Goal: Use online tool/utility: Utilize a website feature to perform a specific function

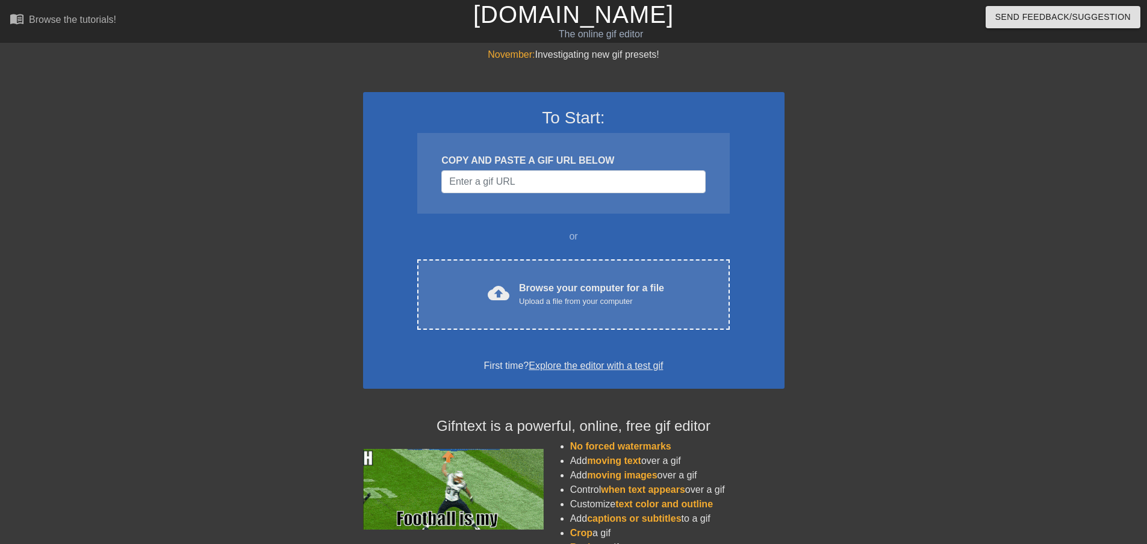
click at [503, 204] on div "COPY AND PASTE A GIF URL BELOW" at bounding box center [573, 173] width 312 height 81
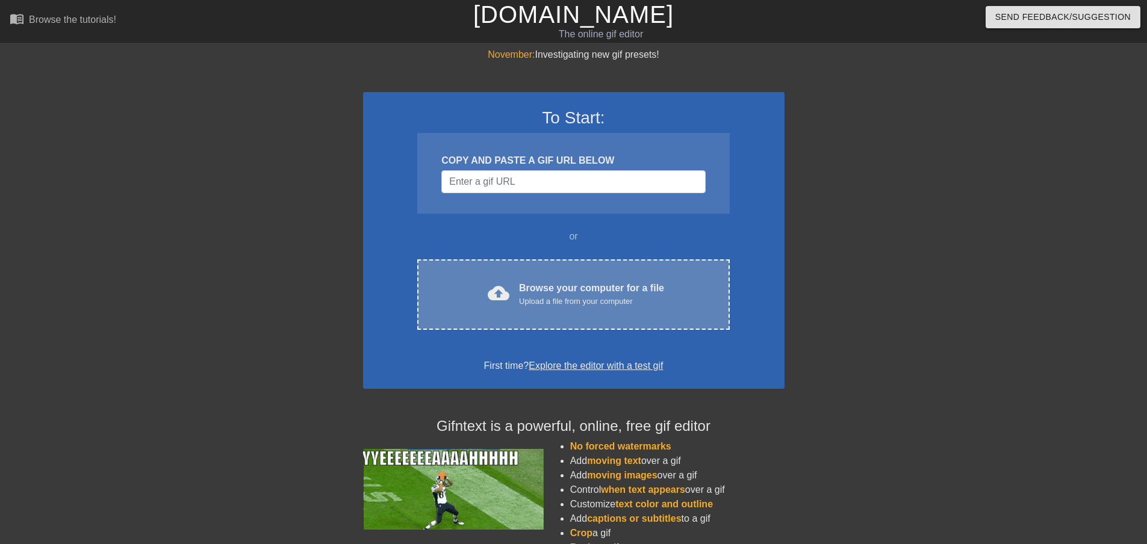
click at [529, 290] on div "Browse your computer for a file Upload a file from your computer" at bounding box center [591, 294] width 145 height 26
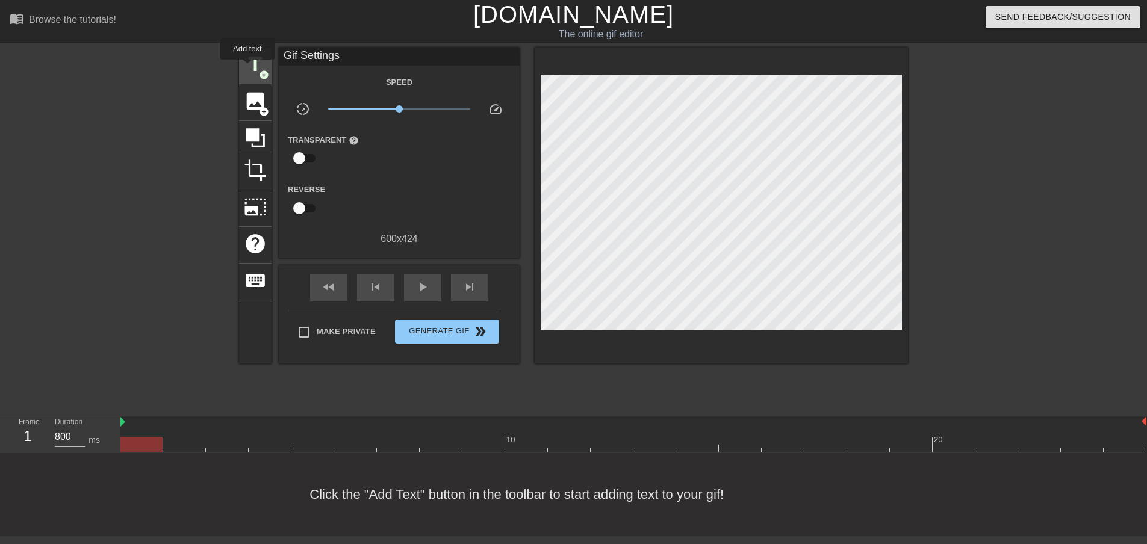
click at [247, 68] on span "title" at bounding box center [255, 64] width 23 height 23
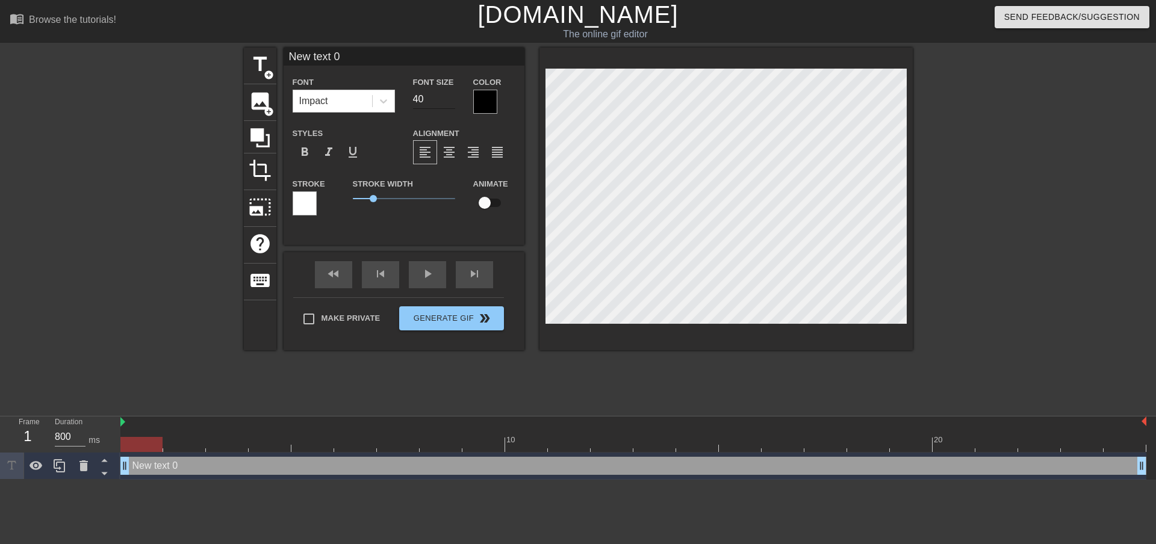
click at [441, 102] on input "40" at bounding box center [434, 99] width 42 height 19
drag, startPoint x: 431, startPoint y: 98, endPoint x: 393, endPoint y: 99, distance: 38.0
click at [394, 99] on div "Font Impact Font Size 40 Color" at bounding box center [404, 94] width 241 height 39
drag, startPoint x: 432, startPoint y: 99, endPoint x: 361, endPoint y: 99, distance: 71.6
click at [361, 99] on div "Font Impact Font Size 20 Color" at bounding box center [404, 94] width 241 height 39
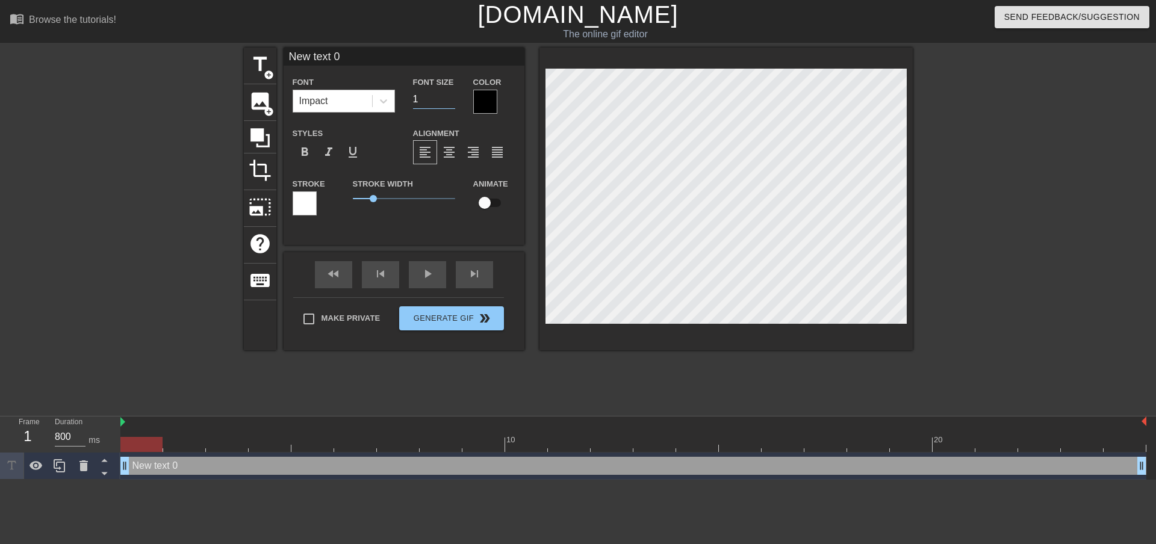
type input "12"
type input "text 0"
type textarea "text 0"
type input "text 0"
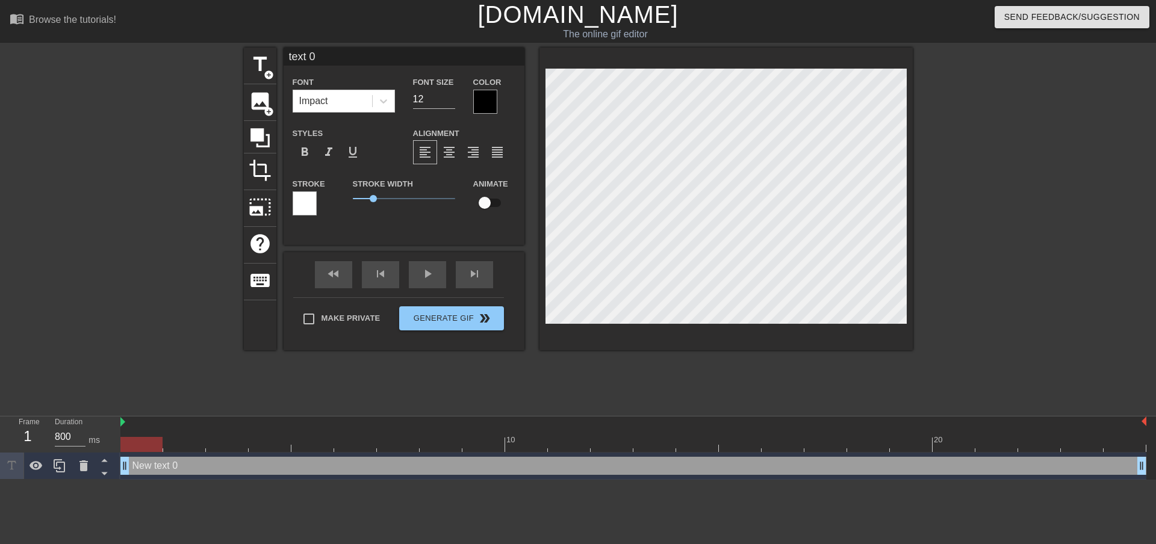
type textarea "text 0"
type input "ext 0"
type textarea "ext 0"
type input "xt 0"
type textarea "xt 0"
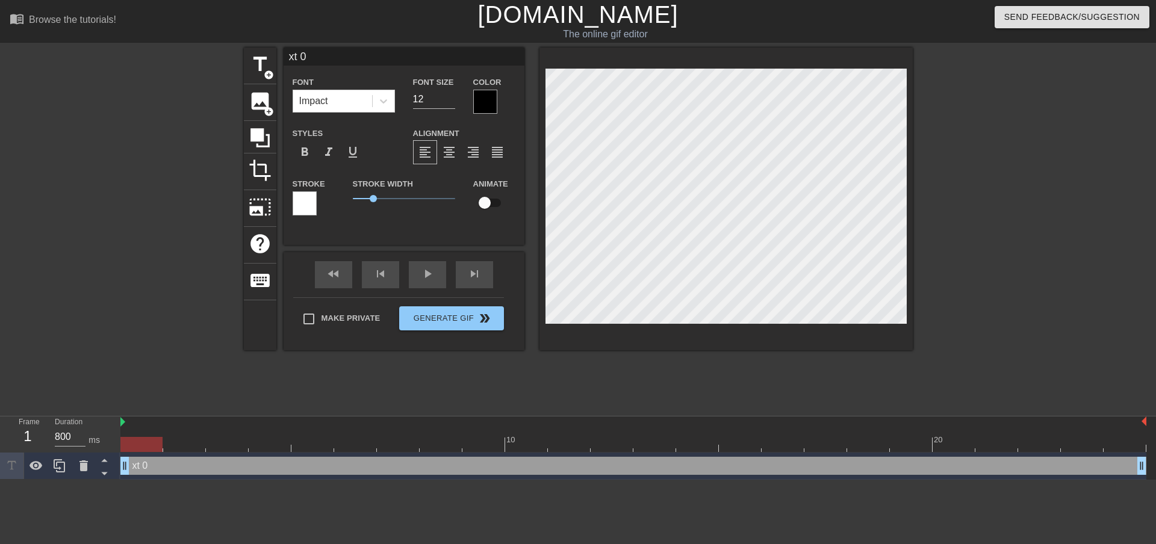
type input "t 0"
type textarea "t 0"
type input "0"
type textarea "0"
type input "0"
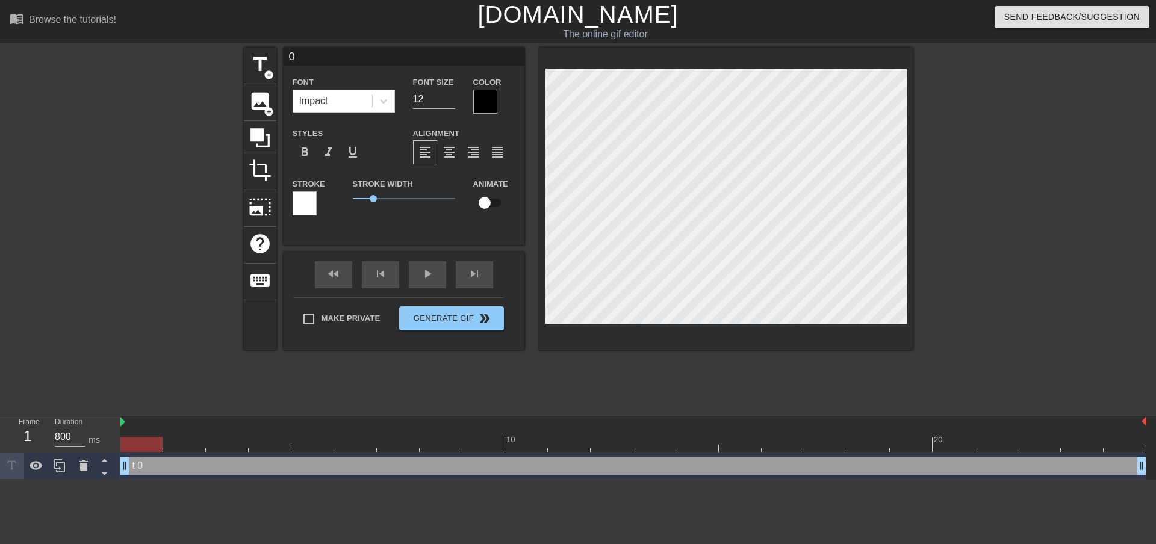
type textarea "0"
type input "0"
type textarea "0"
type input "0"
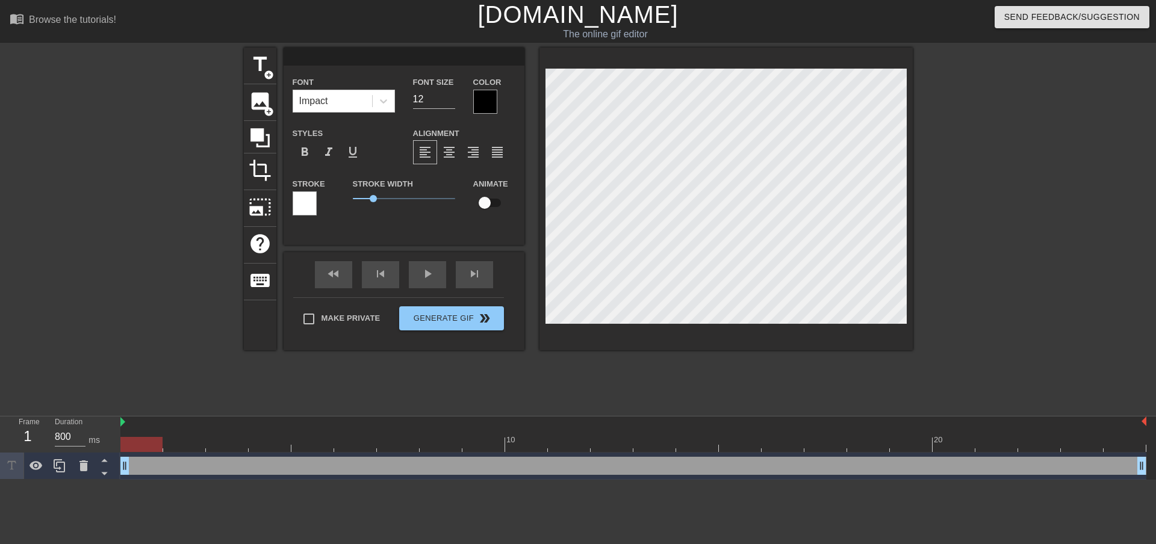
type textarea "0"
type input "00"
type textarea "00"
type input "00:"
type textarea "00:"
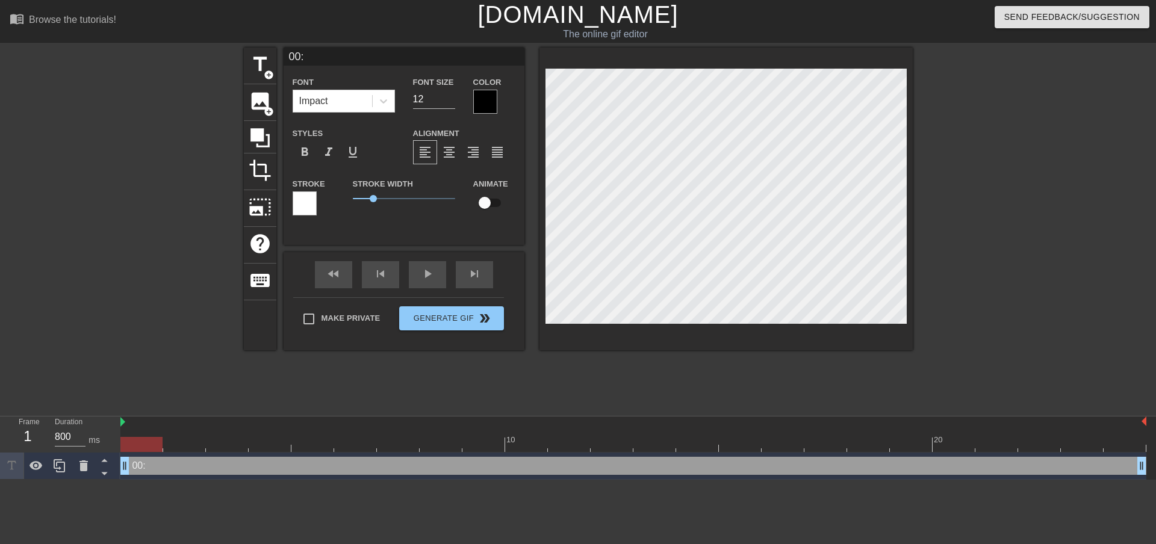
type input "00:0"
type textarea "00:0"
type input "00:00"
type textarea "00:00"
click at [391, 97] on div at bounding box center [384, 101] width 22 height 22
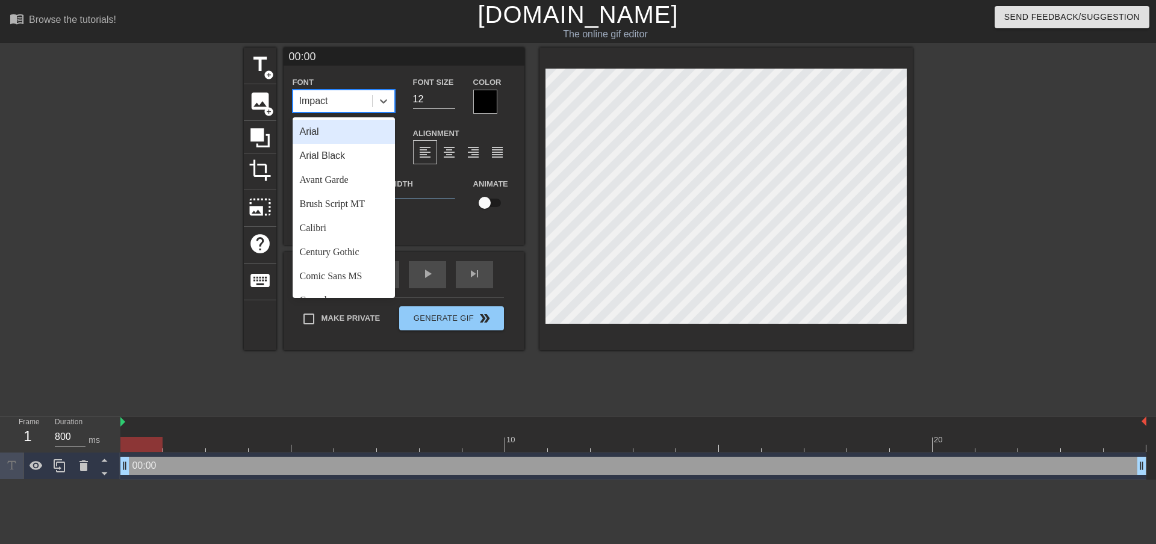
click at [322, 132] on div "Arial" at bounding box center [344, 132] width 102 height 24
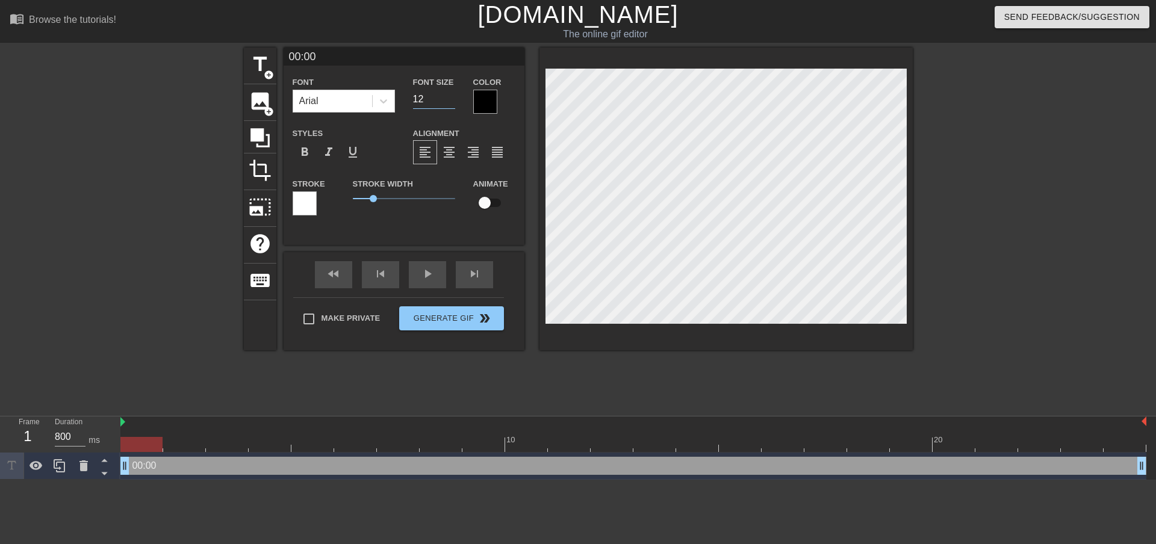
drag, startPoint x: 426, startPoint y: 102, endPoint x: 399, endPoint y: 103, distance: 26.5
click at [399, 103] on div "Font Arial Font Size 12 Color" at bounding box center [404, 94] width 241 height 39
click at [452, 98] on input "13" at bounding box center [434, 99] width 42 height 19
click at [452, 98] on input "14" at bounding box center [434, 99] width 42 height 19
click at [452, 98] on input "15" at bounding box center [434, 99] width 42 height 19
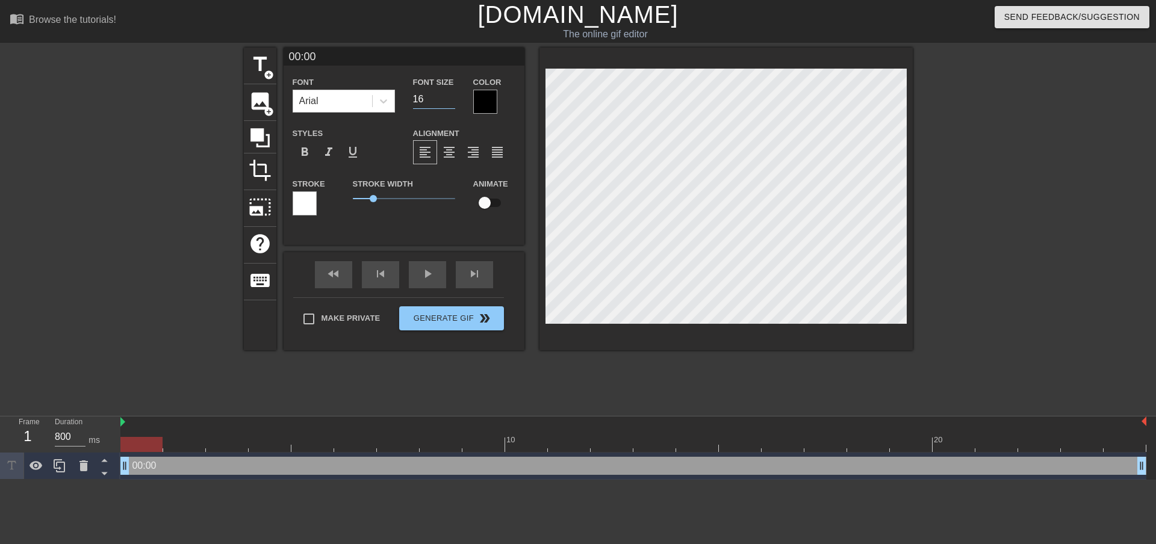
click at [452, 98] on input "16" at bounding box center [434, 99] width 42 height 19
click at [452, 98] on input "17" at bounding box center [434, 99] width 42 height 19
click at [452, 98] on input "18" at bounding box center [434, 99] width 42 height 19
click at [450, 102] on input "17" at bounding box center [434, 99] width 42 height 19
click at [450, 102] on input "16" at bounding box center [434, 99] width 42 height 19
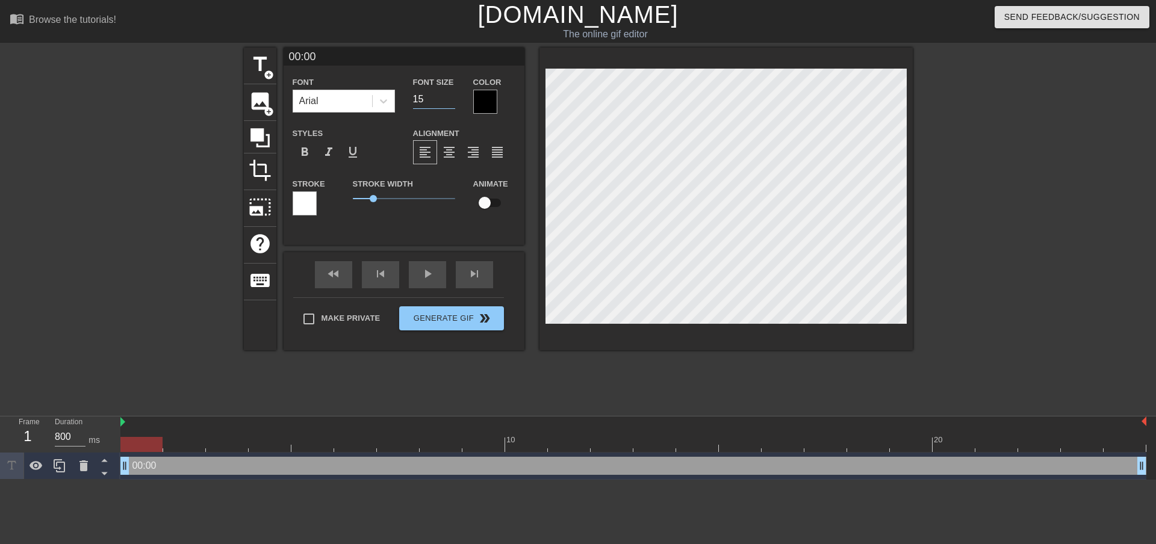
click at [450, 102] on input "15" at bounding box center [434, 99] width 42 height 19
click at [450, 102] on input "14" at bounding box center [434, 99] width 42 height 19
click at [450, 102] on input "11" at bounding box center [434, 99] width 42 height 19
click at [303, 149] on span "format_bold" at bounding box center [304, 152] width 14 height 14
click at [444, 101] on input "11" at bounding box center [434, 99] width 42 height 19
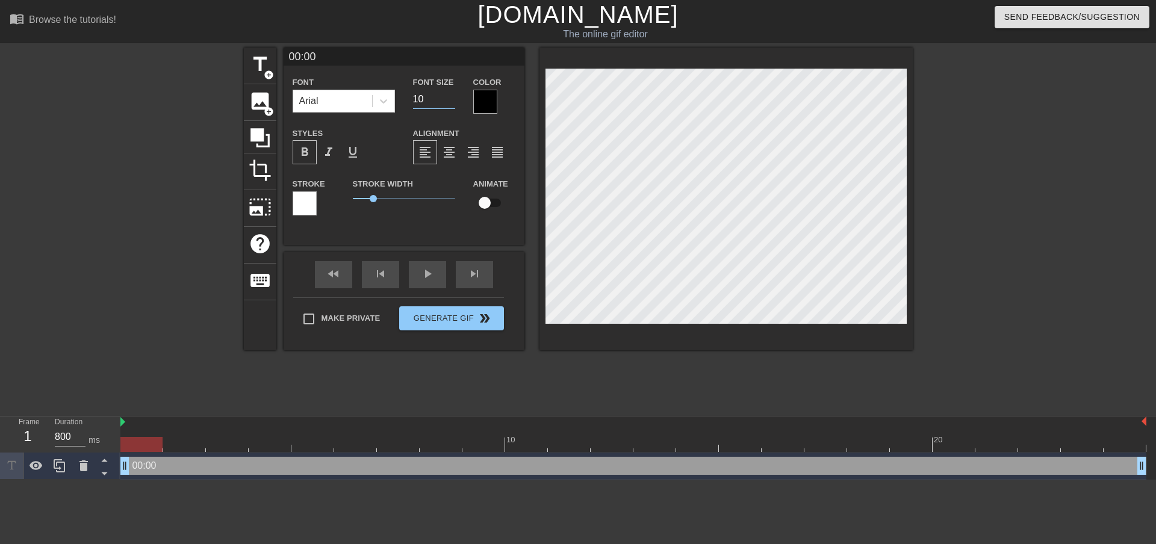
type input "10"
click at [452, 101] on input "10" at bounding box center [434, 99] width 42 height 19
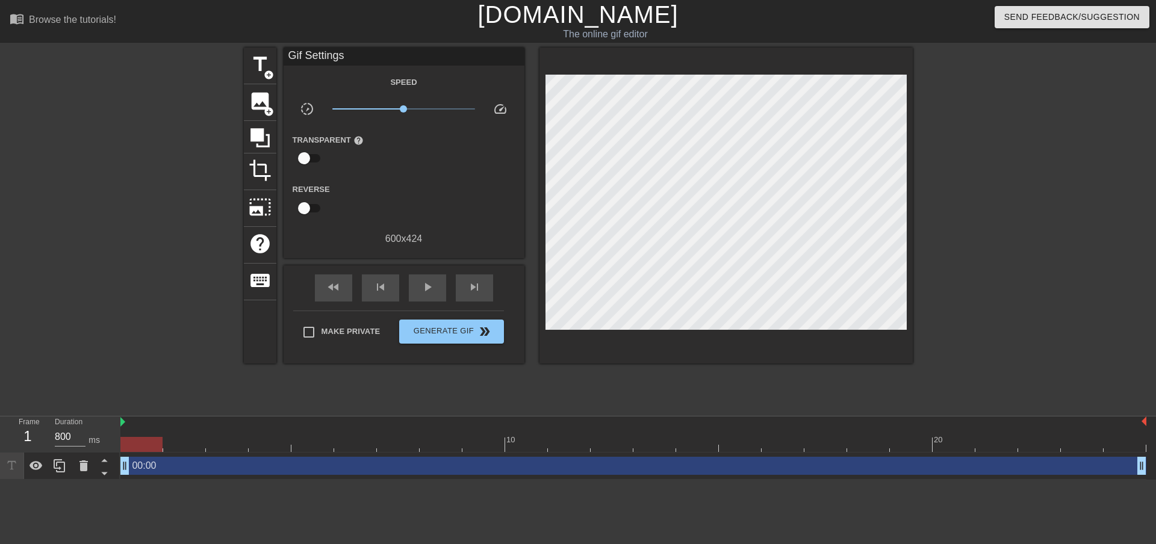
click at [992, 308] on div at bounding box center [1017, 228] width 181 height 361
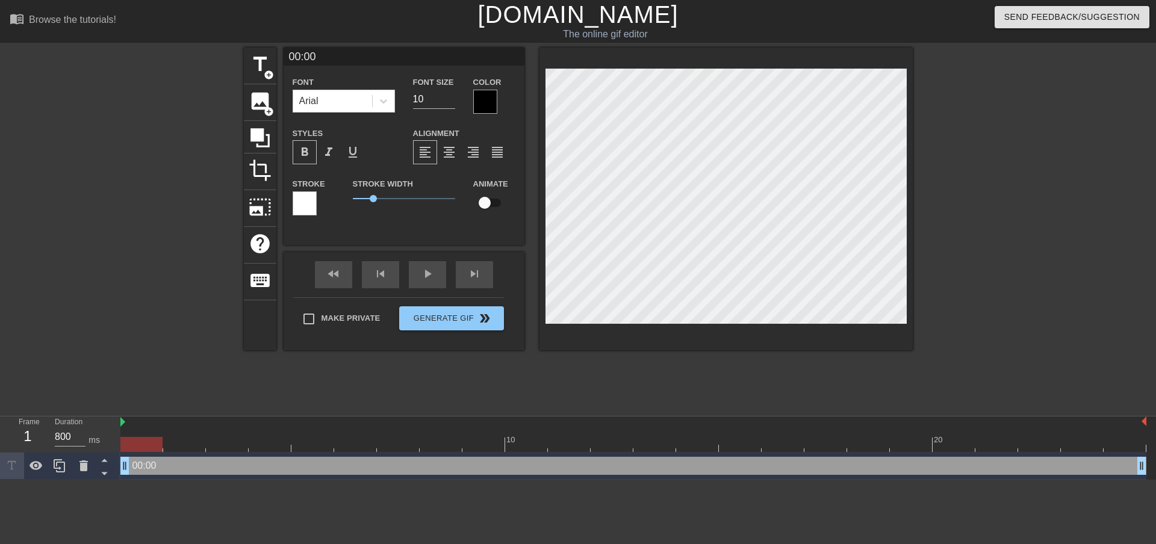
click at [1080, 287] on div at bounding box center [1017, 228] width 181 height 361
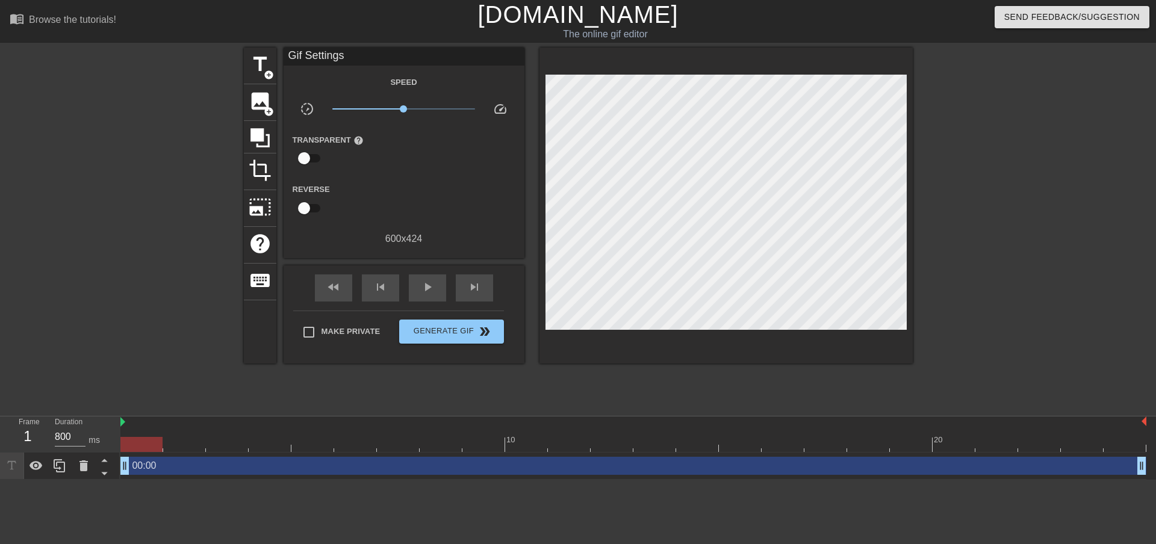
click at [142, 466] on div "00:00 drag_handle drag_handle" at bounding box center [633, 466] width 1026 height 18
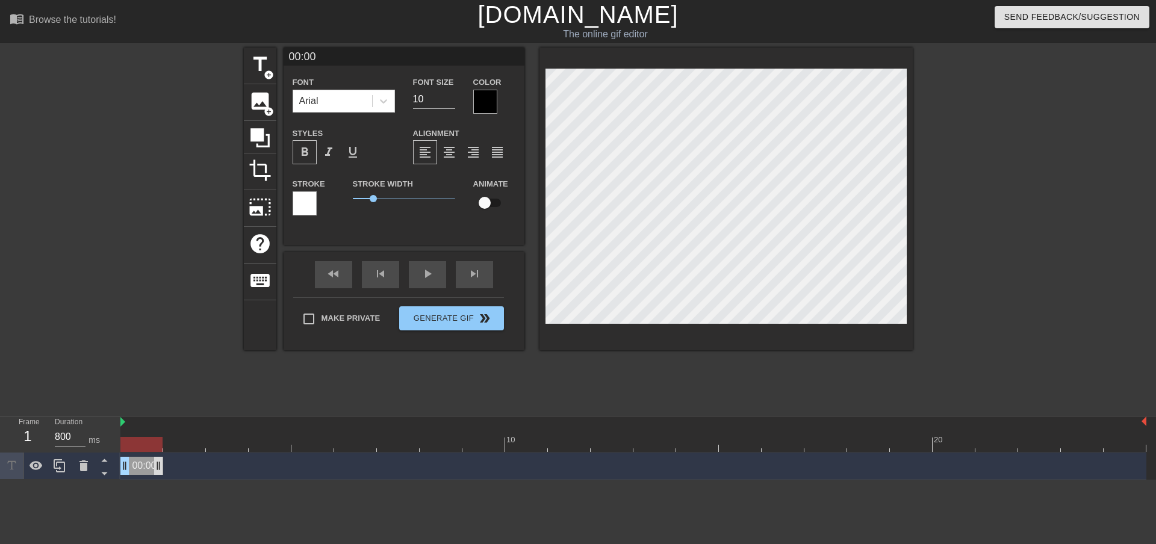
drag, startPoint x: 1144, startPoint y: 465, endPoint x: 159, endPoint y: 474, distance: 985.0
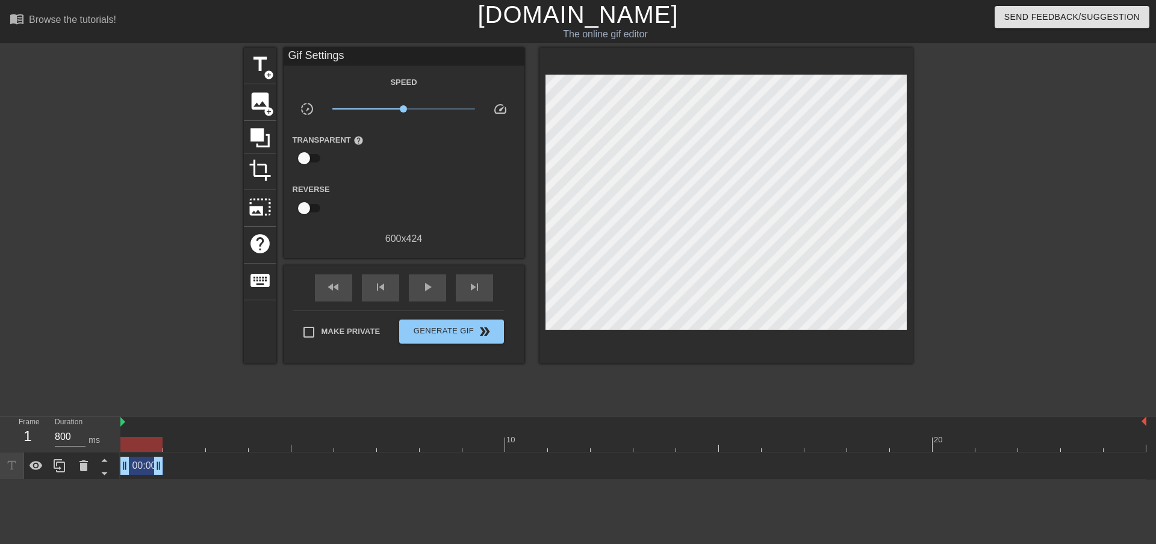
click at [178, 480] on html "menu_book Browse the tutorials! [DOMAIN_NAME] The online gif editor Send Feedba…" at bounding box center [578, 240] width 1156 height 480
click at [141, 464] on div "00:00 drag_handle drag_handle" at bounding box center [141, 466] width 43 height 18
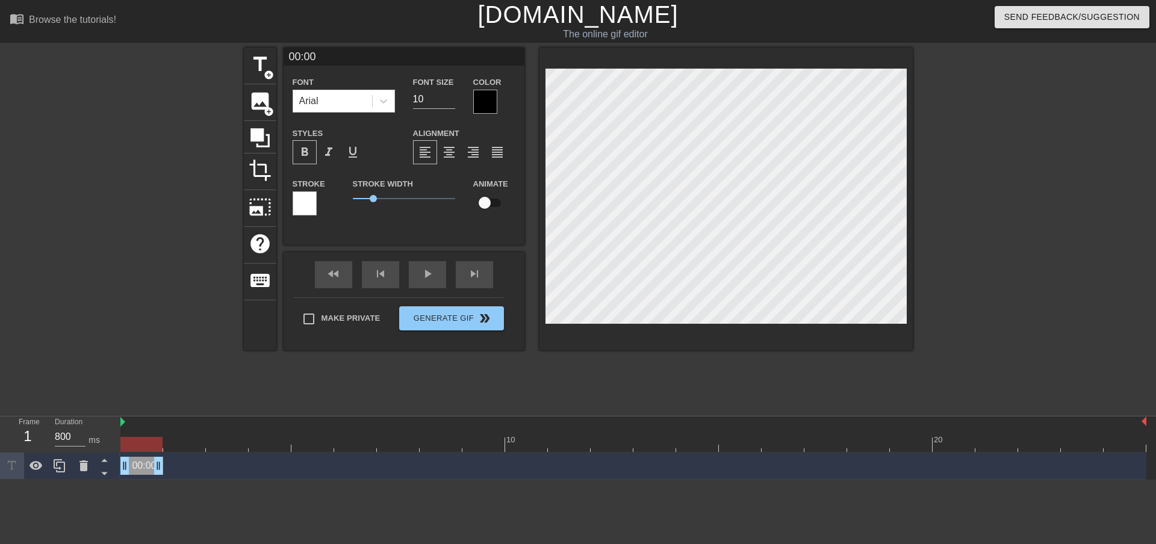
click at [629, 370] on div "title add_circle image add_circle crop photo_size_select_large help keyboard 00…" at bounding box center [578, 228] width 669 height 361
click at [157, 480] on html "menu_book Browse the tutorials! [DOMAIN_NAME] The online gif editor Send Feedba…" at bounding box center [578, 240] width 1156 height 480
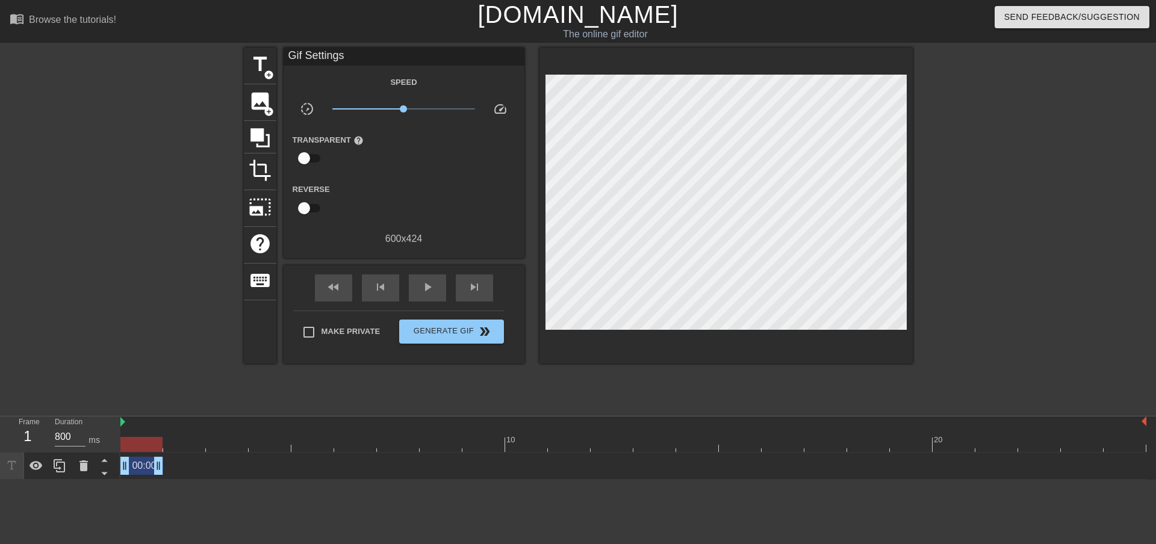
click at [139, 468] on div "00:00 drag_handle drag_handle" at bounding box center [141, 466] width 43 height 18
drag, startPoint x: 139, startPoint y: 468, endPoint x: 197, endPoint y: 523, distance: 80.1
click at [197, 480] on html "menu_book Browse the tutorials! [DOMAIN_NAME] The online gif editor Send Feedba…" at bounding box center [578, 240] width 1156 height 480
click at [59, 469] on icon at bounding box center [59, 465] width 11 height 13
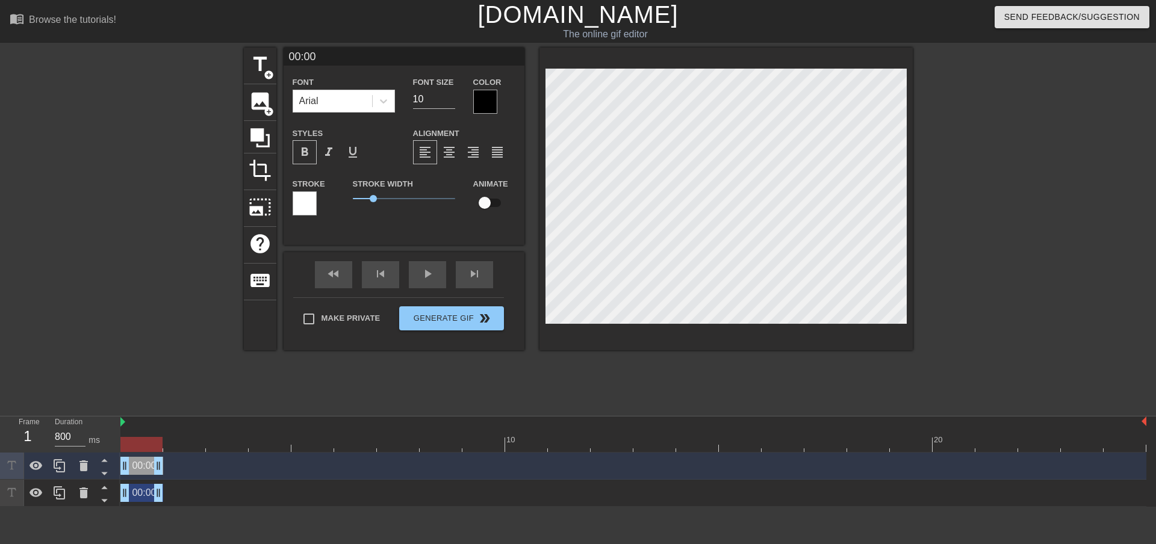
drag, startPoint x: 154, startPoint y: 468, endPoint x: 162, endPoint y: 469, distance: 7.9
drag, startPoint x: 163, startPoint y: 472, endPoint x: 176, endPoint y: 472, distance: 13.8
click at [176, 472] on div "00:00 drag_handle drag_handle" at bounding box center [184, 466] width 43 height 18
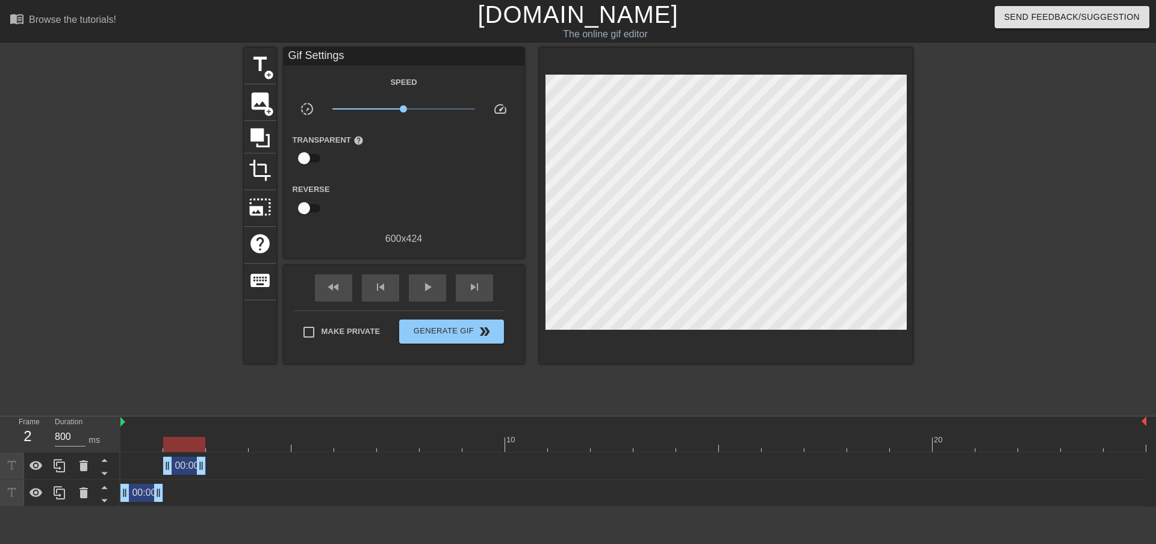
click at [248, 507] on html "menu_book Browse the tutorials! [DOMAIN_NAME] The online gif editor Send Feedba…" at bounding box center [578, 253] width 1156 height 507
drag, startPoint x: 122, startPoint y: 422, endPoint x: 161, endPoint y: 421, distance: 39.2
click at [161, 421] on div "10 20" at bounding box center [633, 435] width 1026 height 36
drag, startPoint x: 165, startPoint y: 421, endPoint x: 112, endPoint y: 423, distance: 53.0
click at [112, 423] on div "Frame 2 Duration 800 ms 10 20 00:00 drag_handle drag_handle 00:00 drag_handle d…" at bounding box center [578, 462] width 1156 height 90
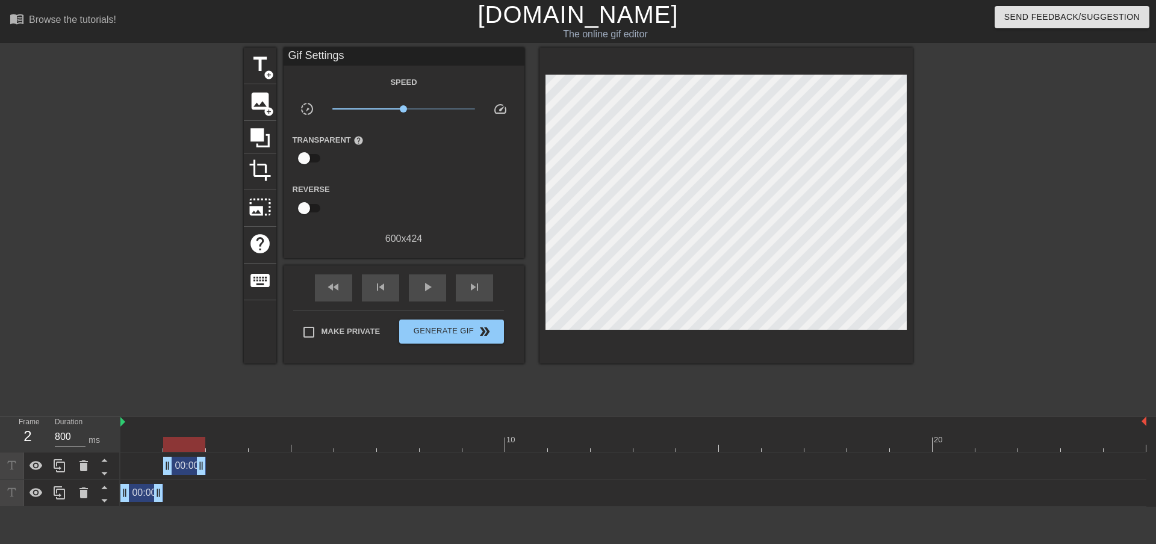
click at [95, 340] on div at bounding box center [139, 228] width 181 height 361
click at [433, 283] on span "play_arrow" at bounding box center [427, 287] width 14 height 14
click at [433, 283] on span "pause" at bounding box center [427, 287] width 14 height 14
click at [378, 282] on span "skip_previous" at bounding box center [380, 287] width 14 height 14
click at [364, 284] on div "skip_previous" at bounding box center [380, 288] width 37 height 27
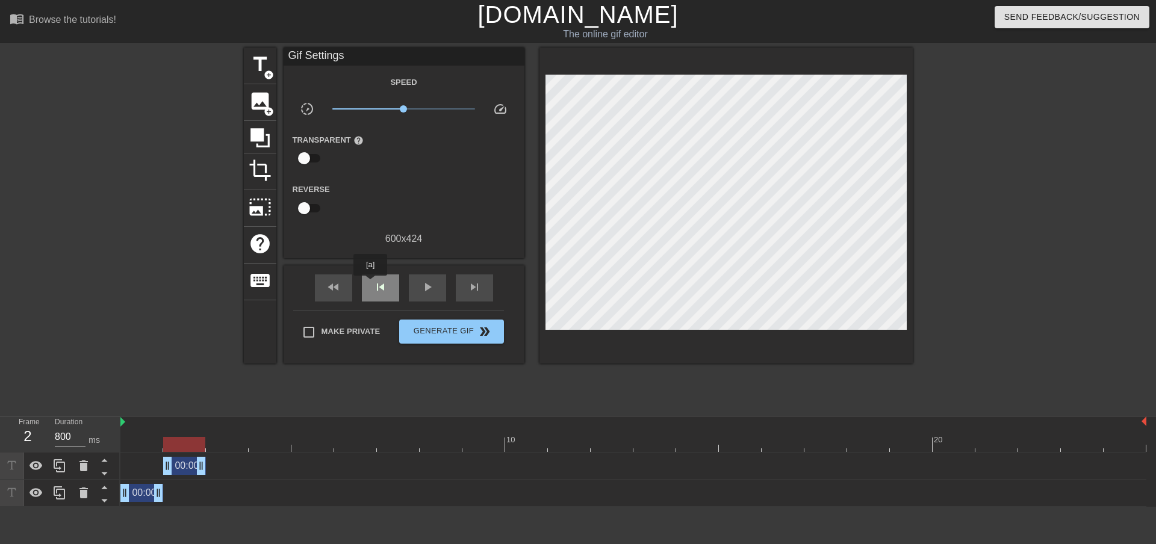
click at [370, 284] on div "skip_previous" at bounding box center [380, 288] width 37 height 27
click at [487, 278] on div "skip_next" at bounding box center [474, 288] width 37 height 27
click at [188, 468] on div "00:00 drag_handle drag_handle" at bounding box center [184, 466] width 43 height 18
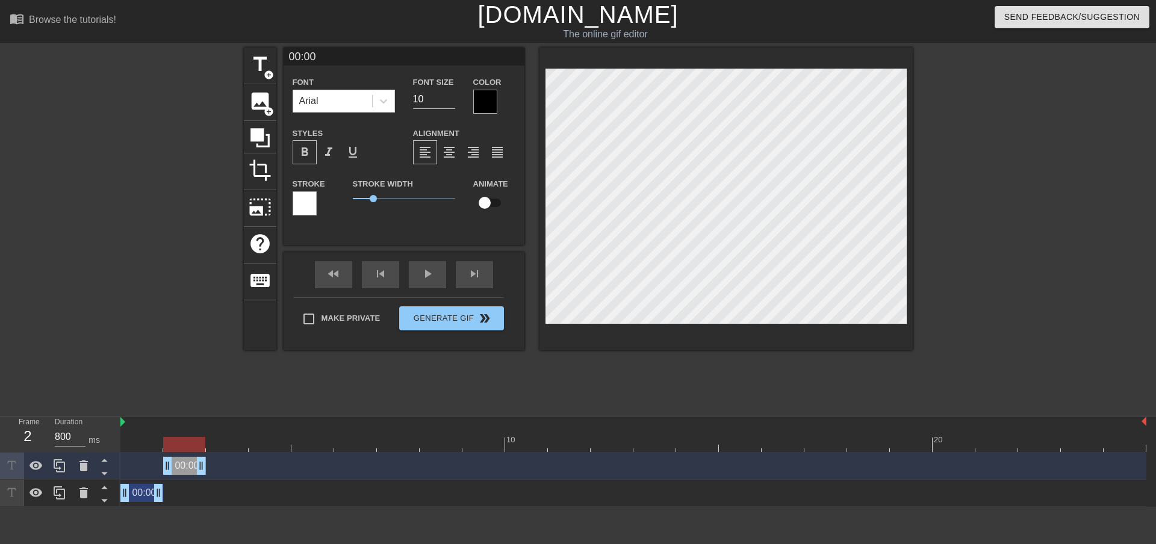
click at [188, 468] on div "00:00 drag_handle drag_handle" at bounding box center [184, 466] width 43 height 18
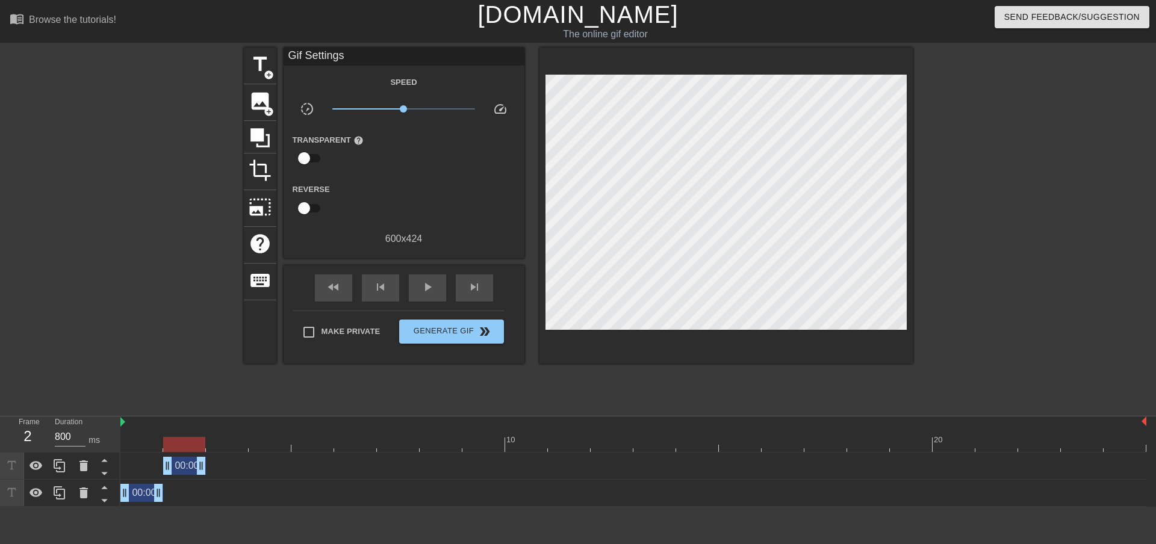
scroll to position [0, 9]
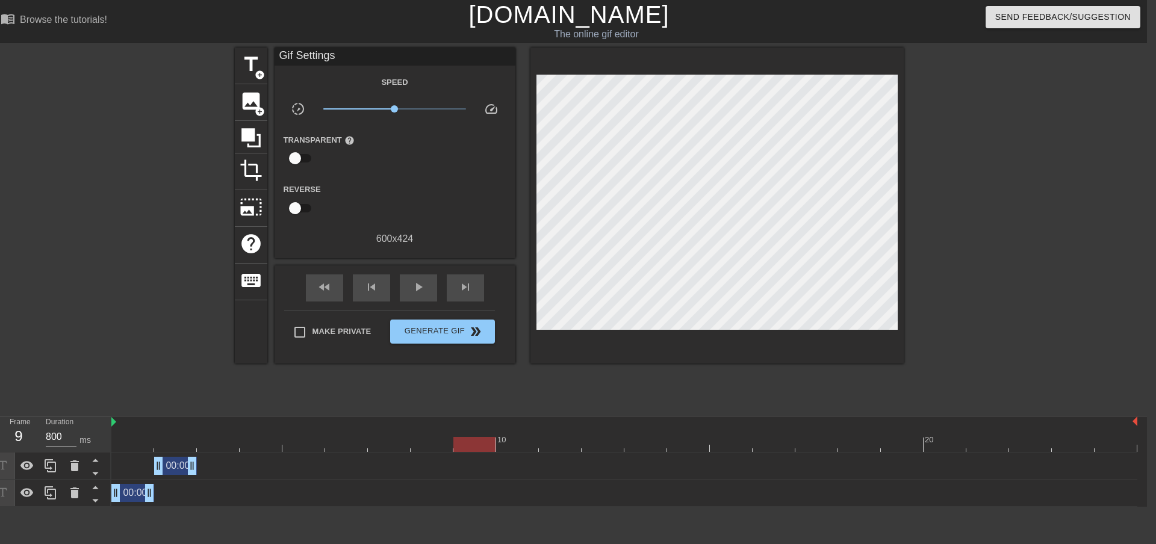
click at [487, 439] on div at bounding box center [624, 444] width 1026 height 15
click at [532, 434] on div "10" at bounding box center [517, 436] width 43 height 15
click at [558, 438] on div at bounding box center [624, 444] width 1026 height 15
click at [595, 444] on div at bounding box center [624, 444] width 1026 height 15
click at [141, 437] on div at bounding box center [624, 444] width 1026 height 15
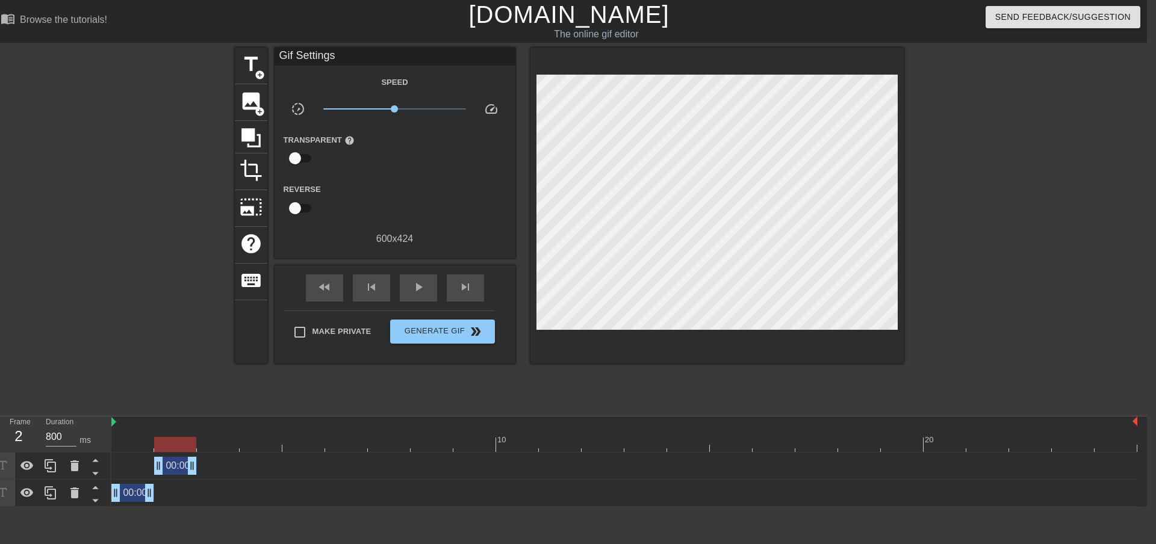
click at [174, 439] on div at bounding box center [624, 444] width 1026 height 15
click at [138, 443] on div at bounding box center [624, 444] width 1026 height 15
click at [177, 471] on div "00:00 drag_handle drag_handle" at bounding box center [175, 466] width 43 height 18
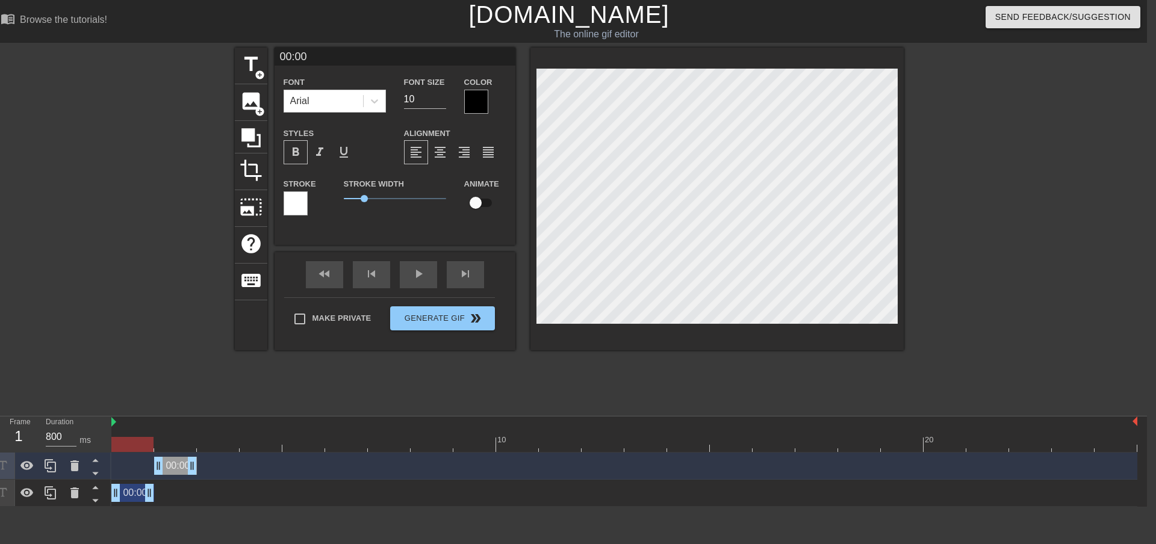
click at [172, 468] on div "00:00 drag_handle drag_handle" at bounding box center [175, 466] width 43 height 18
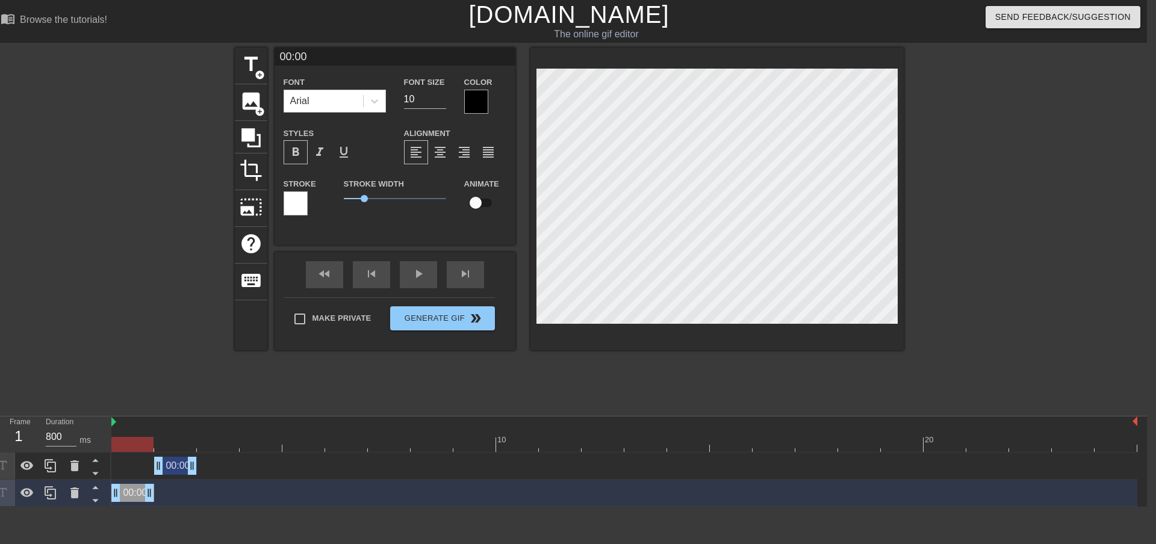
scroll to position [2, 2]
type input "0:00"
type textarea "0:00"
type input "01:00"
type textarea "01:00"
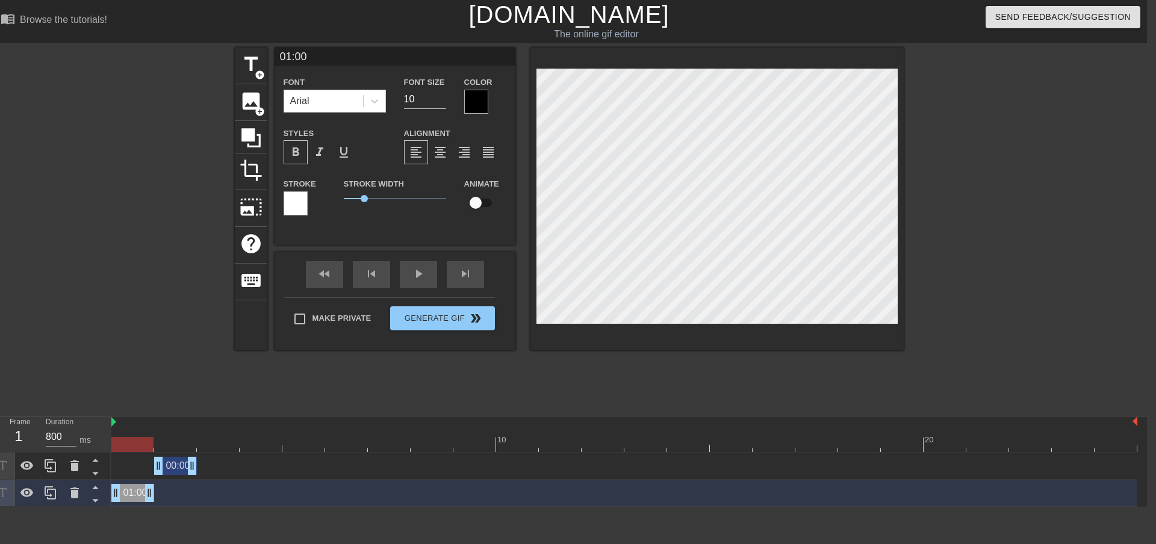
click at [598, 374] on div "title add_circle image add_circle crop photo_size_select_large help keyboard 01…" at bounding box center [569, 228] width 669 height 361
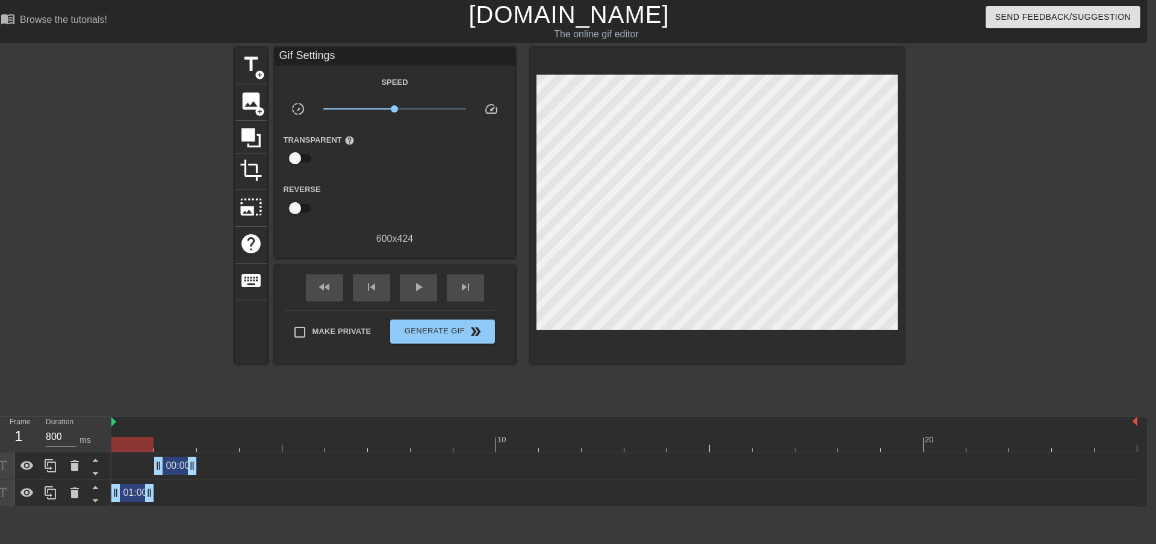
click at [176, 471] on div "00:00 drag_handle drag_handle" at bounding box center [175, 466] width 43 height 18
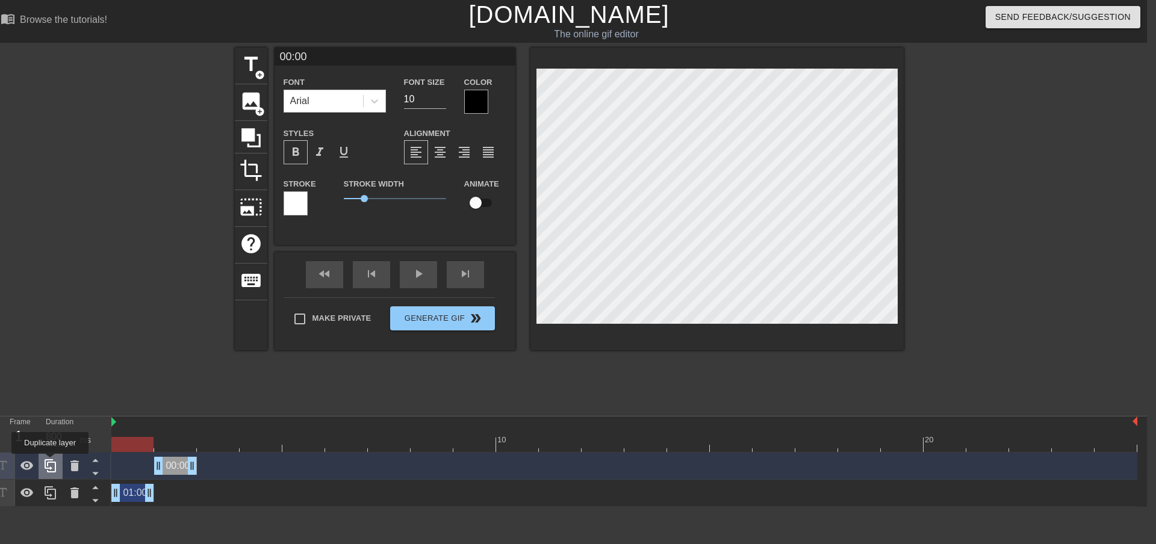
click at [50, 462] on icon at bounding box center [50, 466] width 14 height 14
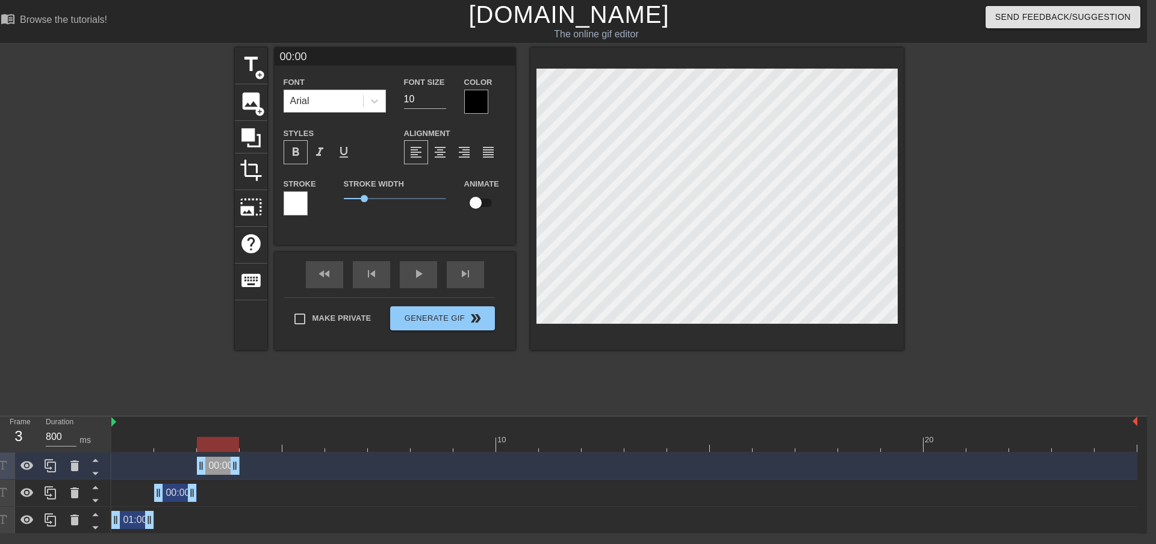
drag, startPoint x: 179, startPoint y: 467, endPoint x: 216, endPoint y: 467, distance: 36.7
click at [216, 467] on div "00:00 drag_handle drag_handle" at bounding box center [218, 466] width 43 height 18
type input "0:00"
type textarea "0:00"
type input "02:00"
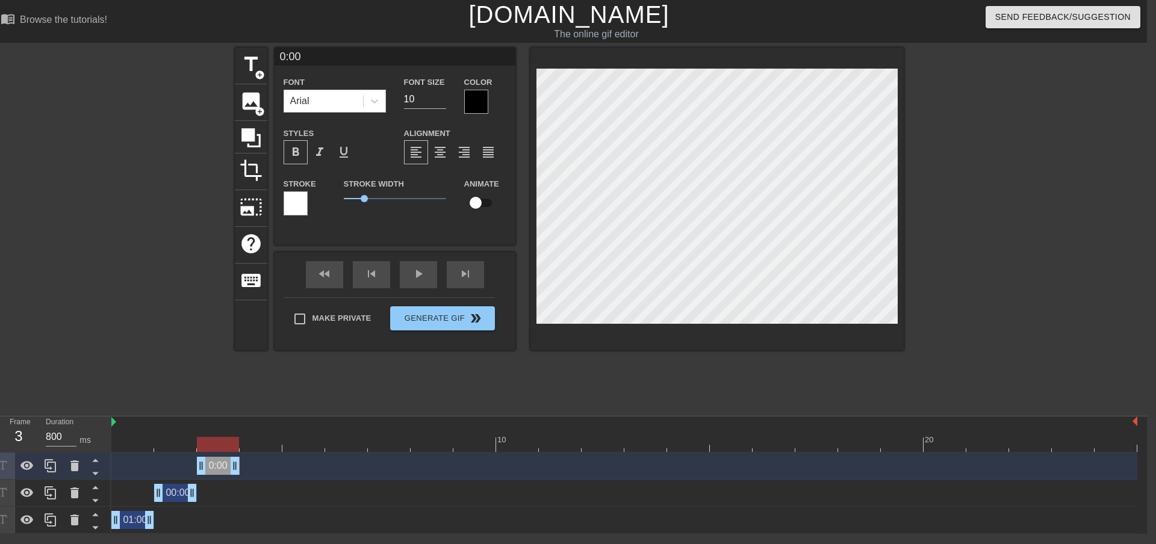
type textarea "02:00"
click at [555, 380] on div "title add_circle image add_circle crop photo_size_select_large help keyboard 02…" at bounding box center [569, 228] width 669 height 361
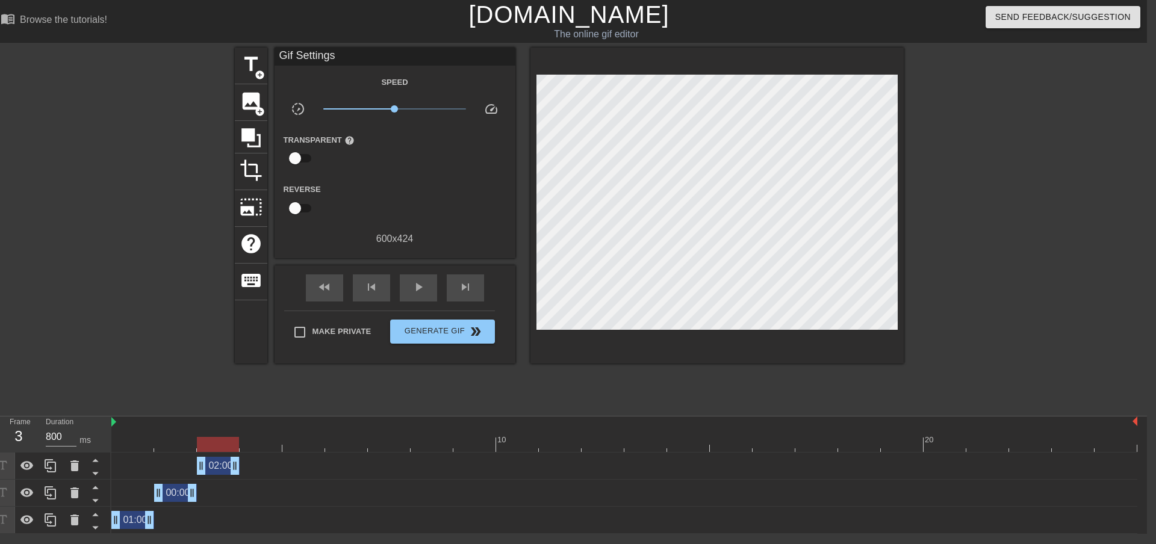
click at [140, 446] on div at bounding box center [624, 444] width 1026 height 15
click at [177, 441] on div at bounding box center [624, 444] width 1026 height 15
click at [219, 443] on div at bounding box center [624, 444] width 1026 height 15
click at [130, 444] on div at bounding box center [624, 444] width 1026 height 15
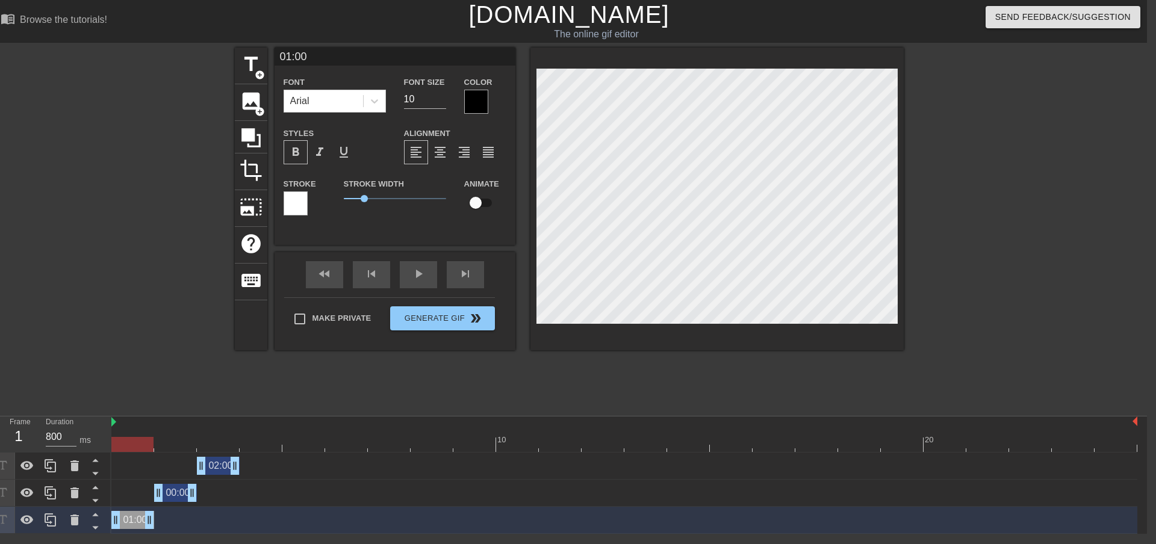
type input "0:00"
type textarea "0:00"
type input "00:00"
type textarea "00:00"
click at [601, 386] on div "title add_circle image add_circle crop photo_size_select_large help keyboard 00…" at bounding box center [569, 228] width 669 height 361
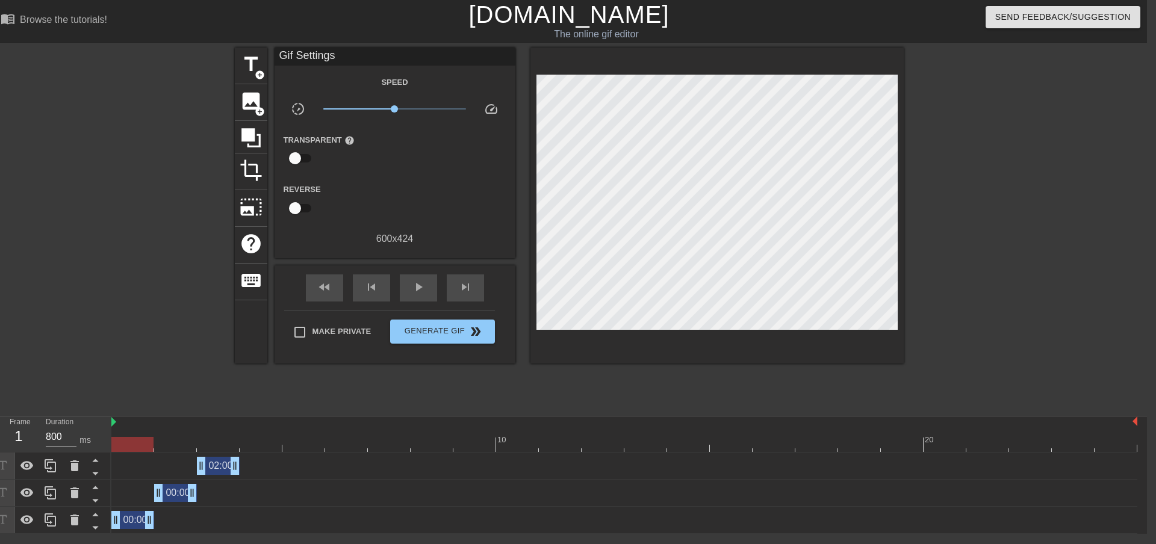
click at [179, 441] on div at bounding box center [624, 444] width 1026 height 15
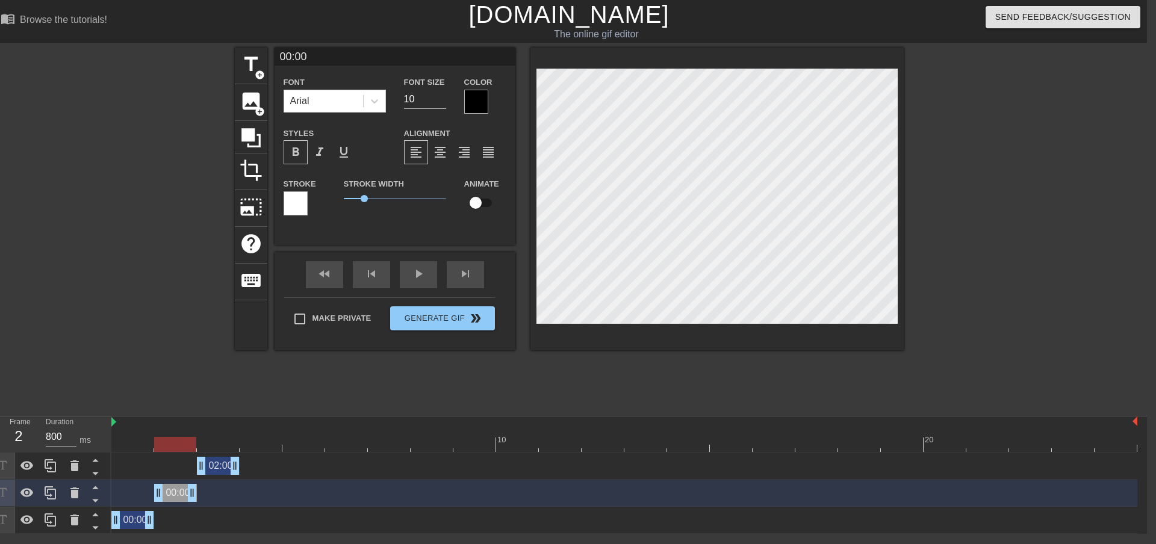
type input "0:00"
type textarea "0:00"
type input "01:00"
type textarea "01:00"
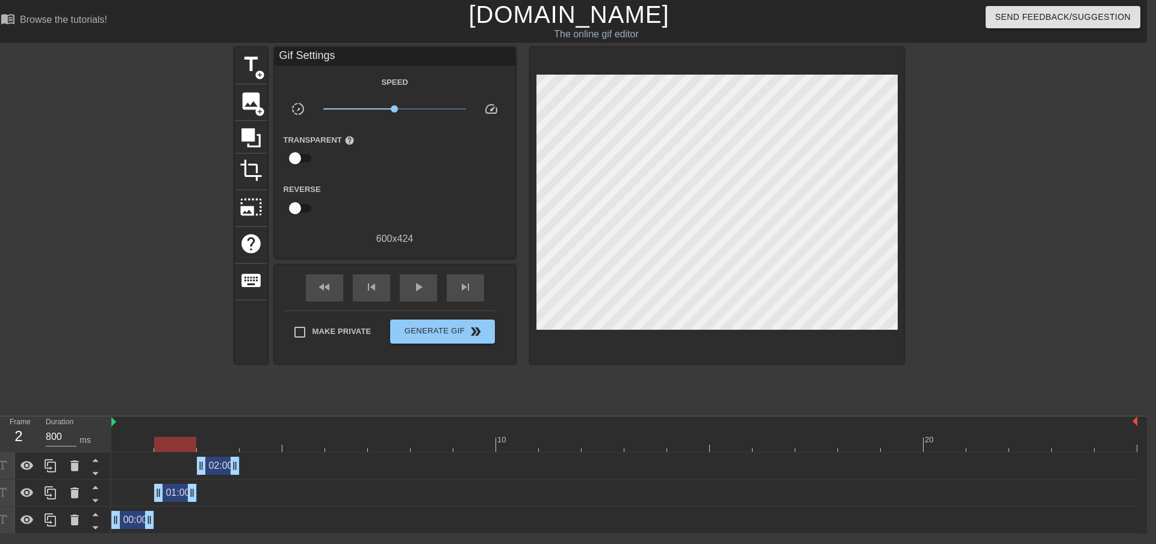
click at [606, 364] on div "title add_circle image add_circle crop photo_size_select_large help keyboard Gi…" at bounding box center [569, 228] width 669 height 361
click at [213, 449] on div at bounding box center [624, 444] width 1026 height 15
click at [220, 468] on div "02:00 drag_handle drag_handle" at bounding box center [218, 466] width 43 height 18
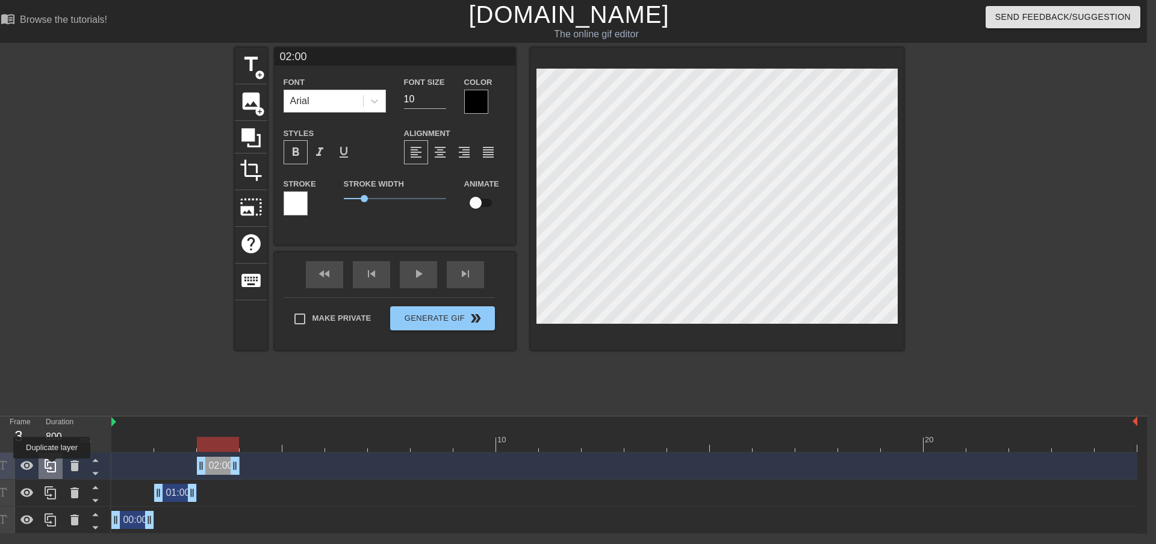
click at [52, 467] on icon at bounding box center [50, 466] width 14 height 14
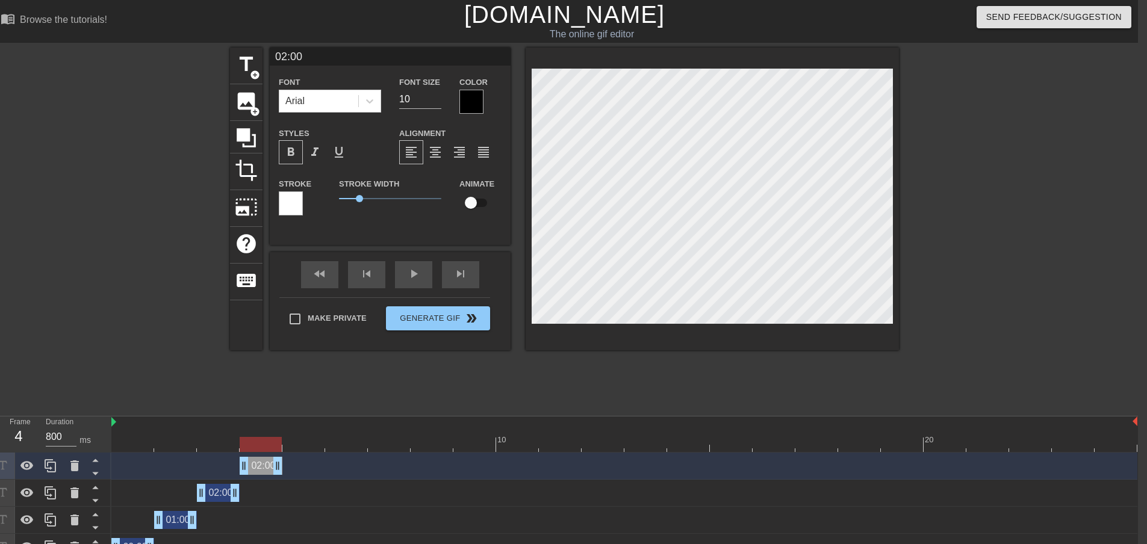
drag, startPoint x: 220, startPoint y: 468, endPoint x: 255, endPoint y: 468, distance: 35.5
click at [255, 468] on div "02:00 drag_handle drag_handle" at bounding box center [261, 466] width 43 height 18
click at [378, 375] on div "title add_circle image add_circle crop photo_size_select_large help keyboard 02…" at bounding box center [564, 228] width 669 height 361
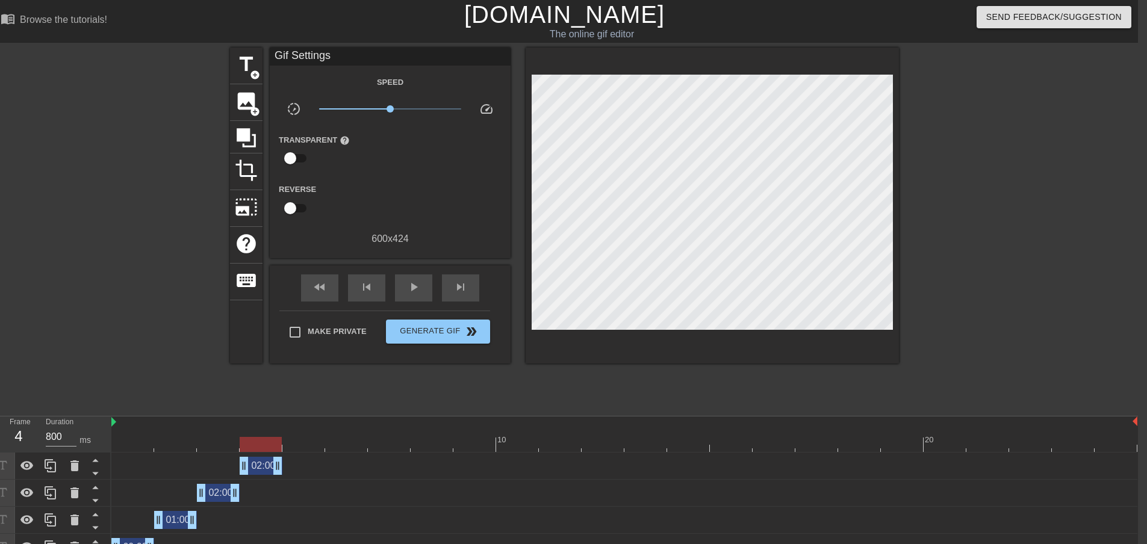
click at [259, 462] on div "02:00 drag_handle drag_handle" at bounding box center [261, 466] width 43 height 18
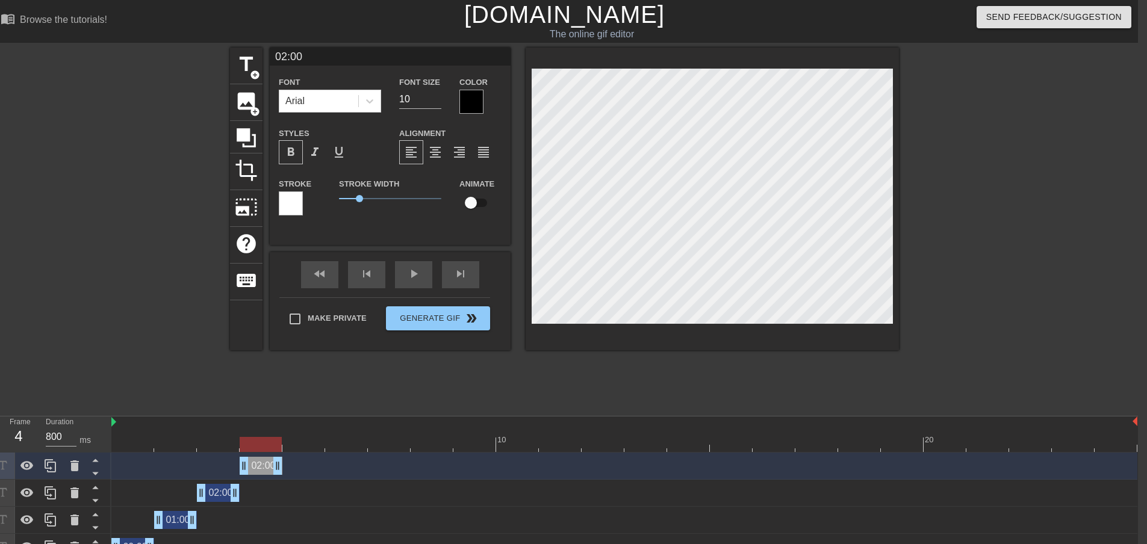
scroll to position [2, 1]
type input "0:00"
type textarea "0:00"
type input "03:00"
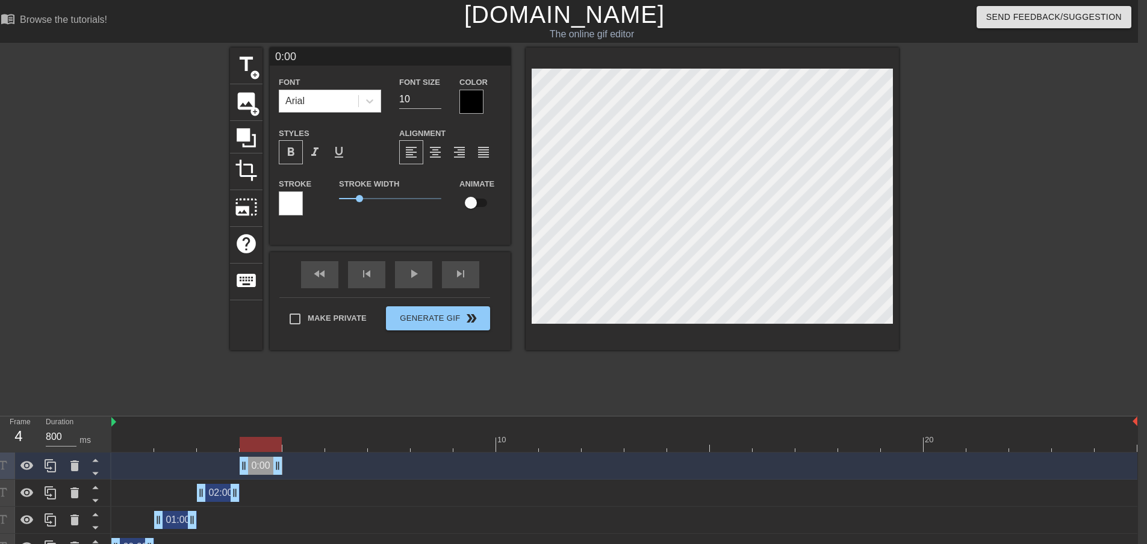
type textarea "03:00"
click at [517, 378] on div "title add_circle image add_circle crop photo_size_select_large help keyboard 03…" at bounding box center [564, 228] width 669 height 361
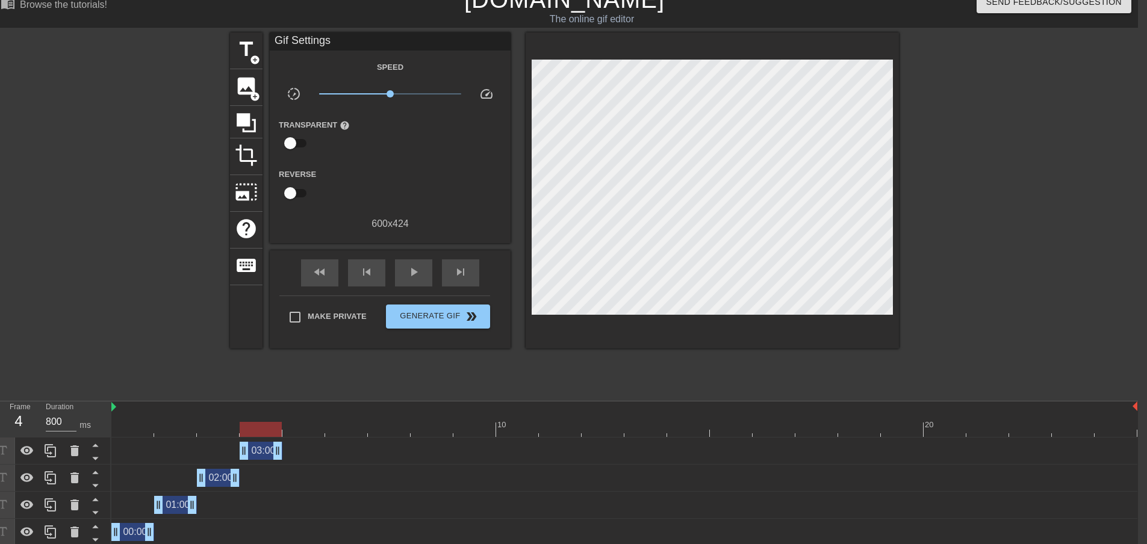
scroll to position [19, 9]
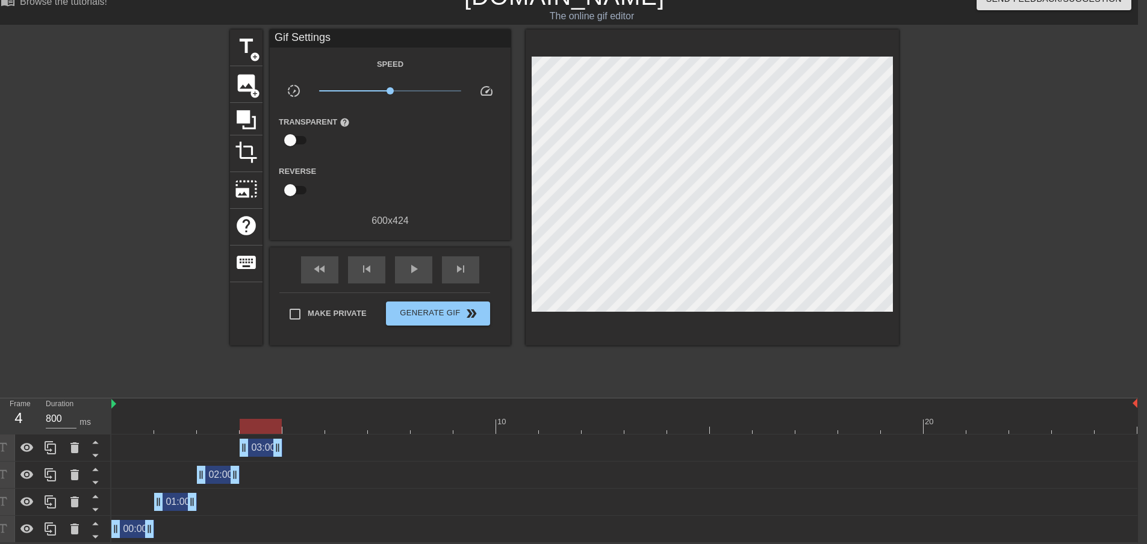
click at [262, 447] on div "03:00 drag_handle drag_handle" at bounding box center [261, 448] width 43 height 18
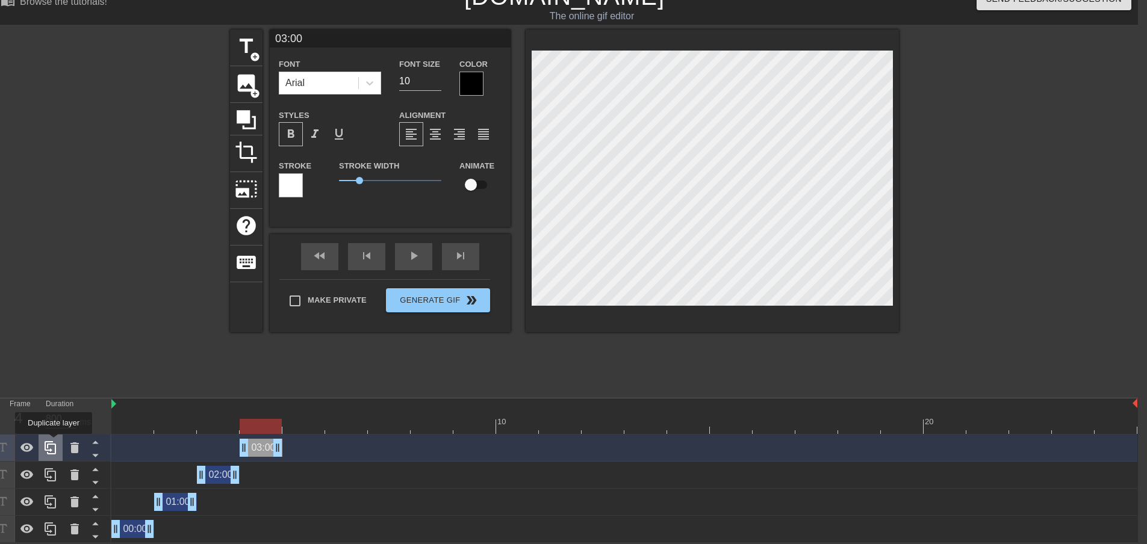
click at [54, 443] on icon at bounding box center [50, 448] width 14 height 14
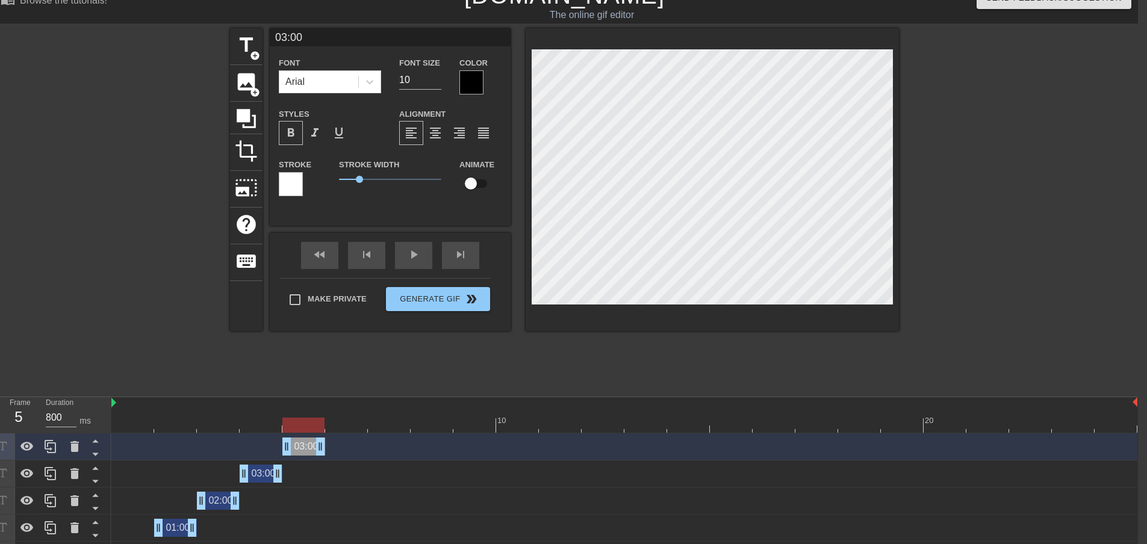
drag, startPoint x: 267, startPoint y: 446, endPoint x: 300, endPoint y: 446, distance: 33.1
click at [300, 446] on div "03:00 drag_handle drag_handle" at bounding box center [303, 447] width 43 height 18
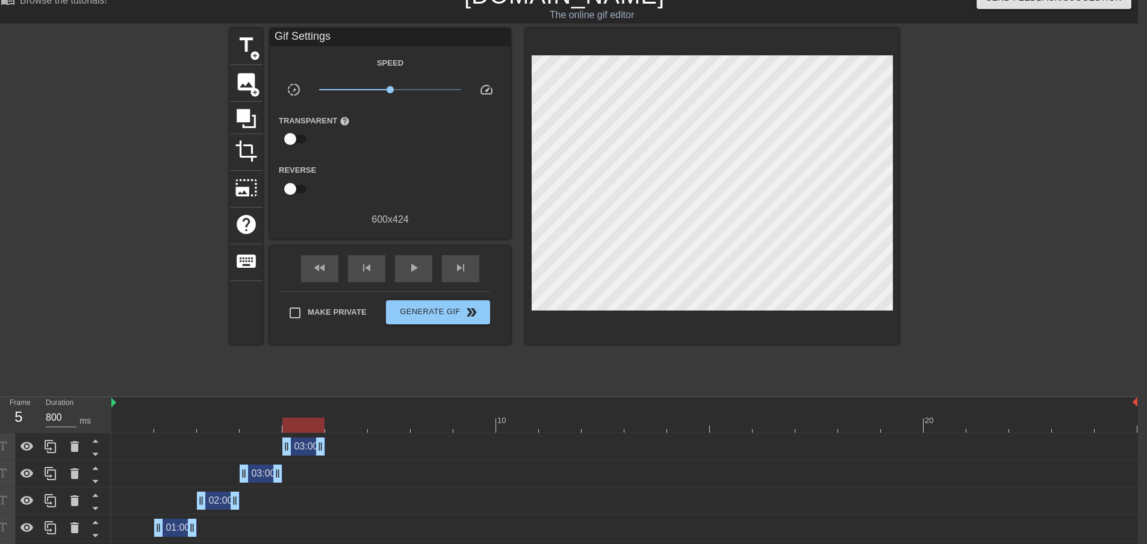
click at [350, 367] on div "title add_circle image add_circle crop photo_size_select_large help keyboard Gi…" at bounding box center [564, 208] width 669 height 361
click at [294, 445] on div "03:00 drag_handle drag_handle" at bounding box center [303, 447] width 43 height 18
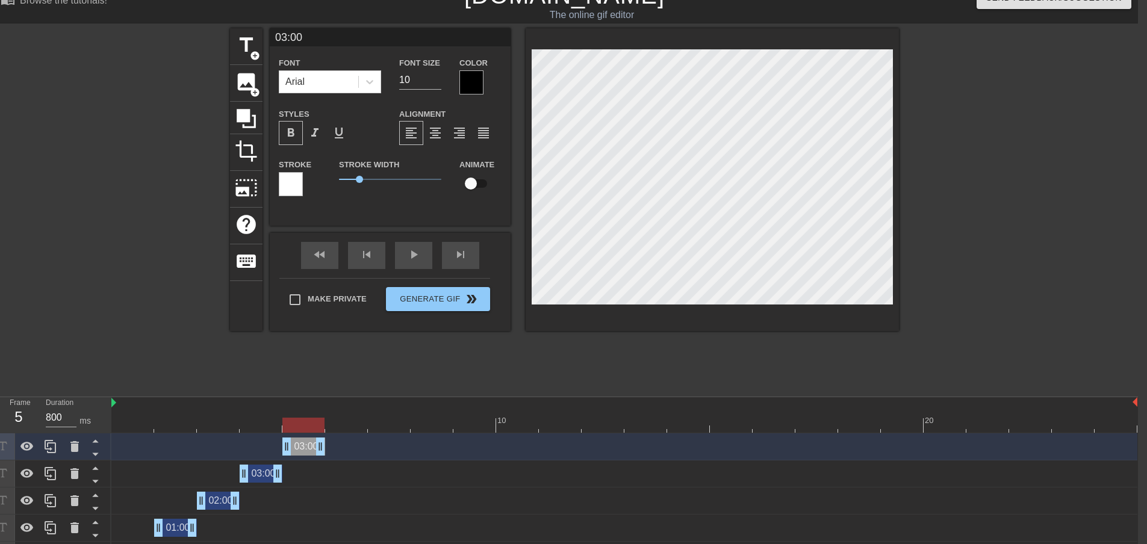
scroll to position [2, 2]
type input "0:00"
type textarea "0:00"
type input "04:00"
type textarea "04:00"
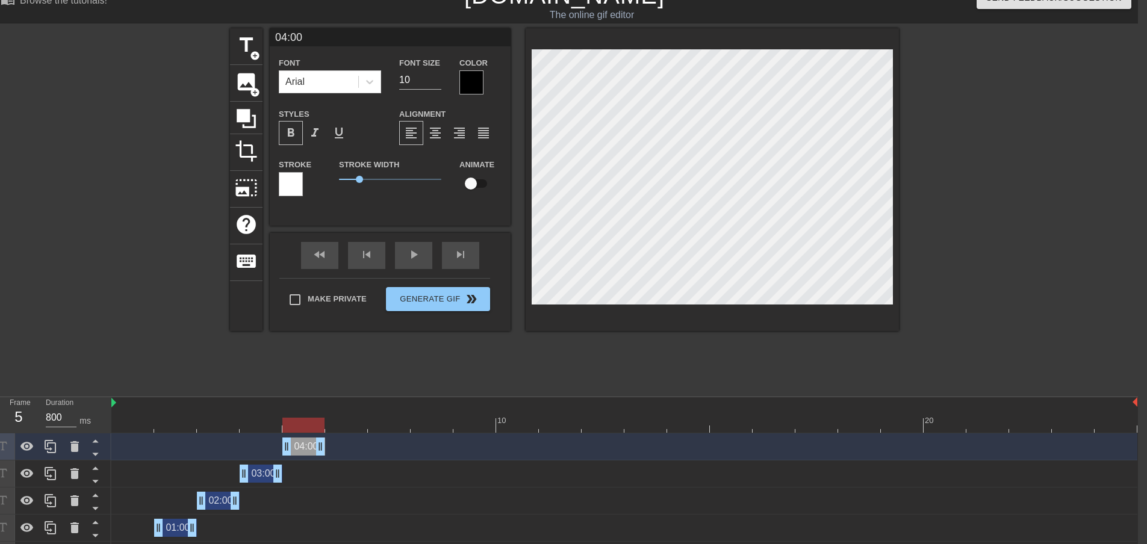
click at [605, 375] on div "title add_circle image add_circle crop photo_size_select_large help keyboard 04…" at bounding box center [564, 208] width 669 height 361
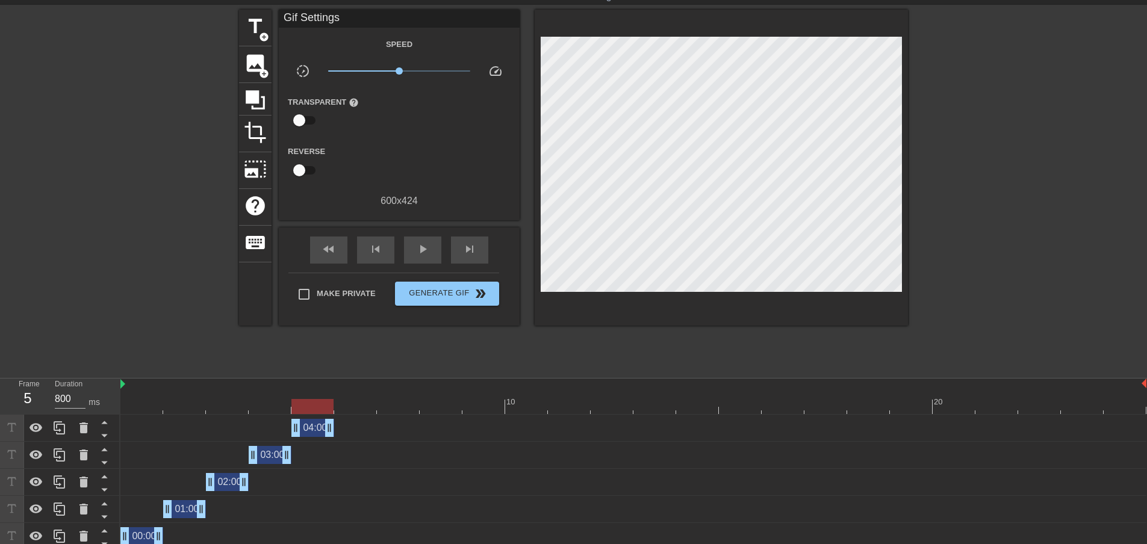
scroll to position [46, 0]
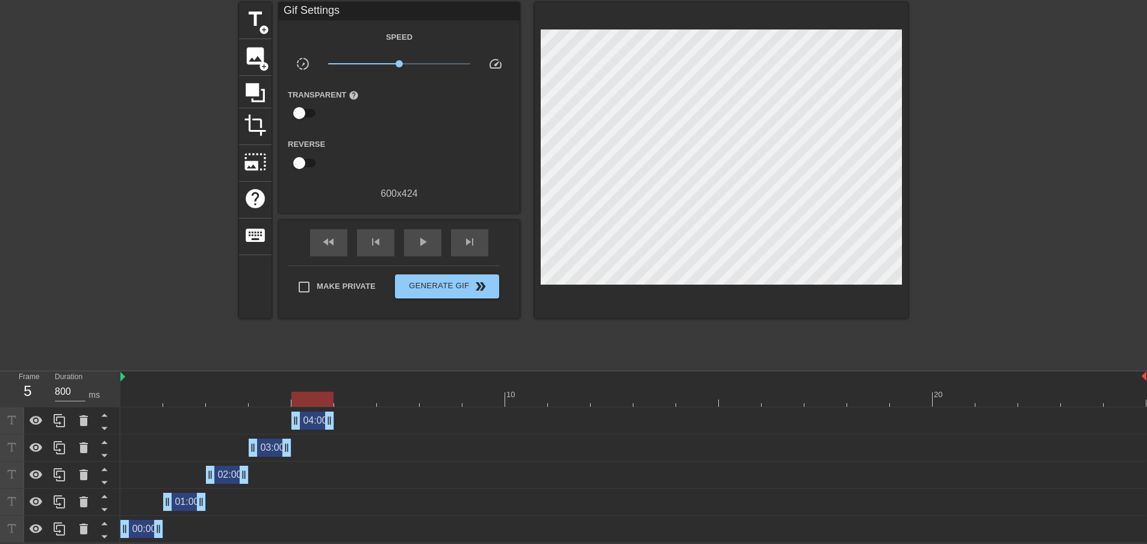
click at [150, 390] on div at bounding box center [141, 391] width 43 height 15
click at [185, 392] on div at bounding box center [633, 399] width 1026 height 15
click at [148, 395] on div at bounding box center [633, 399] width 1026 height 15
click at [191, 395] on div at bounding box center [633, 399] width 1026 height 15
click at [220, 399] on div at bounding box center [633, 399] width 1026 height 15
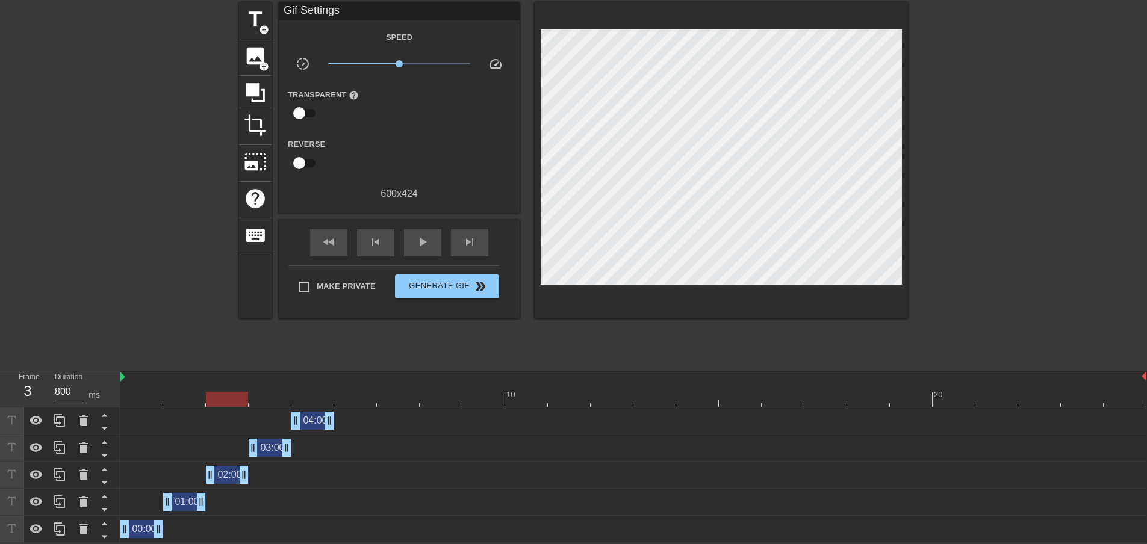
click at [273, 397] on div at bounding box center [633, 399] width 1026 height 15
click at [312, 396] on div at bounding box center [633, 399] width 1026 height 15
click at [314, 424] on div "04:00 drag_handle drag_handle" at bounding box center [312, 421] width 43 height 18
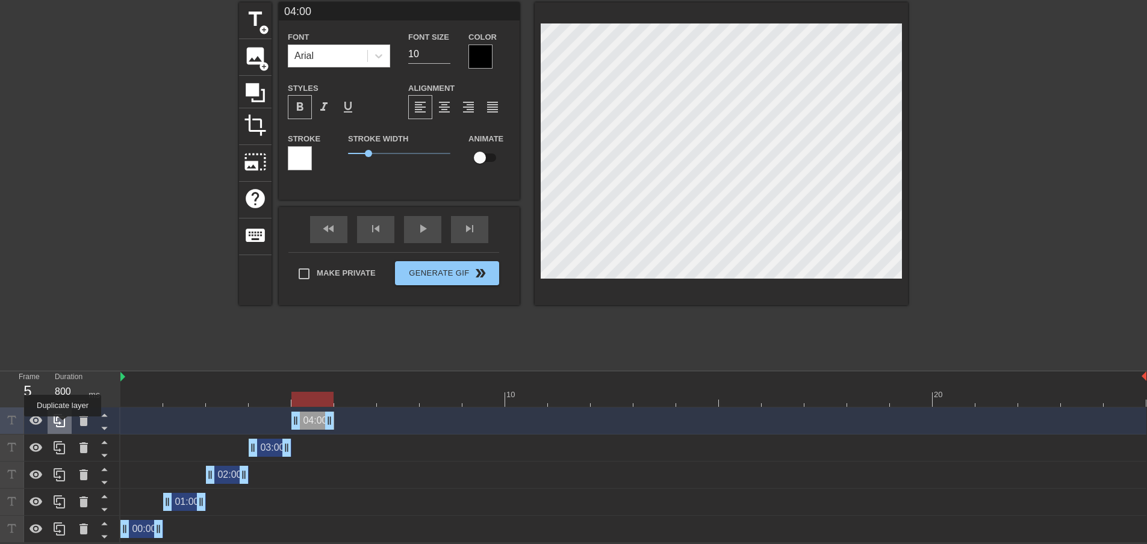
click at [63, 425] on icon at bounding box center [59, 421] width 14 height 14
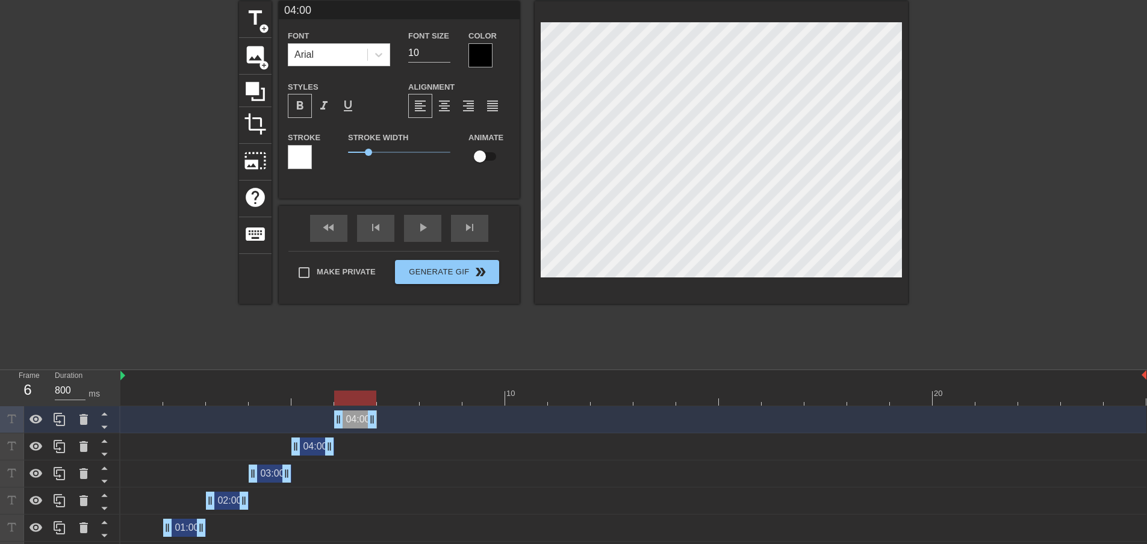
drag, startPoint x: 312, startPoint y: 421, endPoint x: 355, endPoint y: 421, distance: 42.7
click at [355, 421] on div "04:00 drag_handle drag_handle" at bounding box center [355, 420] width 43 height 18
click at [354, 338] on div "title add_circle image add_circle crop photo_size_select_large help keyboard 04…" at bounding box center [573, 181] width 669 height 361
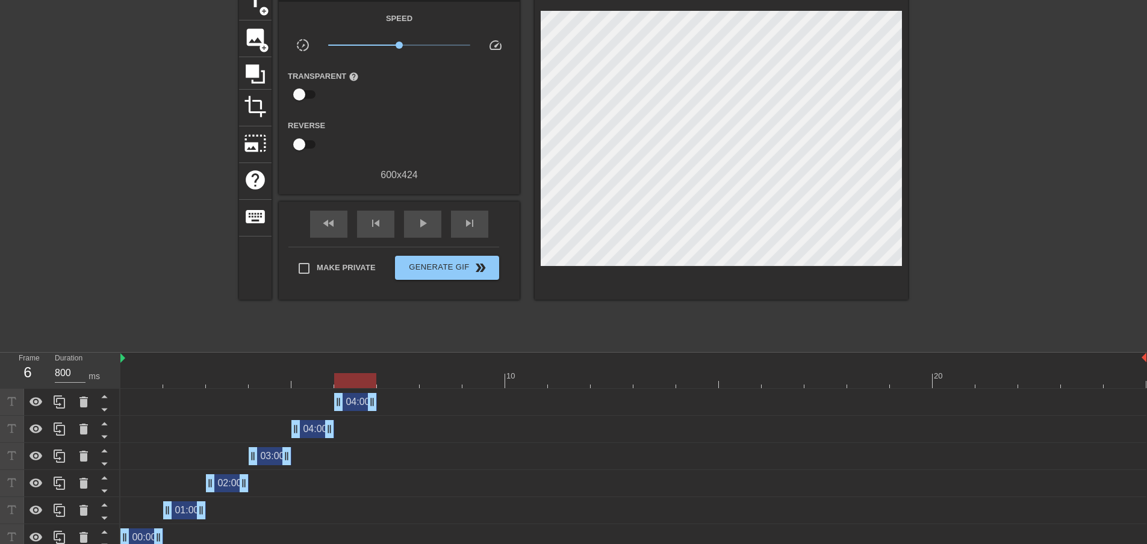
scroll to position [73, 0]
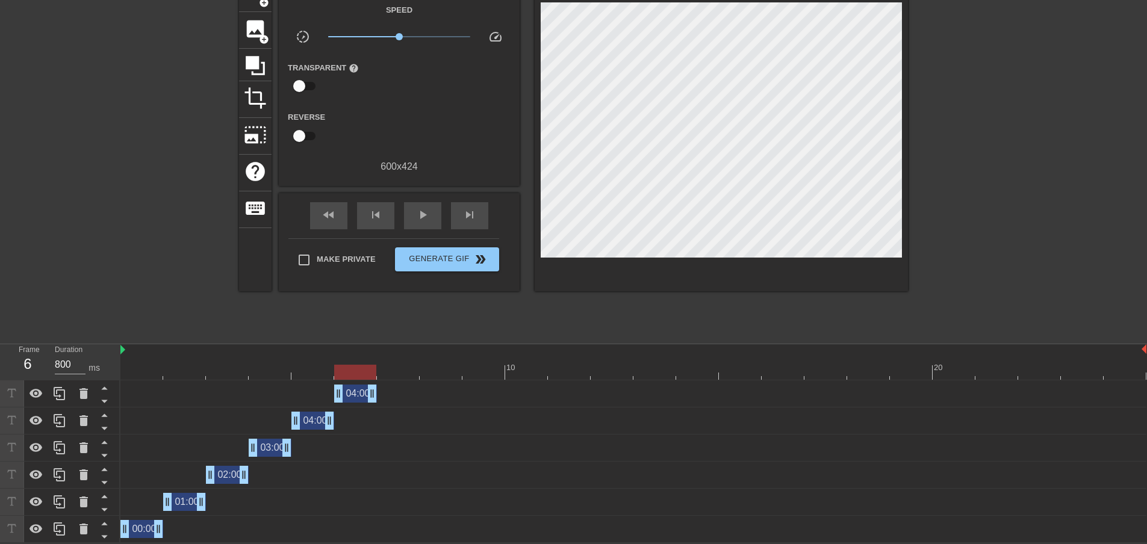
click at [361, 398] on div "04:00 drag_handle drag_handle" at bounding box center [355, 394] width 43 height 18
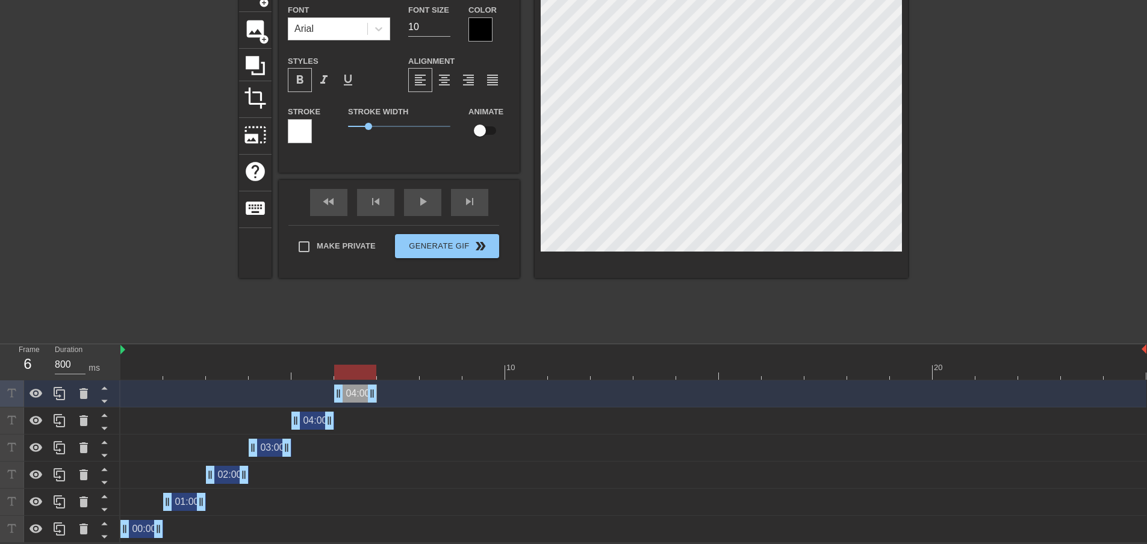
click at [354, 394] on div "04:00 drag_handle drag_handle" at bounding box center [355, 394] width 43 height 18
type input "0:00"
type textarea "0:00"
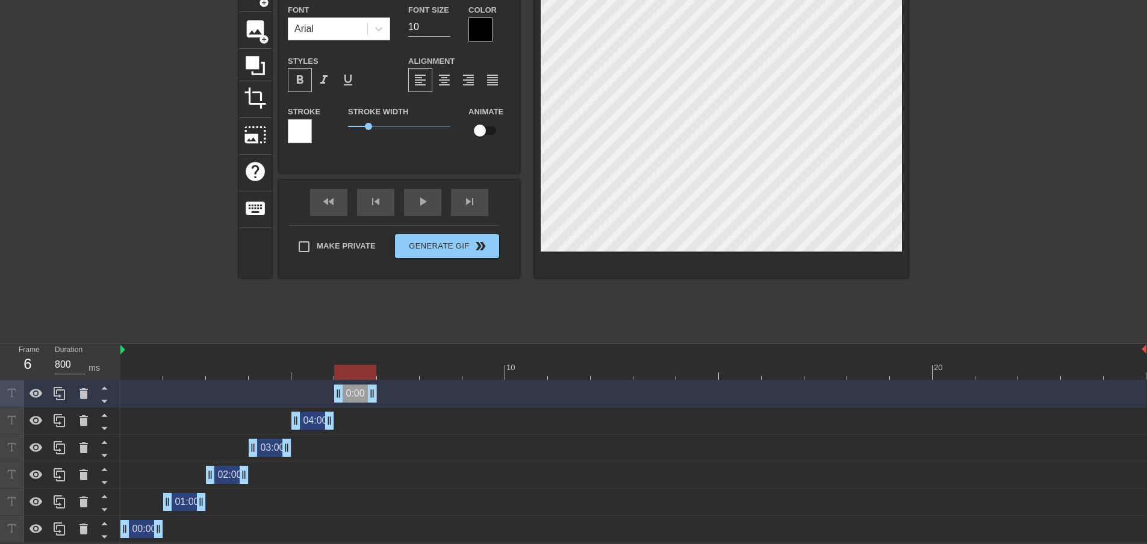
type input "05:00"
type textarea "05:00"
click at [597, 328] on div "title add_circle image add_circle crop photo_size_select_large help keyboard 05…" at bounding box center [573, 155] width 669 height 361
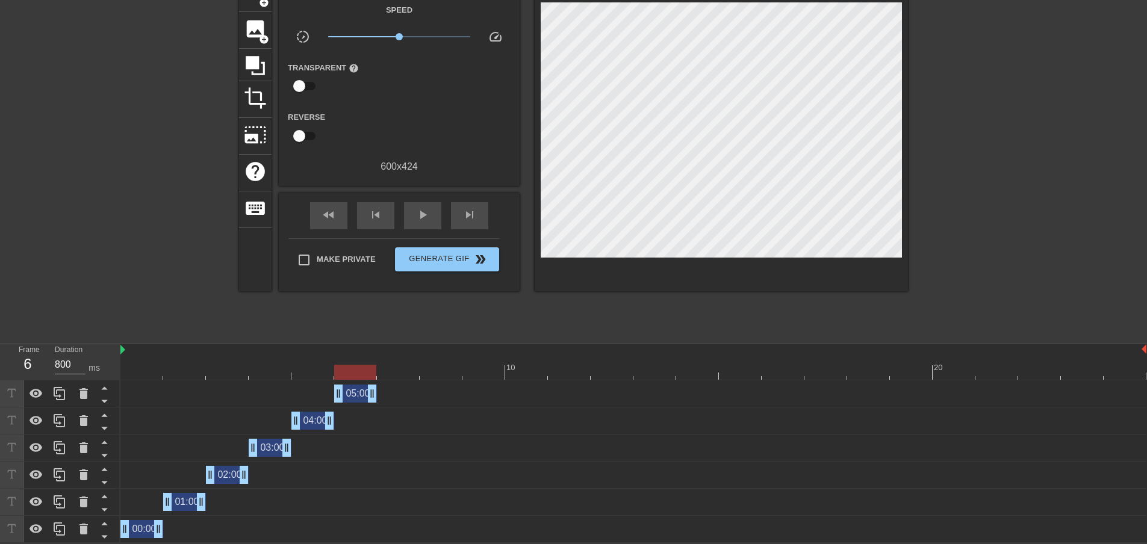
click at [356, 394] on div "05:00 drag_handle drag_handle" at bounding box center [355, 394] width 43 height 18
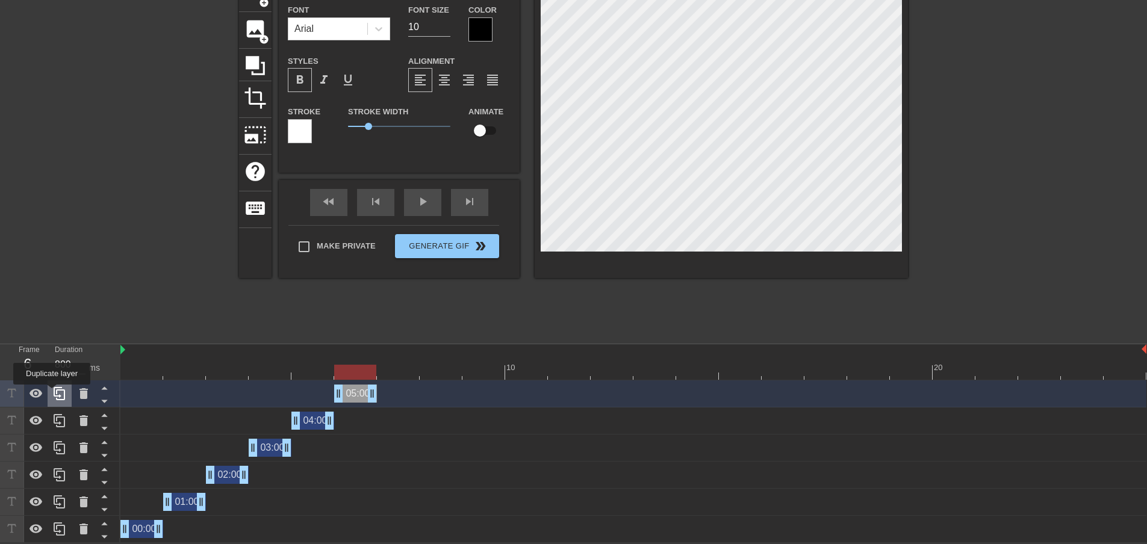
click at [51, 393] on div at bounding box center [60, 394] width 24 height 26
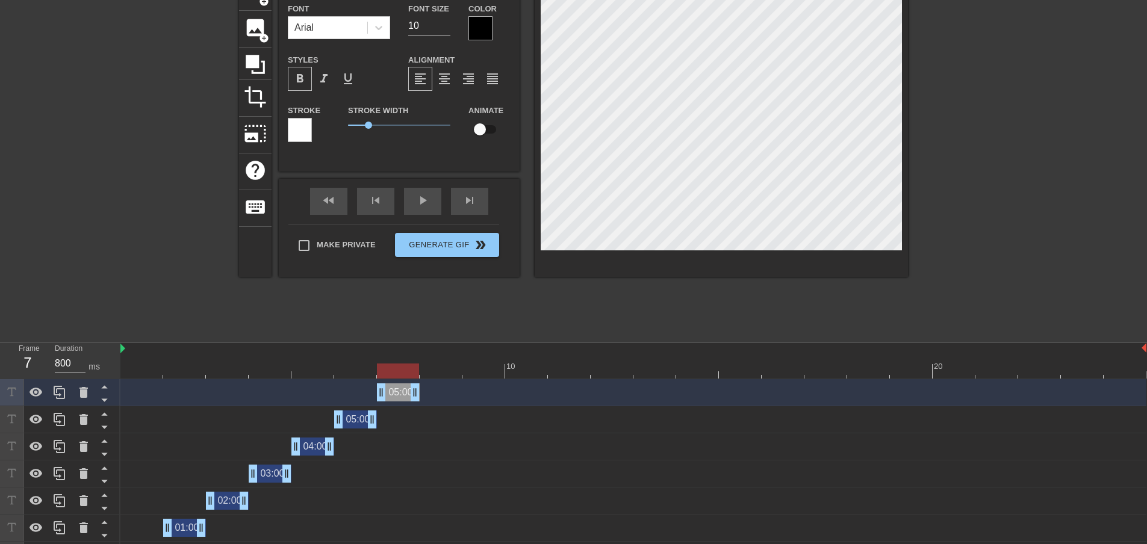
drag, startPoint x: 356, startPoint y: 395, endPoint x: 399, endPoint y: 400, distance: 42.4
click at [399, 400] on div "05:00 drag_handle drag_handle" at bounding box center [398, 393] width 43 height 18
click at [511, 314] on div "title add_circle image add_circle crop photo_size_select_large help keyboard 05…" at bounding box center [573, 154] width 669 height 361
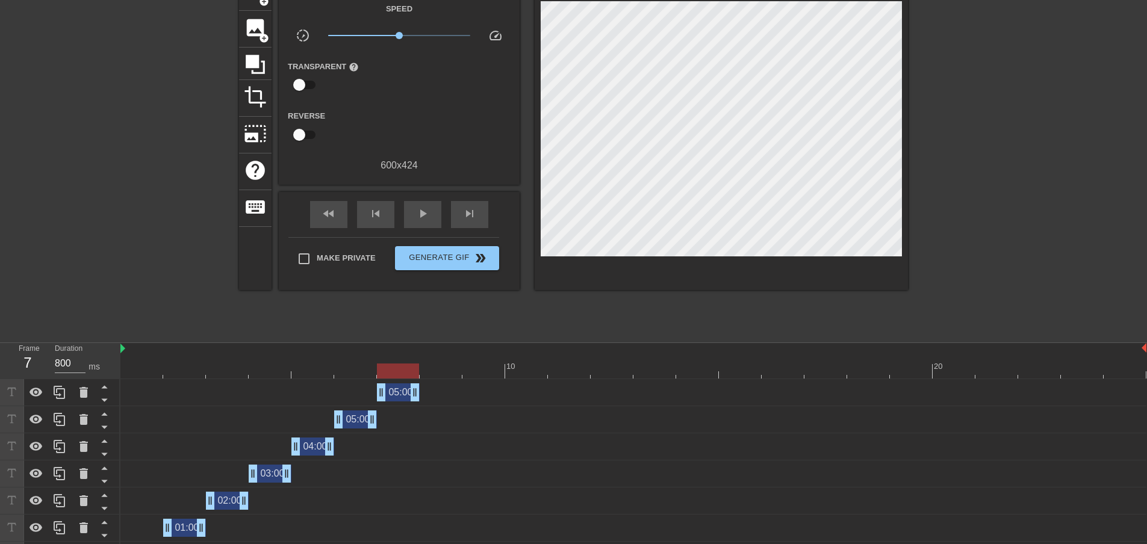
click at [393, 391] on div "05:00 drag_handle drag_handle" at bounding box center [398, 393] width 43 height 18
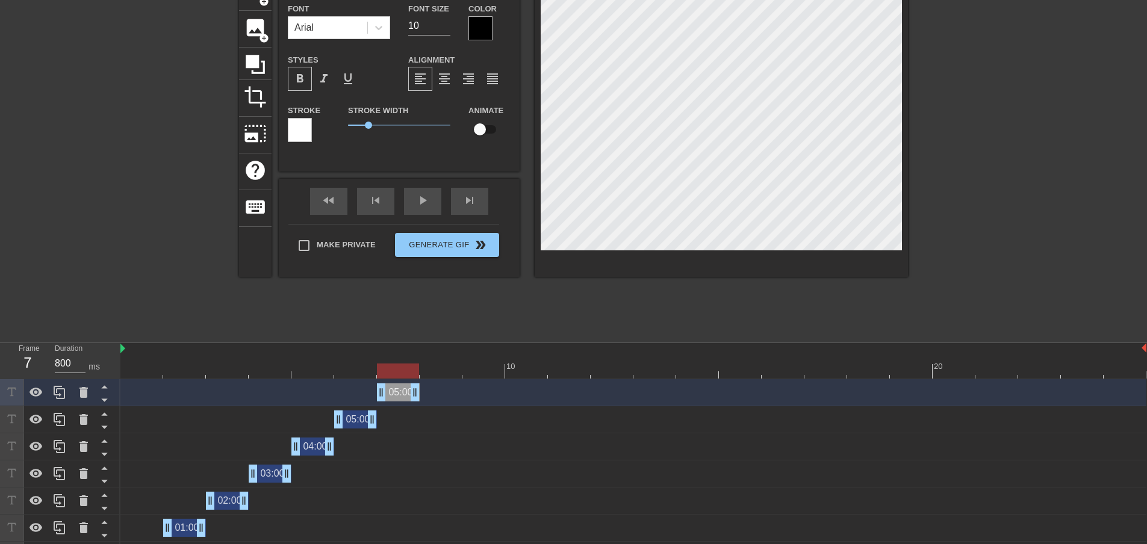
scroll to position [2, 1]
type input "0:00"
type textarea "0:00"
type input "06:00"
type textarea "06:00"
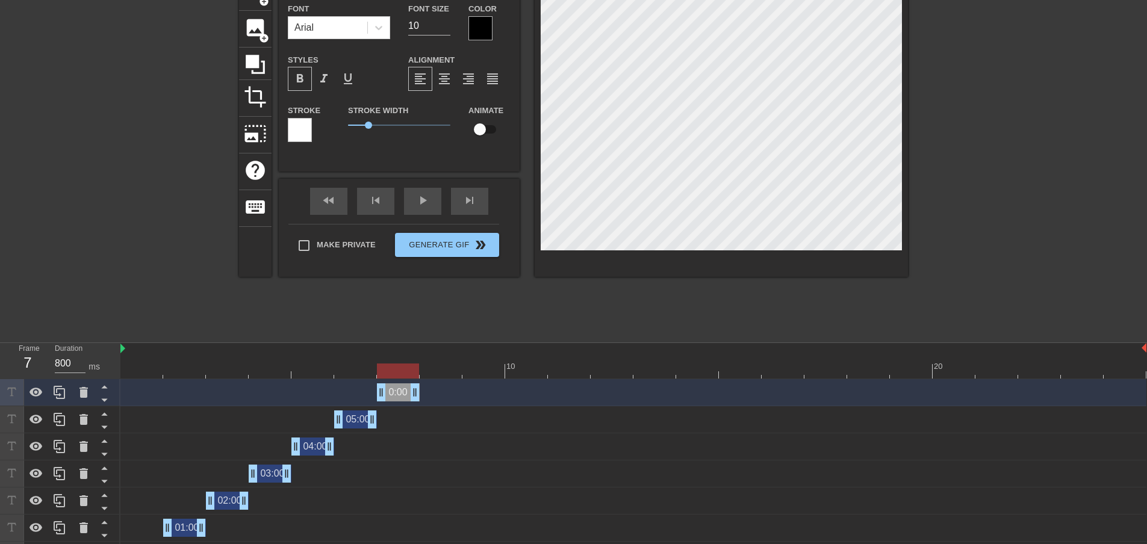
scroll to position [2, 2]
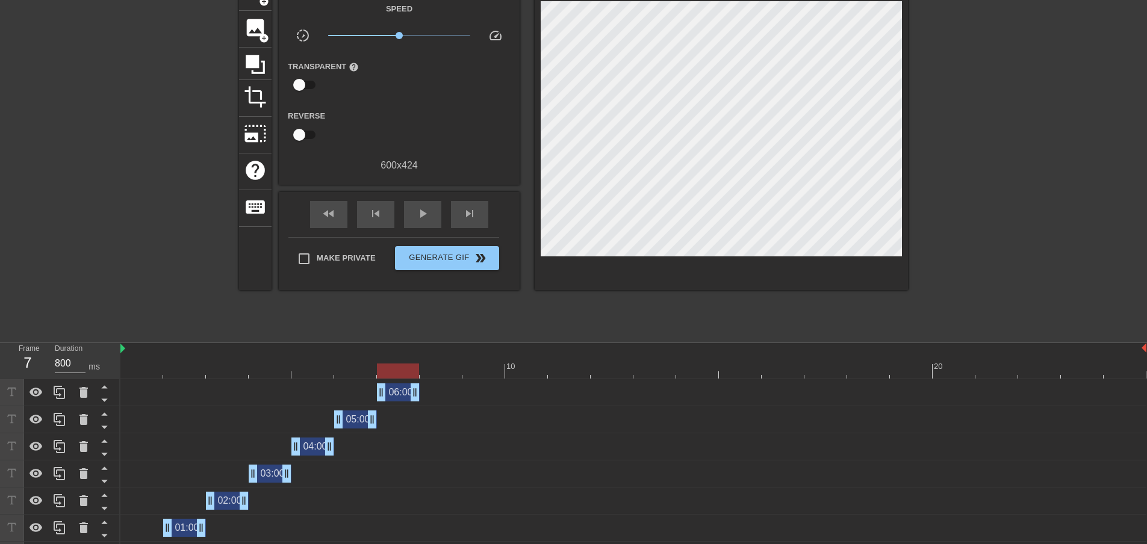
click at [574, 335] on div "title add_circle image add_circle crop photo_size_select_large help keyboard Gi…" at bounding box center [573, 154] width 669 height 361
click at [397, 393] on div "06:00 drag_handle drag_handle" at bounding box center [398, 393] width 43 height 18
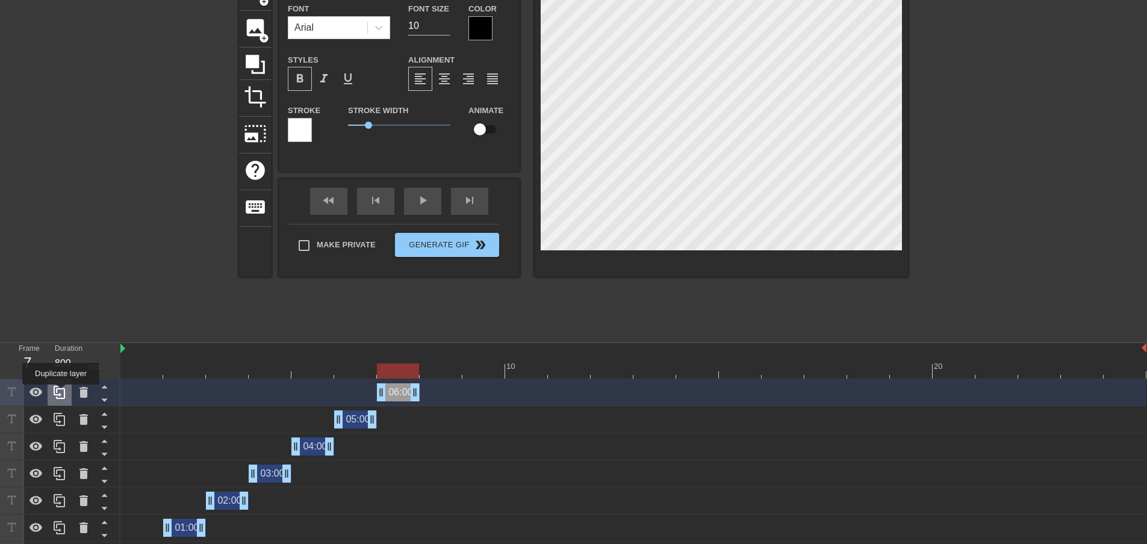
click at [61, 393] on icon at bounding box center [59, 392] width 14 height 14
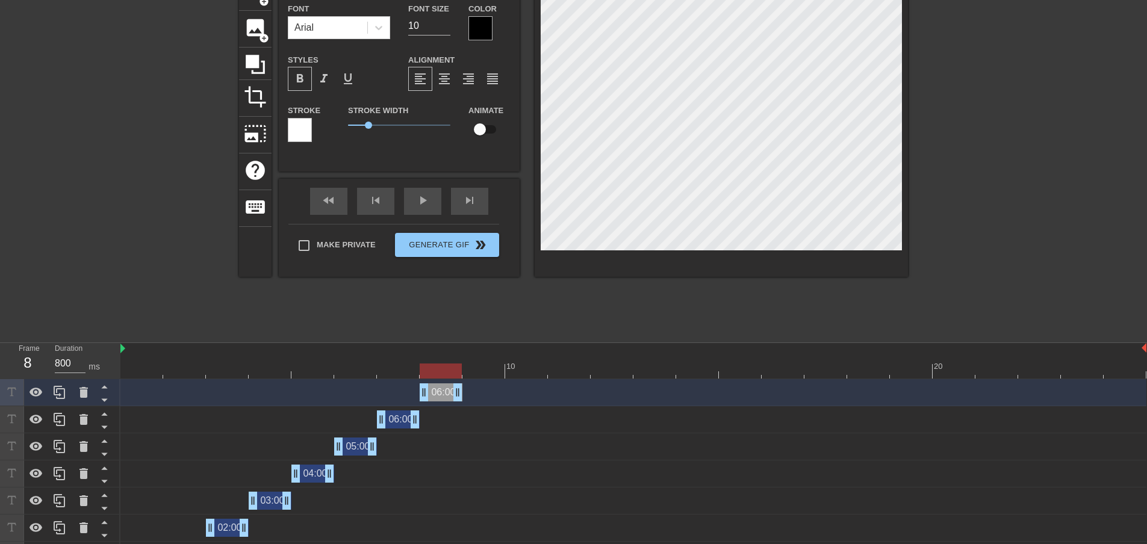
drag, startPoint x: 400, startPoint y: 388, endPoint x: 438, endPoint y: 385, distance: 37.5
click at [438, 385] on div "06:00 drag_handle drag_handle" at bounding box center [441, 393] width 43 height 18
type input "0:00"
type textarea "0:00"
type input "07:00"
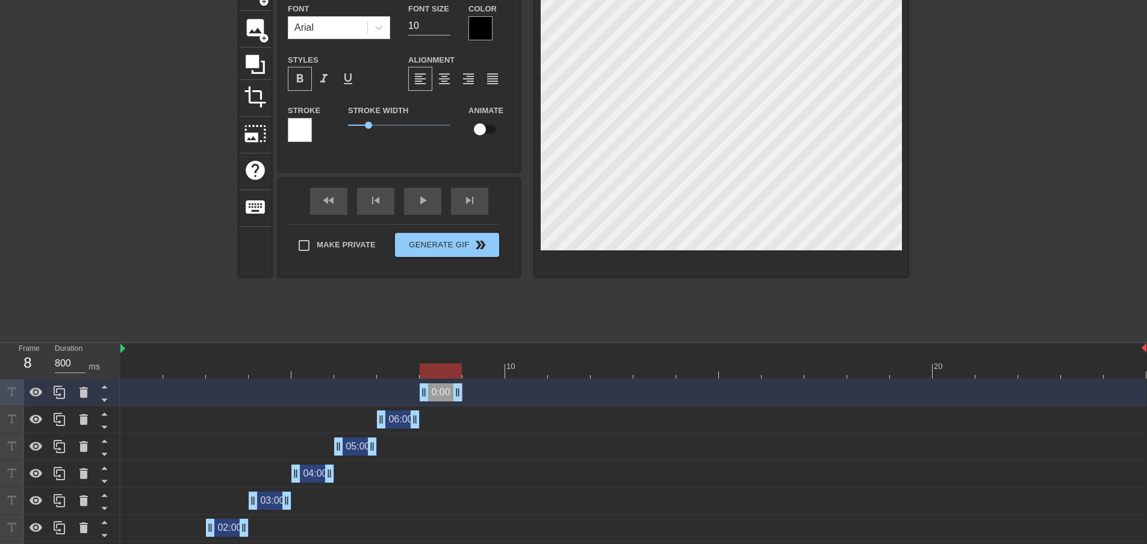
type textarea "07:00"
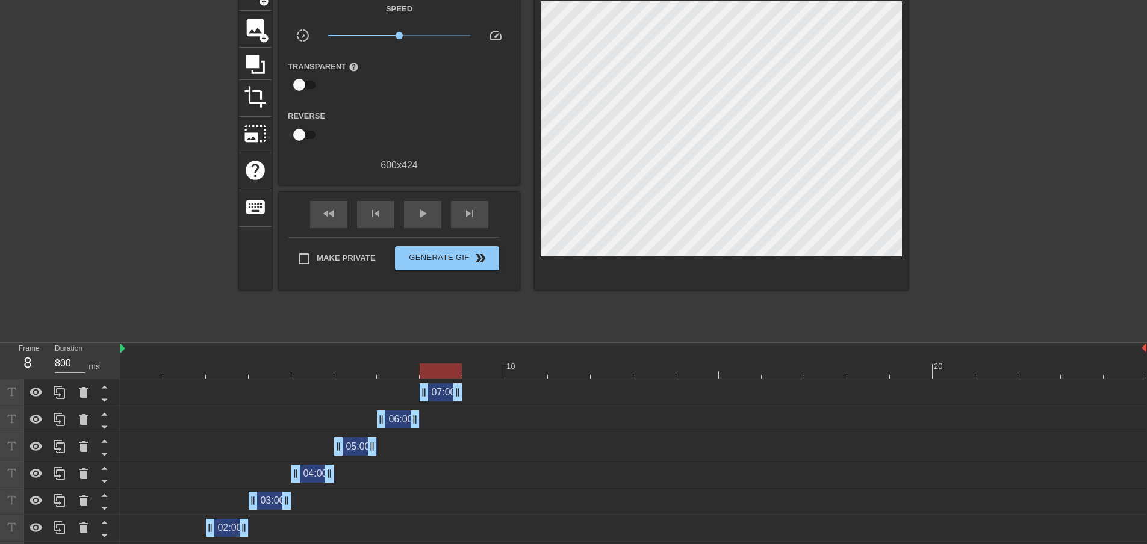
click at [584, 322] on div "title add_circle image add_circle crop photo_size_select_large help keyboard Gi…" at bounding box center [573, 154] width 669 height 361
click at [444, 393] on div "07:00 drag_handle drag_handle" at bounding box center [441, 393] width 43 height 18
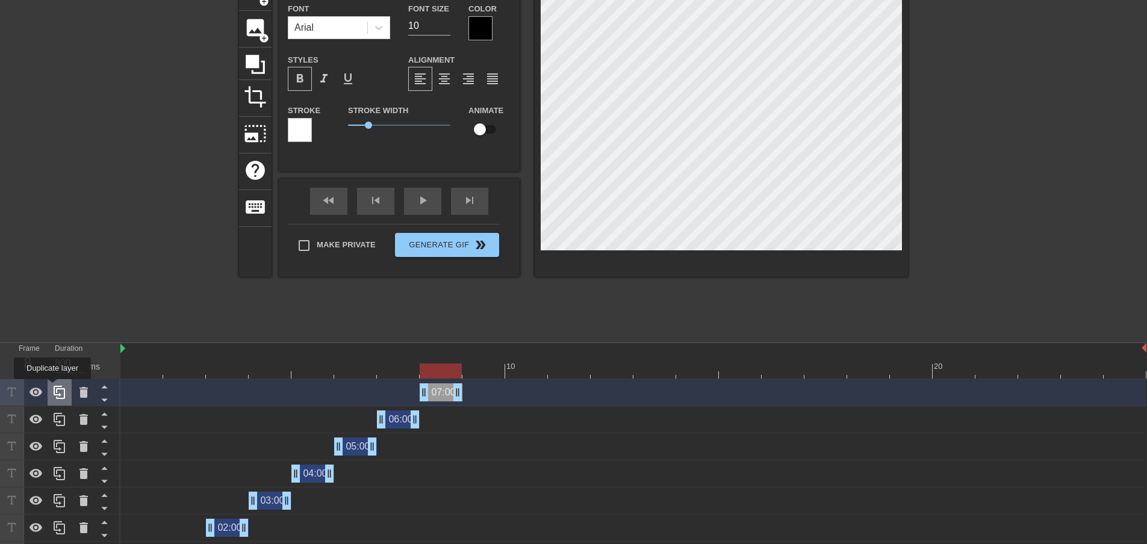
click at [52, 388] on icon at bounding box center [59, 392] width 14 height 14
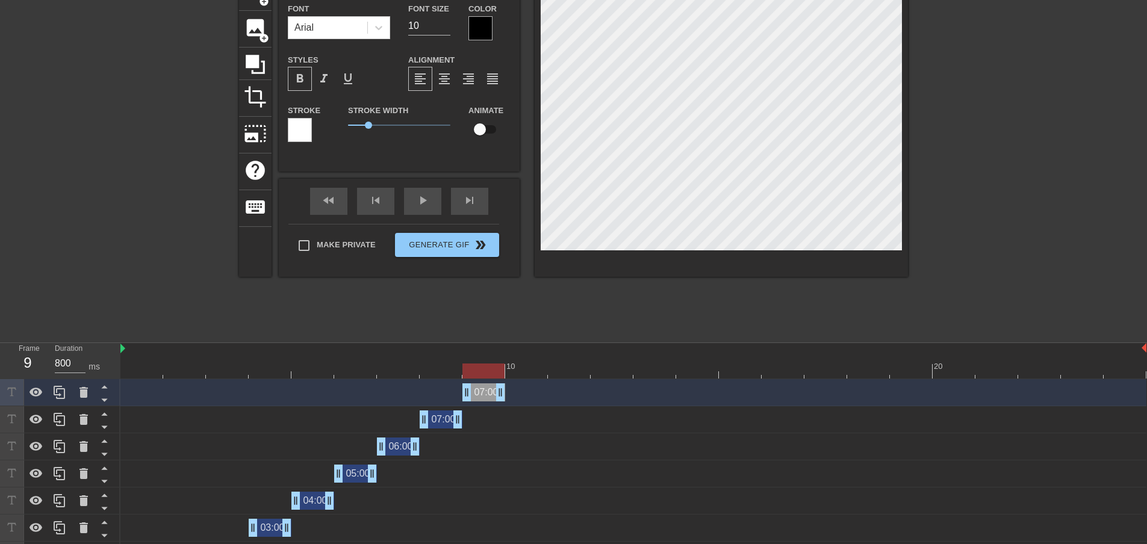
drag, startPoint x: 438, startPoint y: 393, endPoint x: 479, endPoint y: 391, distance: 40.4
click at [479, 391] on div "07:00 drag_handle drag_handle" at bounding box center [483, 393] width 43 height 18
click at [482, 397] on div "07:00 drag_handle drag_handle" at bounding box center [483, 393] width 43 height 18
type input "0:00"
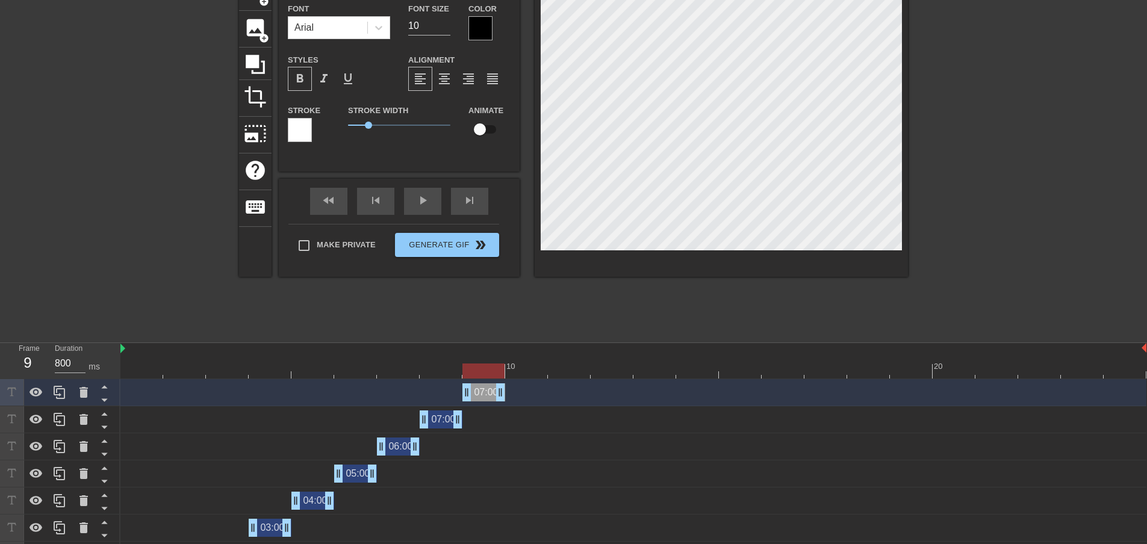
type textarea "0:00"
type input "08:00"
type textarea "08:00"
click at [612, 291] on div "title add_circle image add_circle crop photo_size_select_large help keyboard 08…" at bounding box center [573, 154] width 669 height 361
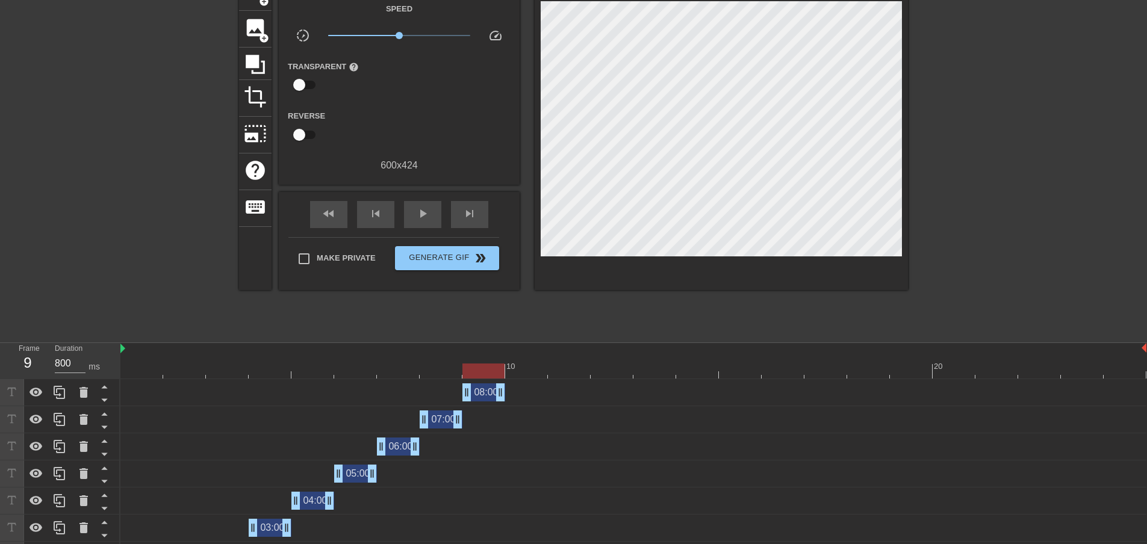
click at [490, 391] on div "08:00 drag_handle drag_handle" at bounding box center [483, 393] width 43 height 18
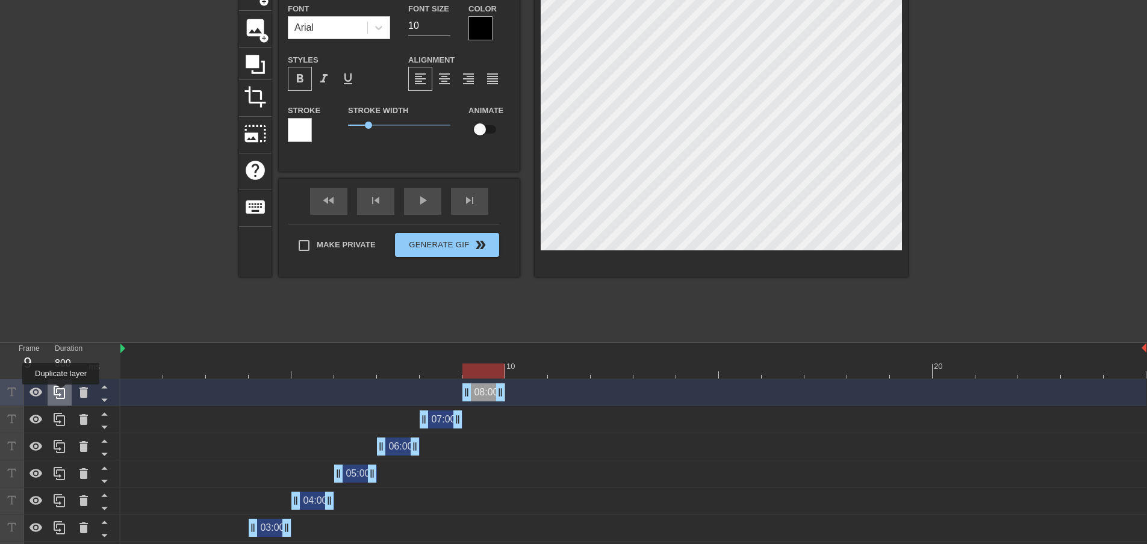
click at [61, 393] on icon at bounding box center [59, 392] width 14 height 14
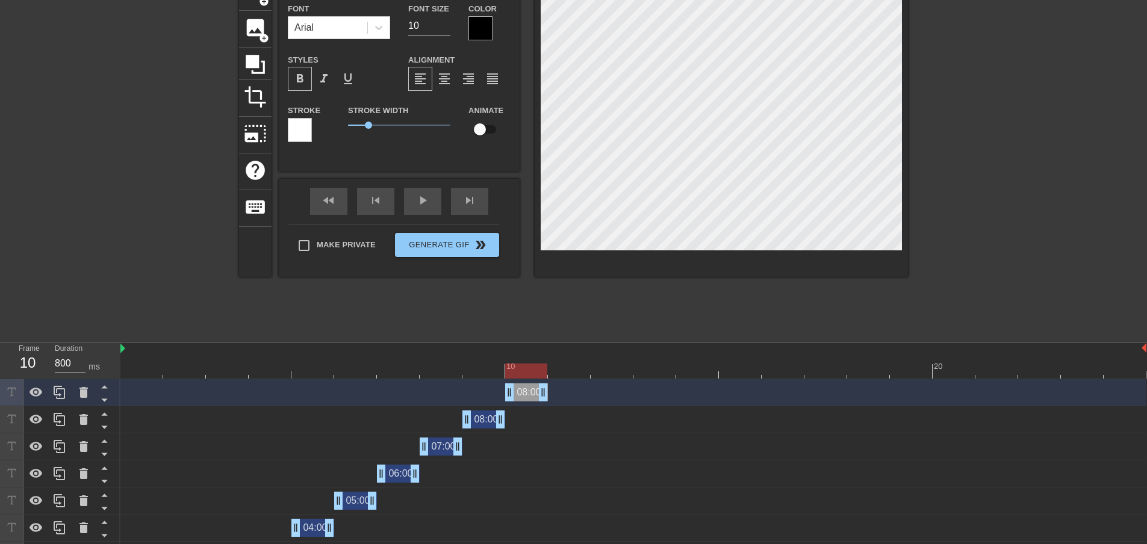
drag, startPoint x: 486, startPoint y: 394, endPoint x: 524, endPoint y: 394, distance: 37.9
click at [524, 394] on div "08:00 drag_handle drag_handle" at bounding box center [526, 393] width 43 height 18
type input "0:00"
type textarea "0:00"
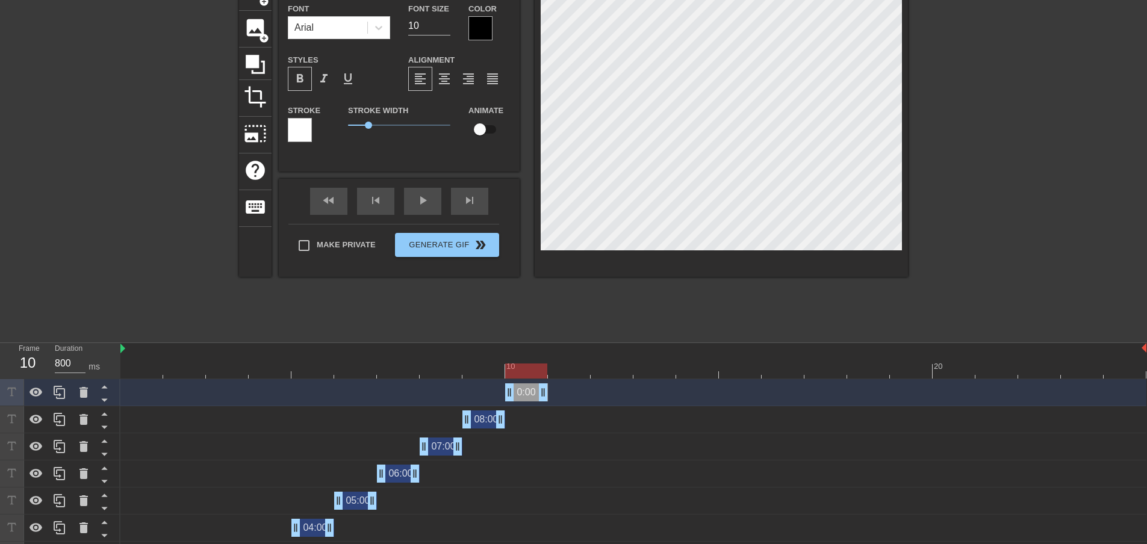
type input "09:00"
type textarea "09:00"
click at [627, 323] on div "title add_circle image add_circle crop photo_size_select_large help keyboard 09…" at bounding box center [573, 154] width 669 height 361
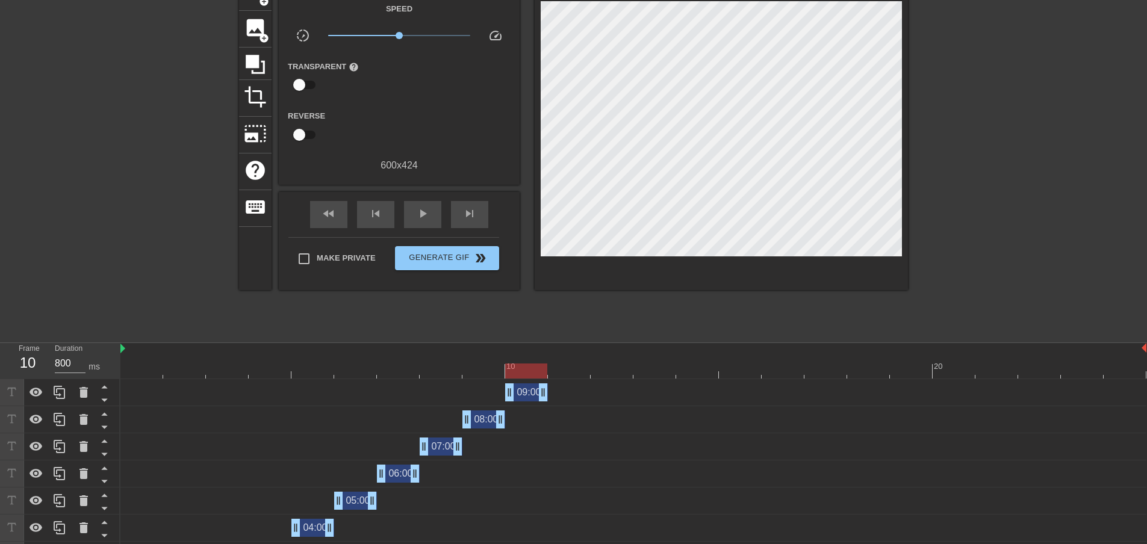
click at [526, 396] on div "09:00 drag_handle drag_handle" at bounding box center [526, 393] width 43 height 18
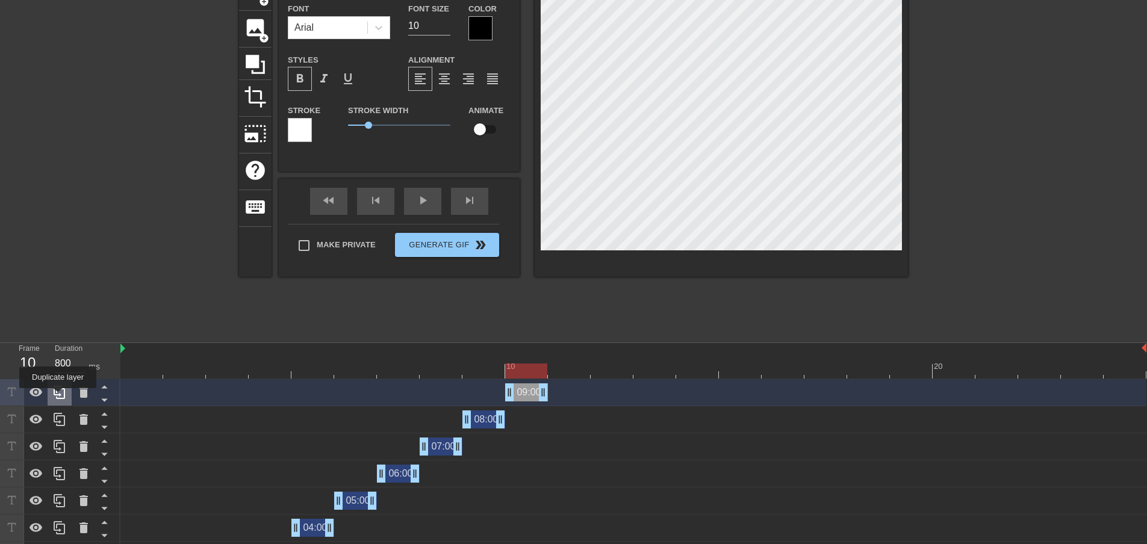
click at [58, 397] on icon at bounding box center [59, 392] width 14 height 14
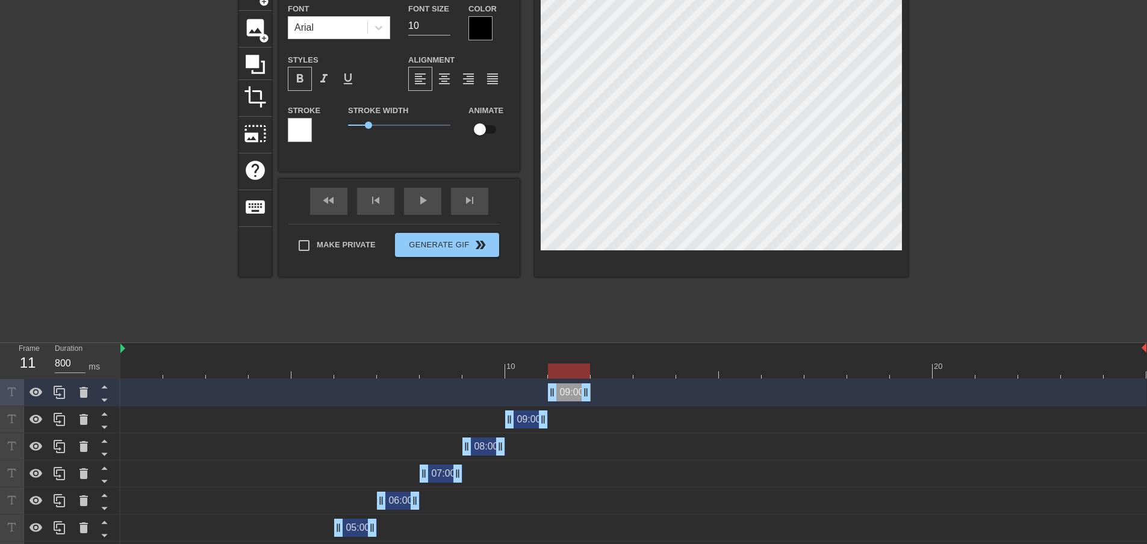
drag, startPoint x: 524, startPoint y: 395, endPoint x: 566, endPoint y: 395, distance: 41.5
click at [566, 395] on div "09:00 drag_handle drag_handle" at bounding box center [569, 393] width 43 height 18
type input "0:00"
type textarea "0:00"
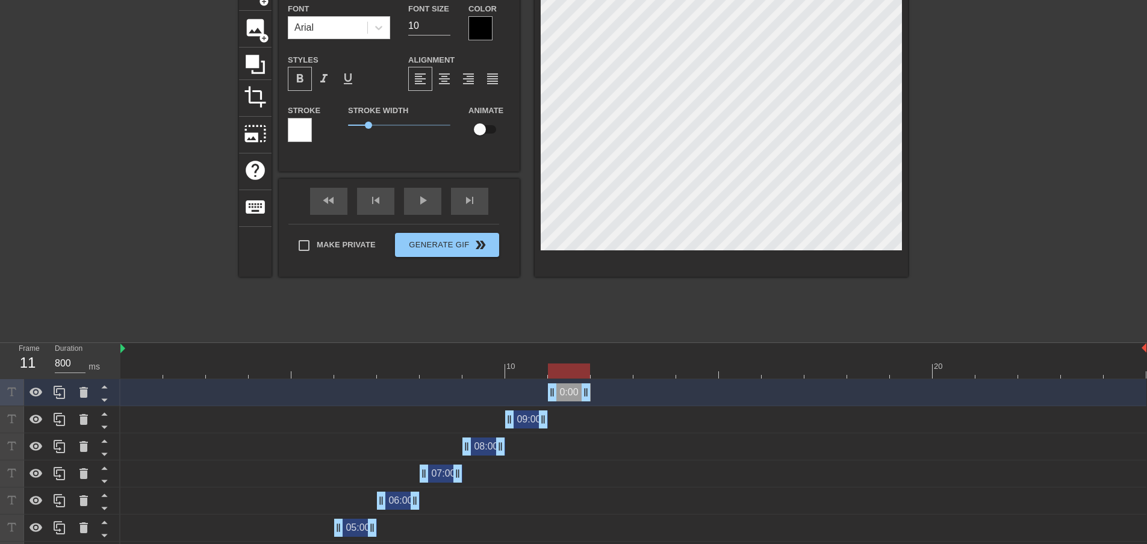
type input ":00"
type textarea ":00"
type input "1:00"
type textarea "1:00"
type input "10:00"
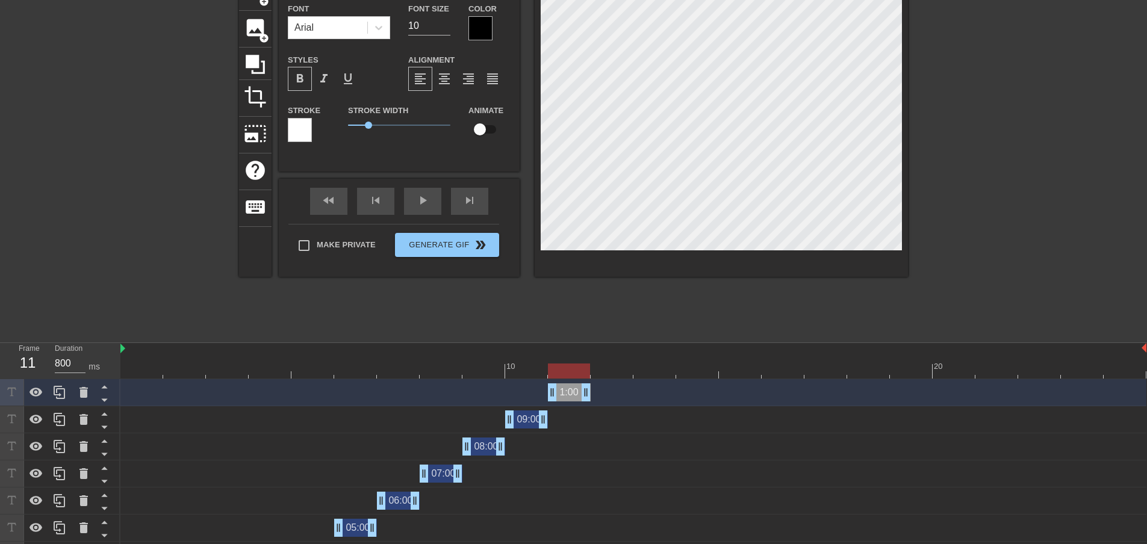
type textarea "10:00"
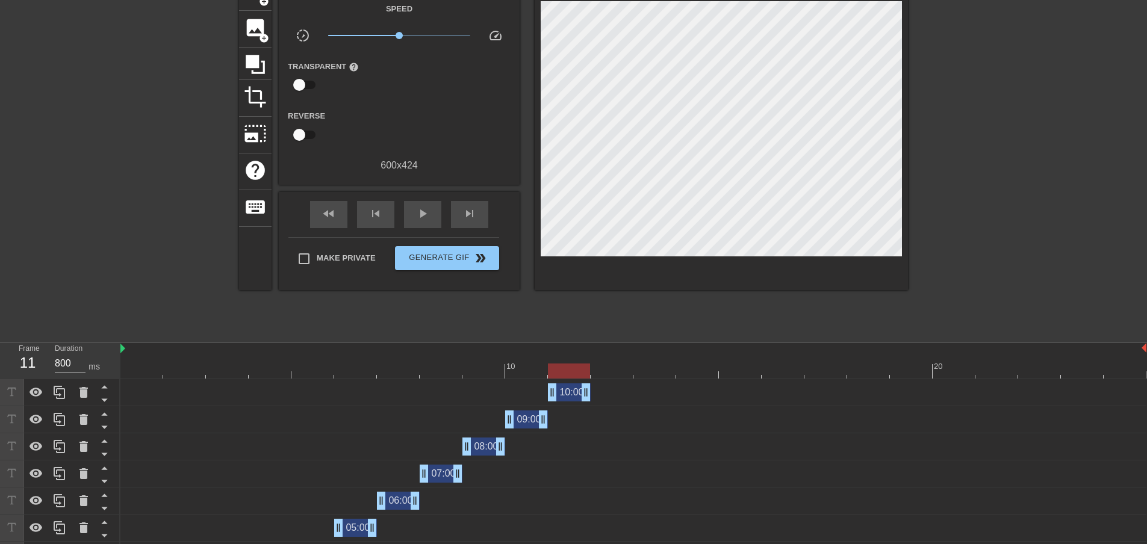
click at [644, 299] on div "title add_circle image add_circle crop photo_size_select_large help keyboard Gi…" at bounding box center [573, 154] width 669 height 361
click at [566, 391] on div "10:00 drag_handle drag_handle" at bounding box center [569, 393] width 43 height 18
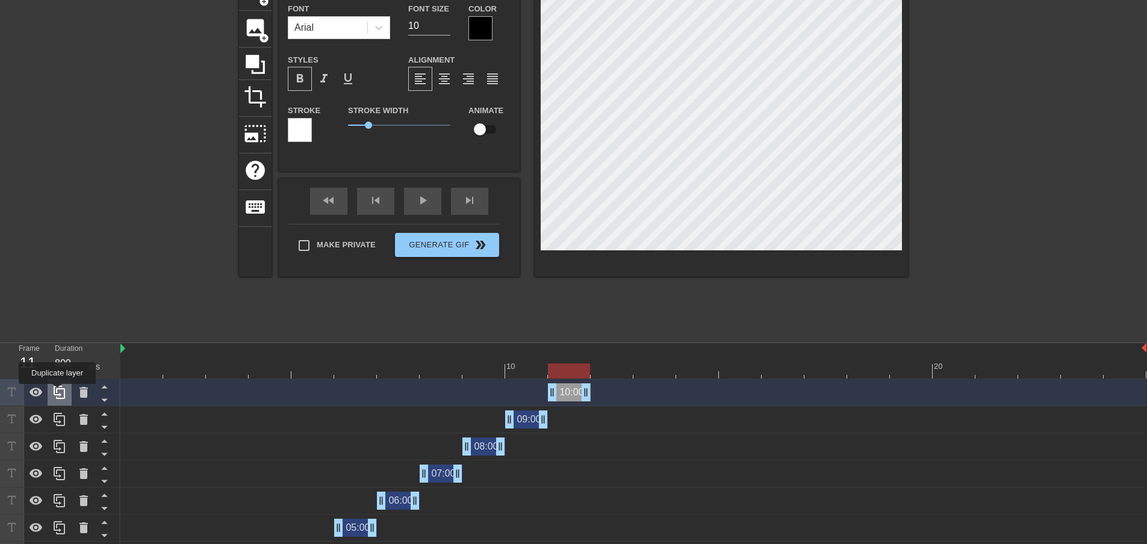
click at [57, 393] on icon at bounding box center [59, 392] width 11 height 13
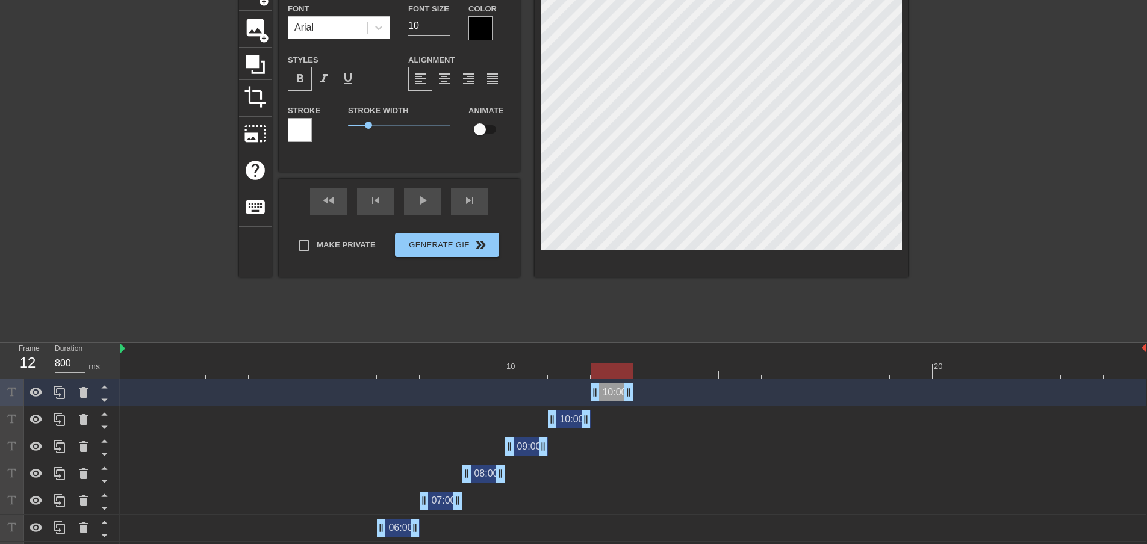
drag, startPoint x: 571, startPoint y: 393, endPoint x: 609, endPoint y: 394, distance: 38.6
click at [609, 394] on div "10:00 drag_handle drag_handle" at bounding box center [612, 393] width 43 height 18
click at [614, 396] on div "10:00 drag_handle drag_handle" at bounding box center [612, 393] width 43 height 18
type input "1:00"
type textarea "1:00"
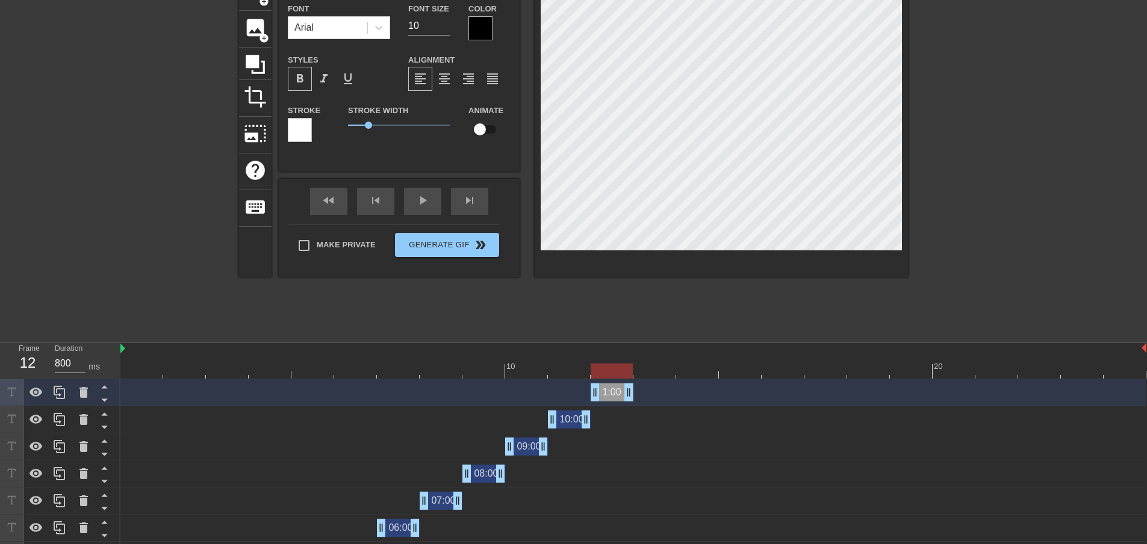
type input "11:00"
type textarea "11:00"
click at [624, 309] on div "title add_circle image add_circle crop photo_size_select_large help keyboard 11…" at bounding box center [573, 154] width 669 height 361
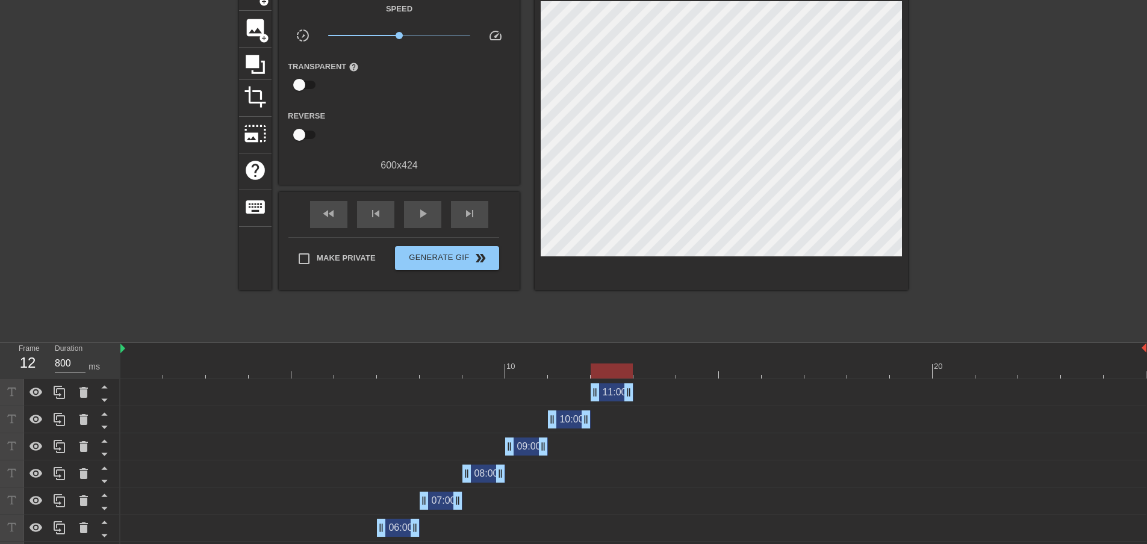
click at [613, 392] on div "11:00 drag_handle drag_handle" at bounding box center [612, 393] width 43 height 18
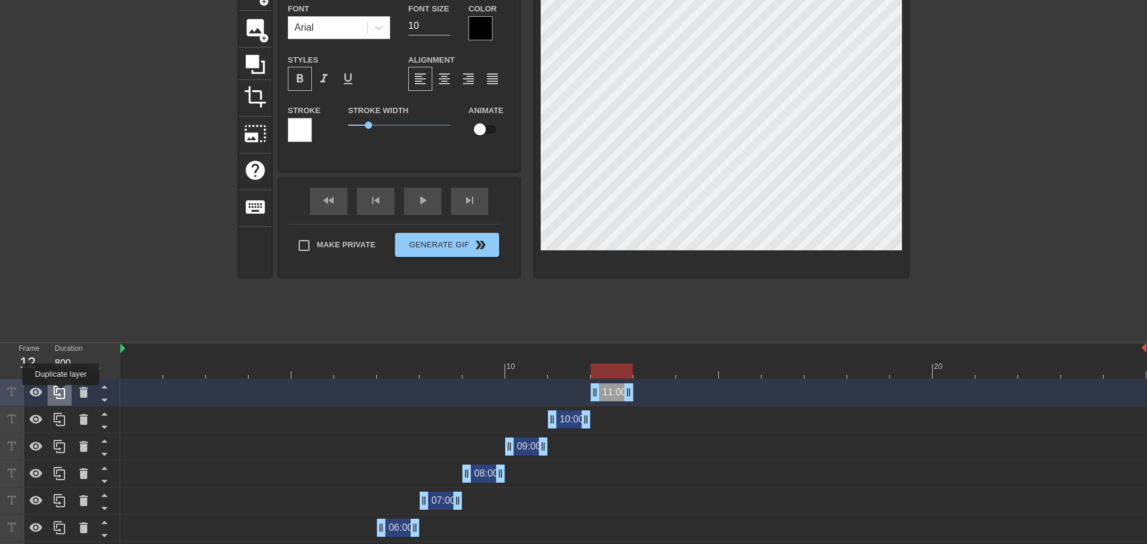
click at [61, 394] on icon at bounding box center [59, 392] width 14 height 14
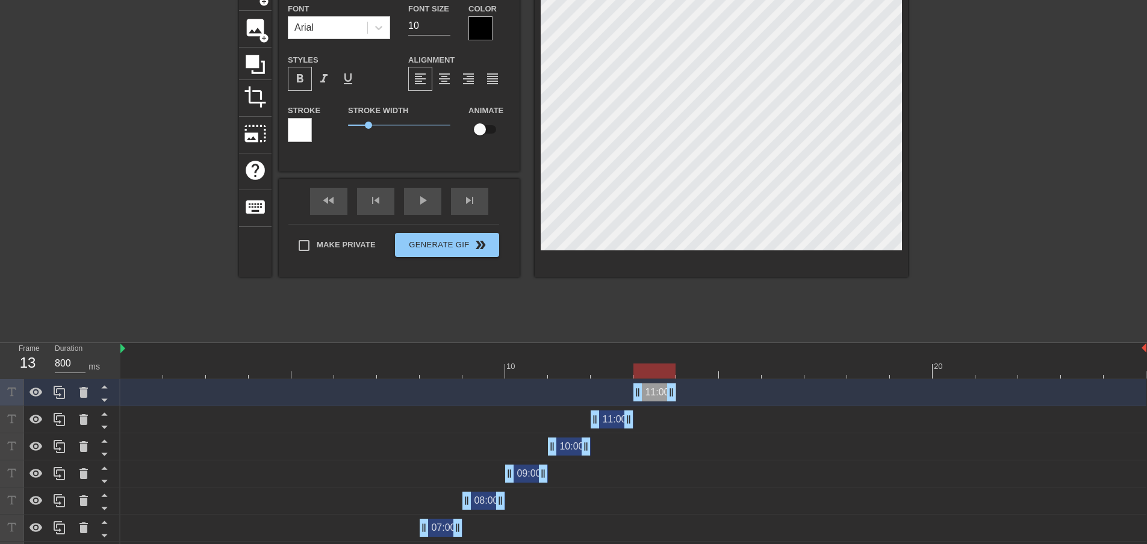
drag, startPoint x: 612, startPoint y: 391, endPoint x: 646, endPoint y: 391, distance: 33.7
click at [646, 391] on div "11:00 drag_handle drag_handle" at bounding box center [654, 393] width 43 height 18
type input "1:00"
type textarea "1:00"
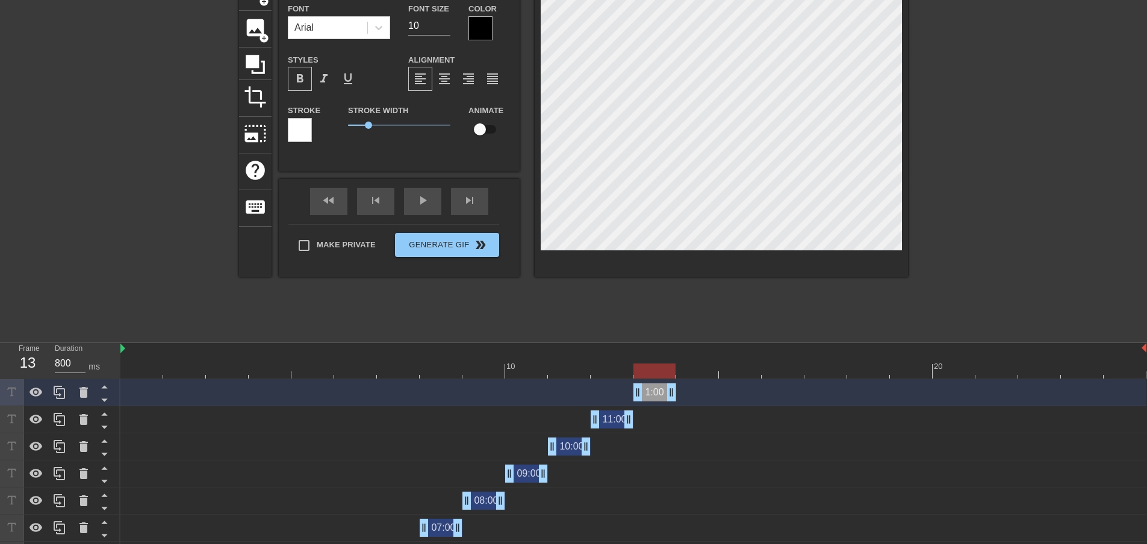
type input "12:00"
type textarea "12:00"
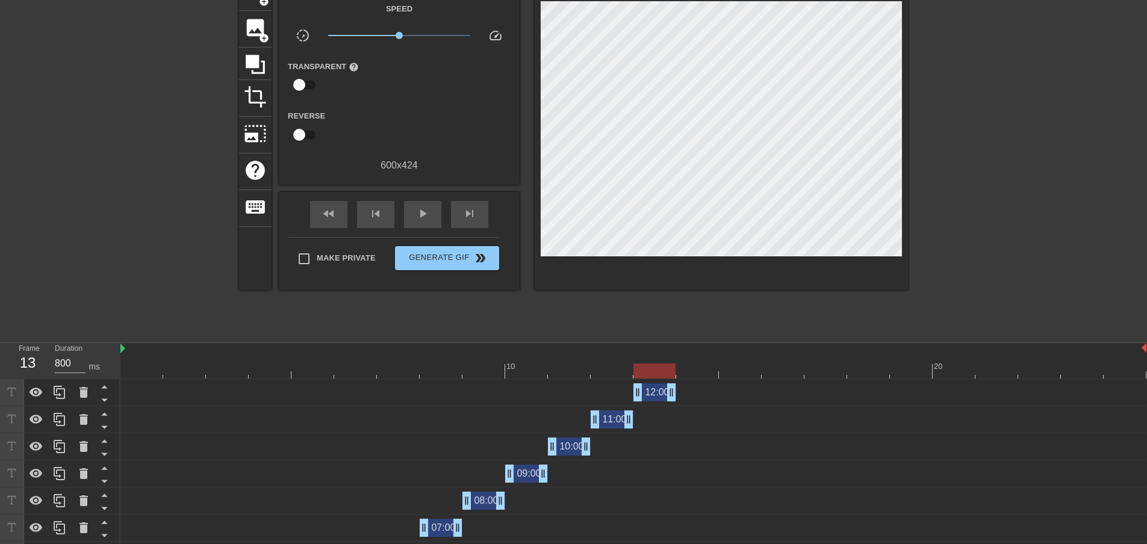
click at [642, 316] on div "title add_circle image add_circle crop photo_size_select_large help keyboard Gi…" at bounding box center [573, 154] width 669 height 361
click at [655, 391] on div "12:00 drag_handle drag_handle" at bounding box center [654, 393] width 43 height 18
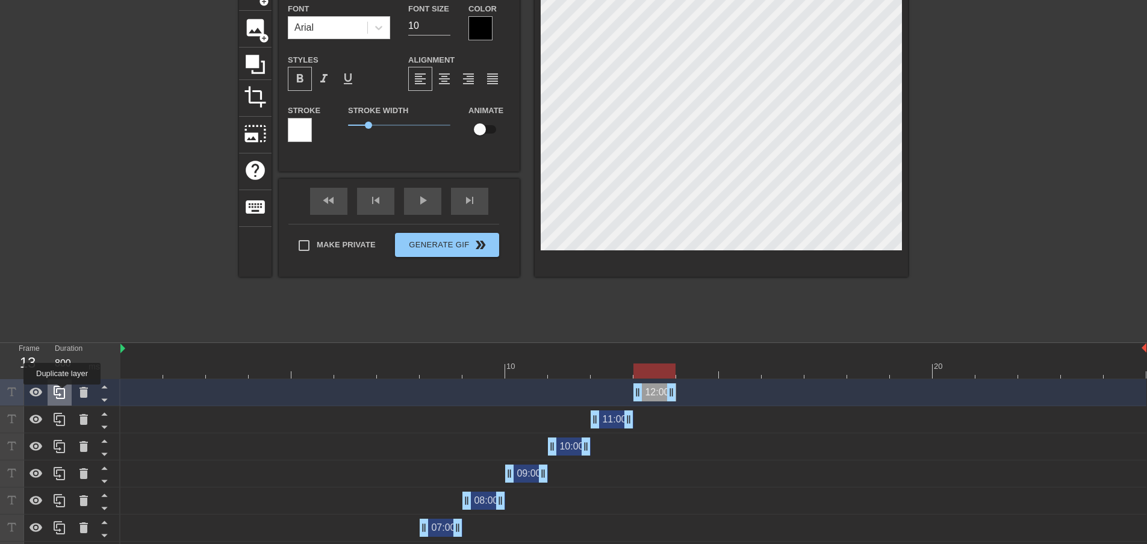
click at [62, 393] on icon at bounding box center [59, 392] width 14 height 14
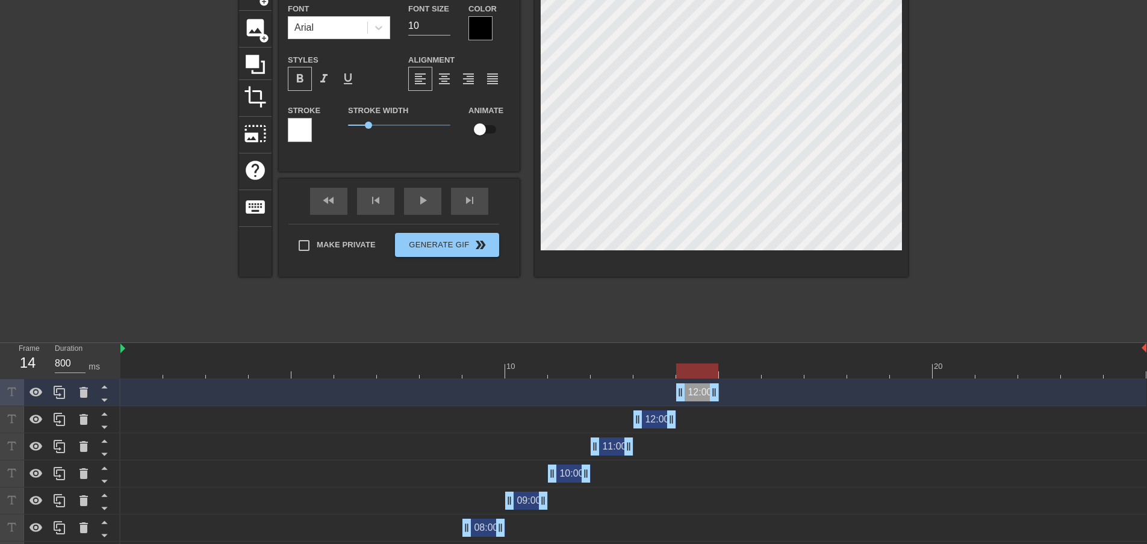
drag, startPoint x: 656, startPoint y: 392, endPoint x: 695, endPoint y: 392, distance: 39.1
click at [695, 392] on div "12:00 drag_handle drag_handle" at bounding box center [697, 393] width 43 height 18
type input "1:00"
type textarea "1:00"
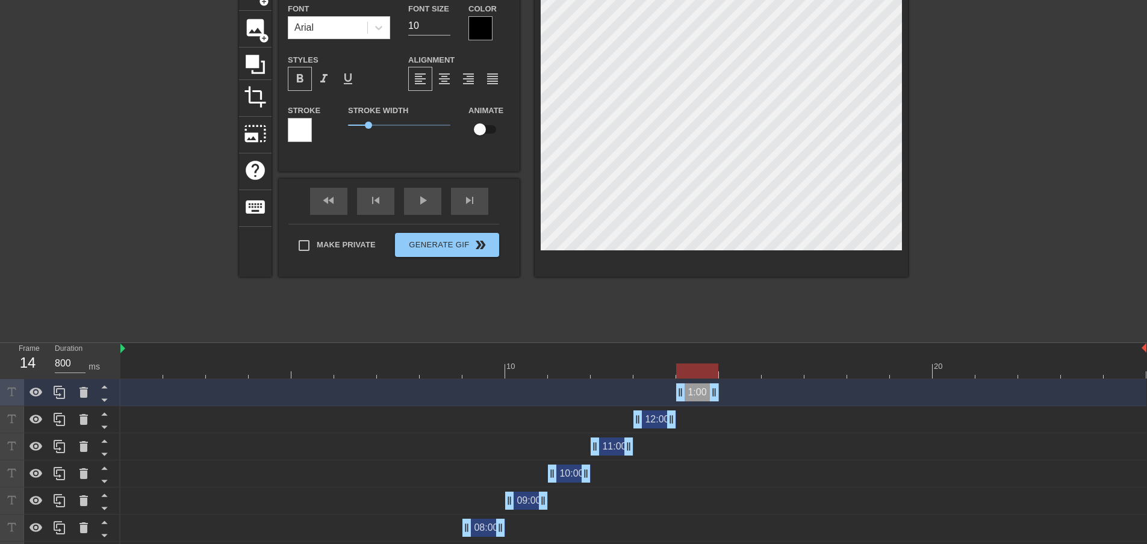
type input "13:00"
type textarea "13:00"
click at [659, 306] on div "title add_circle image add_circle crop photo_size_select_large help keyboard 13…" at bounding box center [573, 154] width 669 height 361
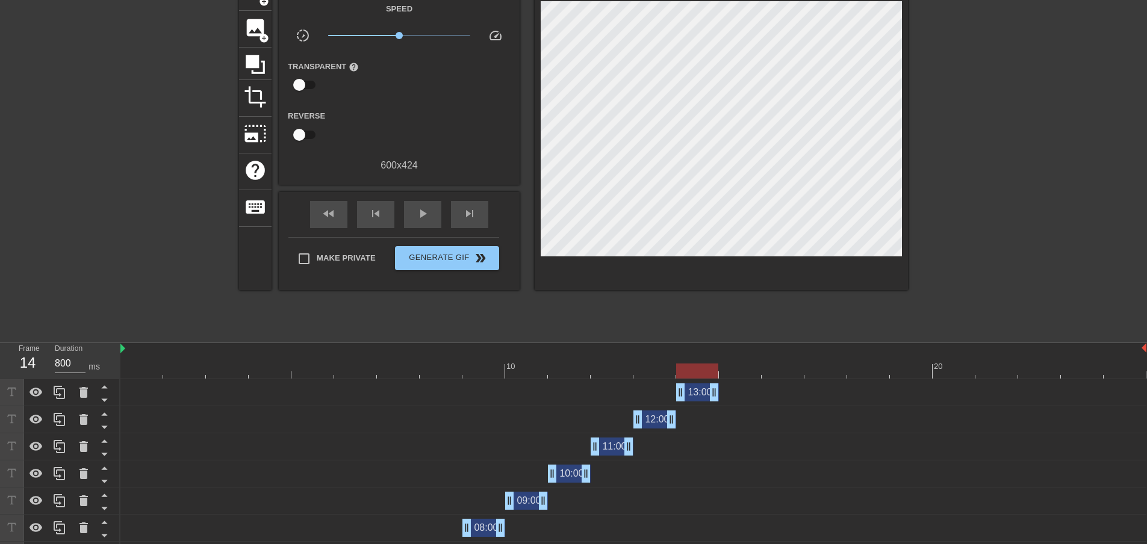
click at [697, 397] on div "13:00 drag_handle drag_handle" at bounding box center [697, 393] width 43 height 18
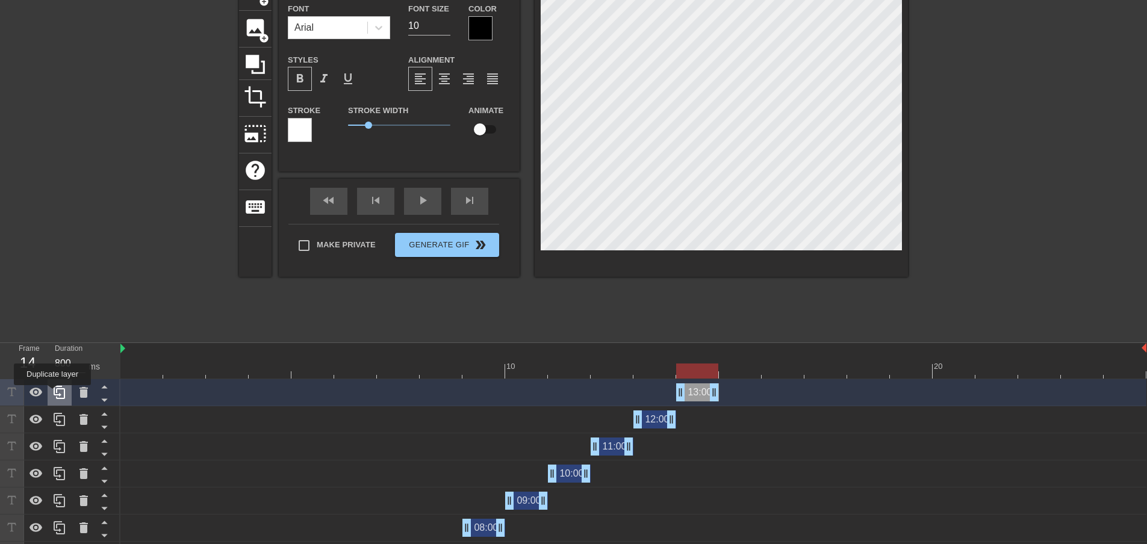
click at [52, 394] on icon at bounding box center [59, 392] width 14 height 14
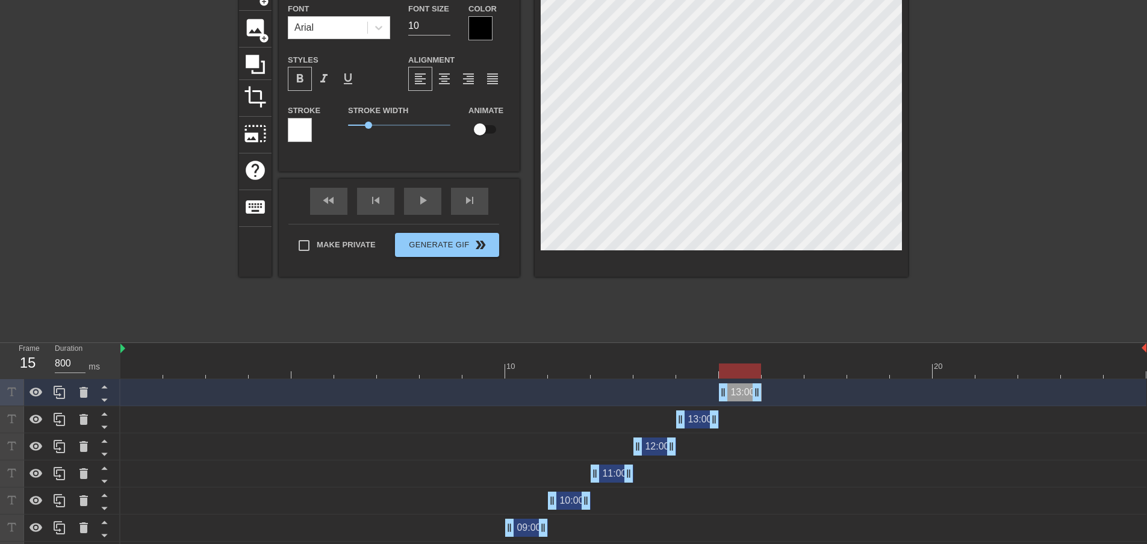
drag, startPoint x: 693, startPoint y: 392, endPoint x: 736, endPoint y: 393, distance: 42.8
click at [736, 393] on div "13:00 drag_handle drag_handle" at bounding box center [740, 393] width 43 height 18
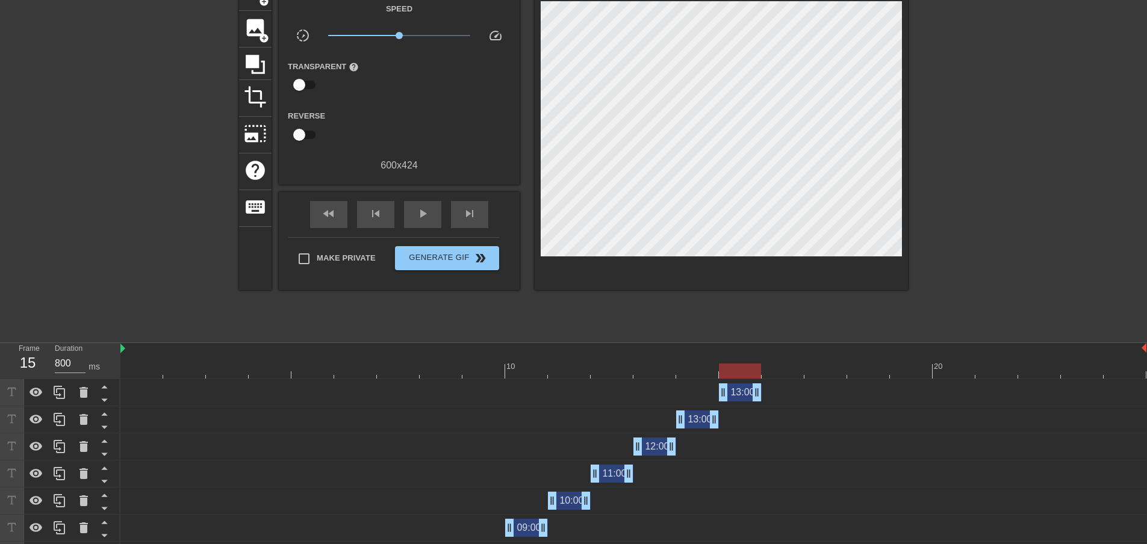
click at [704, 294] on div "title add_circle image add_circle crop photo_size_select_large help keyboard Gi…" at bounding box center [573, 154] width 669 height 361
click at [738, 394] on div "13:00 drag_handle drag_handle" at bounding box center [740, 393] width 43 height 18
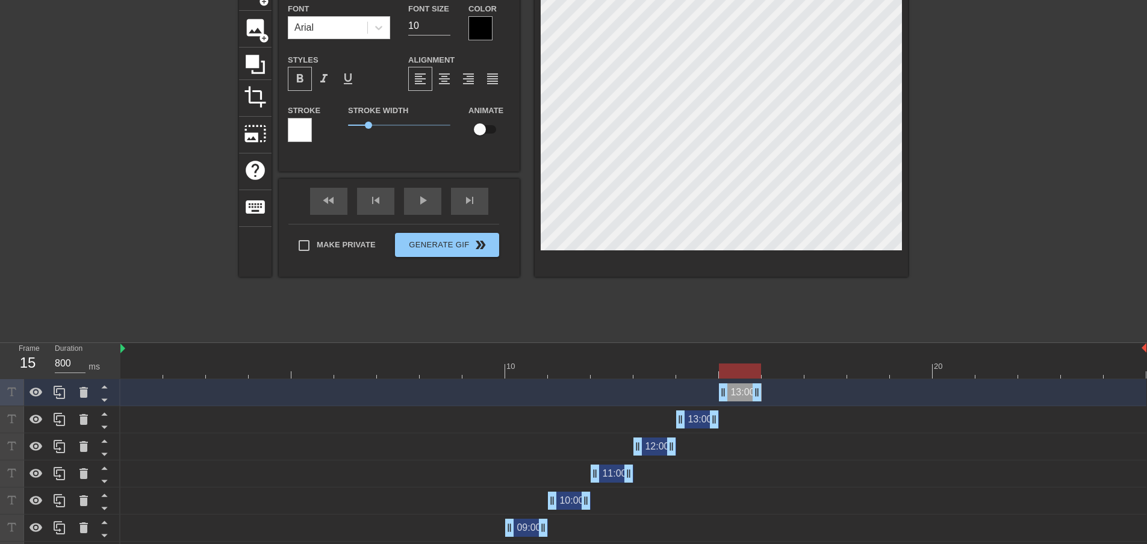
type input "1:00"
type textarea "1:00"
type input "14:00"
type textarea "14:00"
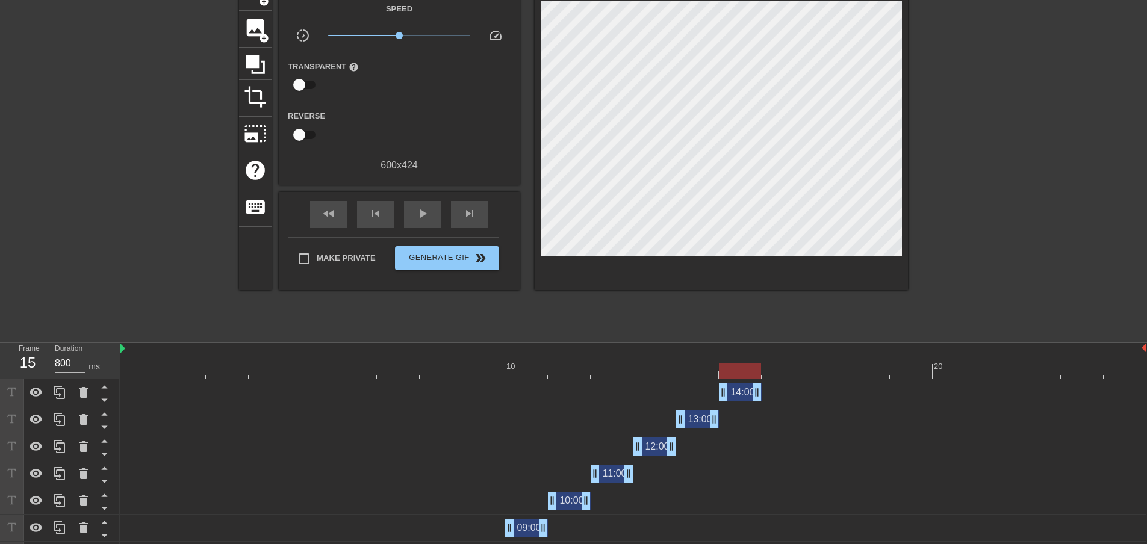
click at [671, 312] on div "title add_circle image add_circle crop photo_size_select_large help keyboard Gi…" at bounding box center [573, 154] width 669 height 361
click at [741, 393] on div "14:00 drag_handle drag_handle" at bounding box center [740, 393] width 43 height 18
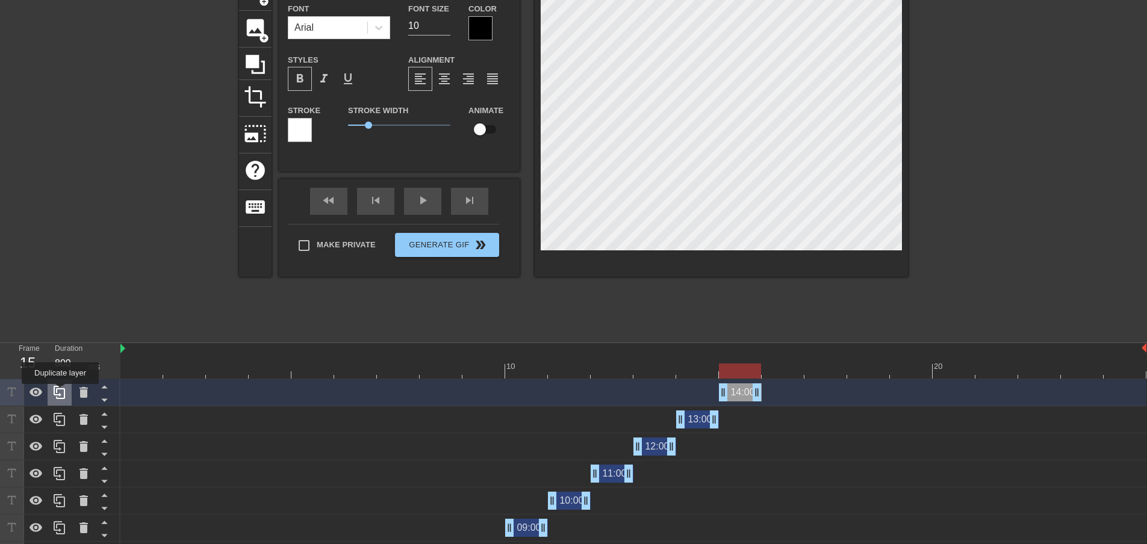
click at [60, 393] on icon at bounding box center [59, 392] width 14 height 14
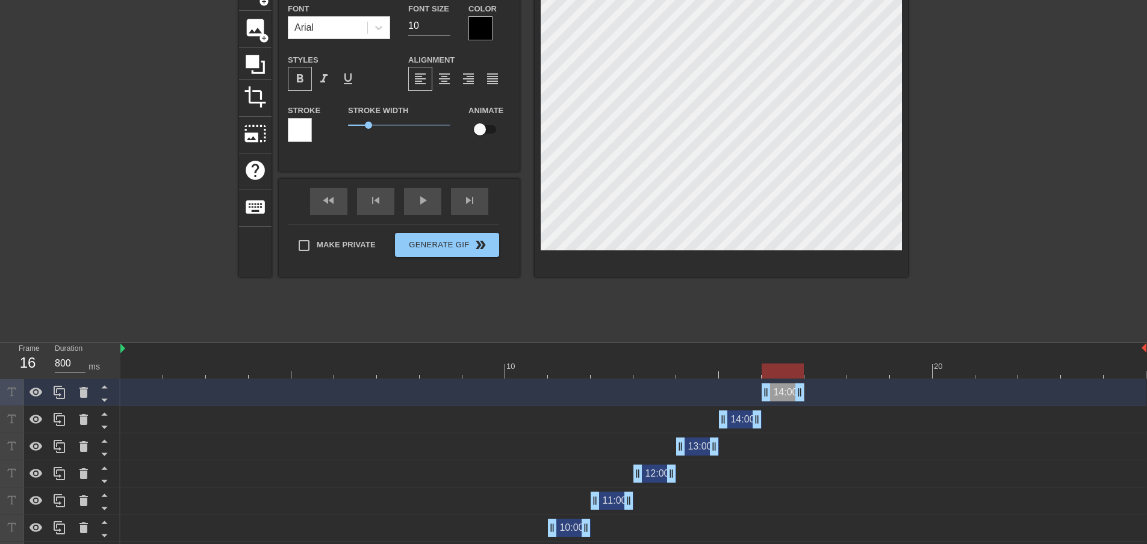
drag, startPoint x: 745, startPoint y: 393, endPoint x: 786, endPoint y: 393, distance: 41.5
click at [786, 393] on div "14:00 drag_handle drag_handle" at bounding box center [783, 393] width 43 height 18
type input "1:00"
type textarea "1:00"
type input "15:00"
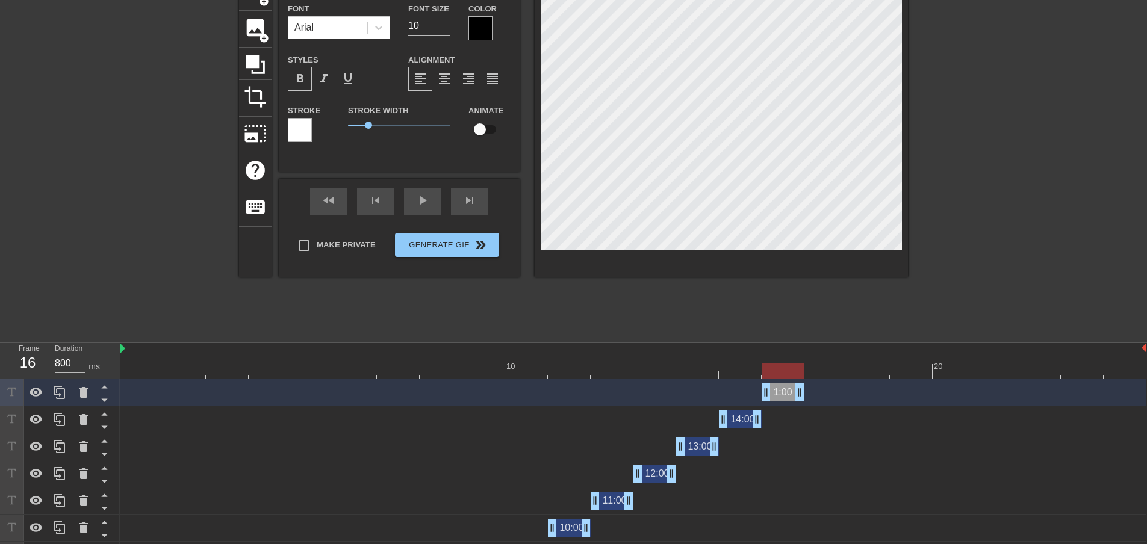
type textarea "15:00"
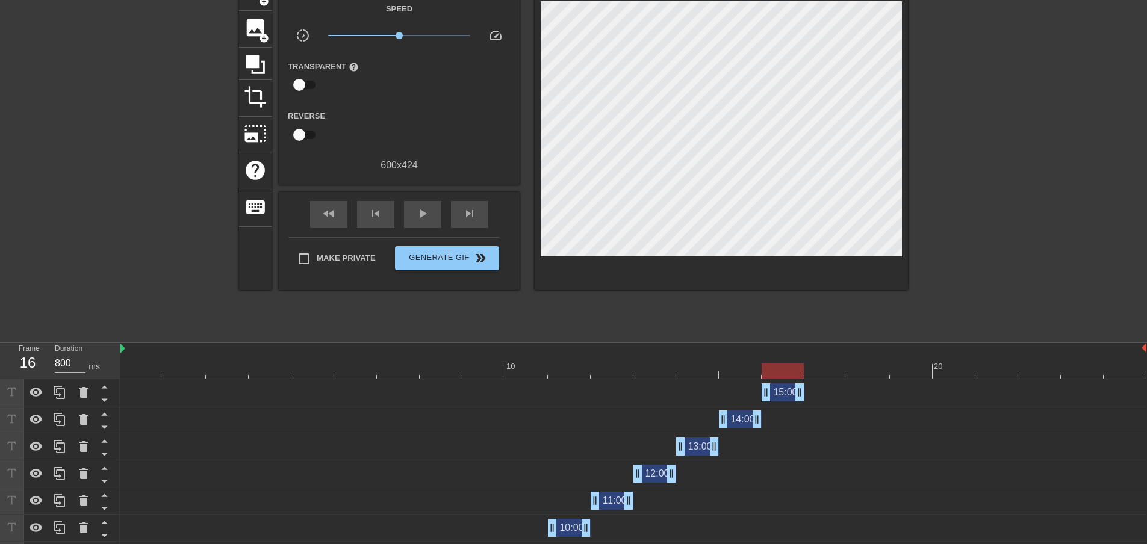
click at [794, 302] on div "title add_circle image add_circle crop photo_size_select_large help keyboard Gi…" at bounding box center [573, 154] width 669 height 361
click at [781, 397] on div "15:00 drag_handle drag_handle" at bounding box center [783, 393] width 43 height 18
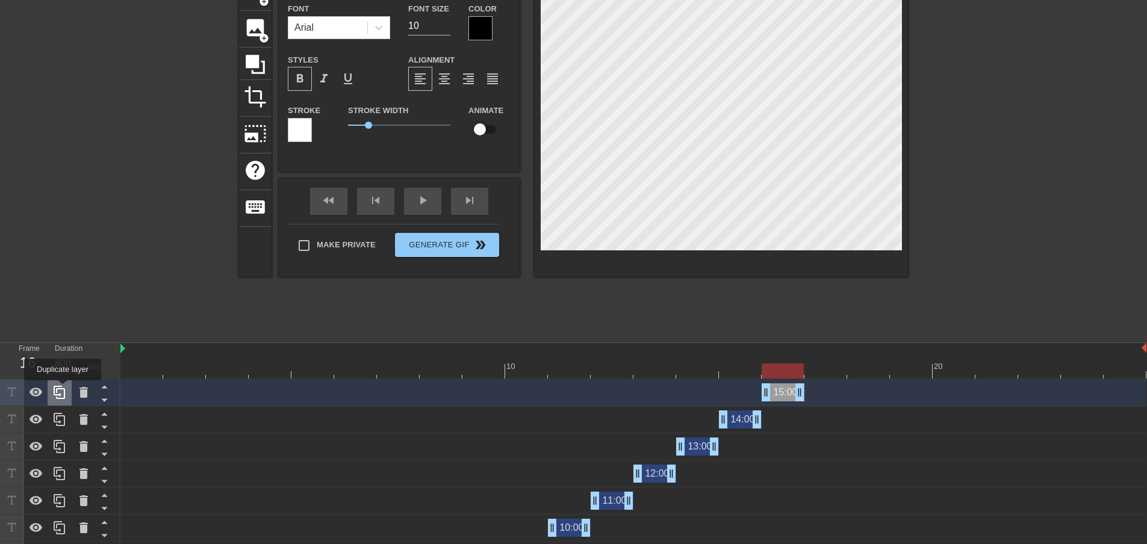
click at [63, 389] on icon at bounding box center [59, 392] width 14 height 14
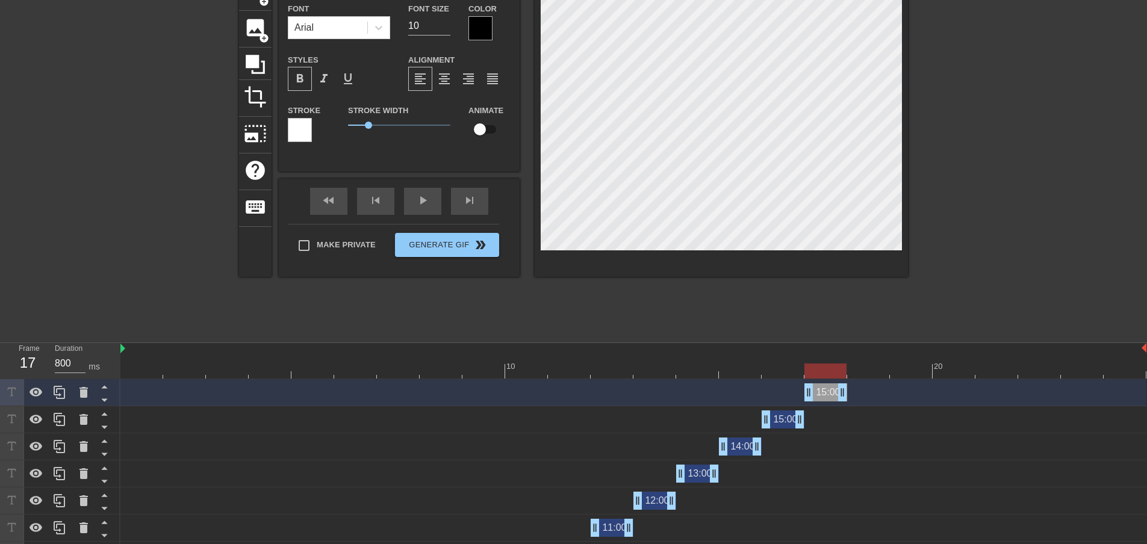
drag, startPoint x: 783, startPoint y: 392, endPoint x: 820, endPoint y: 394, distance: 37.4
click at [820, 394] on div "15:00 drag_handle drag_handle" at bounding box center [825, 393] width 43 height 18
type input "1:00"
type textarea "1:00"
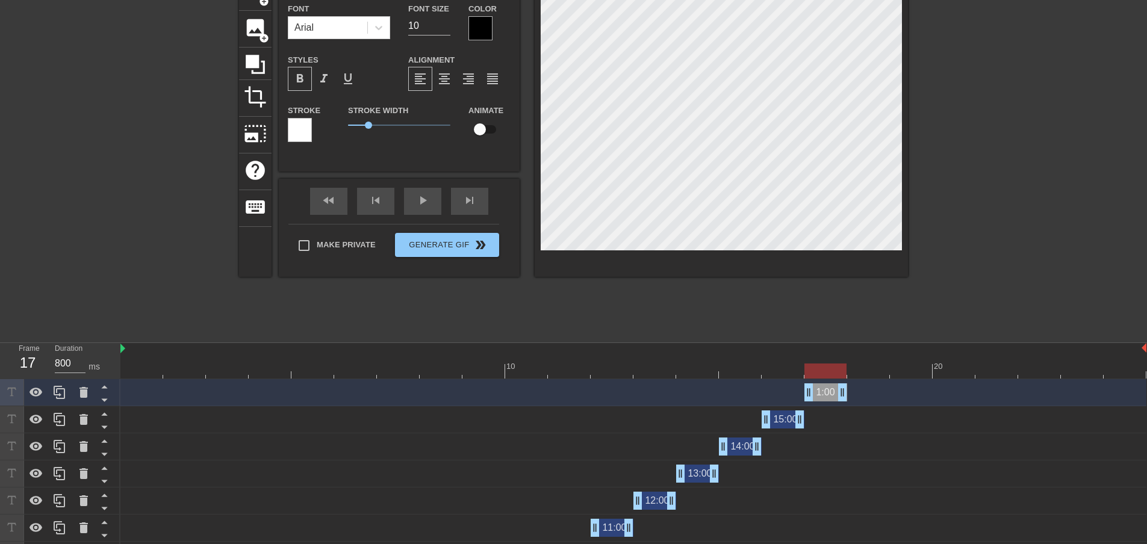
type input "16:00"
type textarea "16:00"
click at [756, 300] on div "title add_circle image add_circle crop photo_size_select_large help keyboard 16…" at bounding box center [573, 154] width 669 height 361
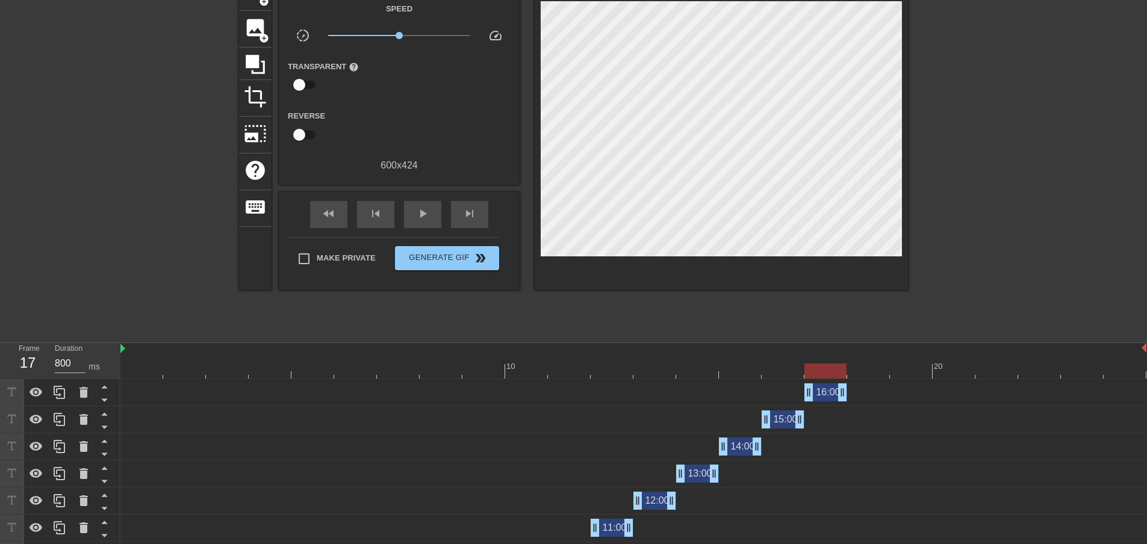
click at [828, 393] on div "16:00 drag_handle drag_handle" at bounding box center [825, 393] width 43 height 18
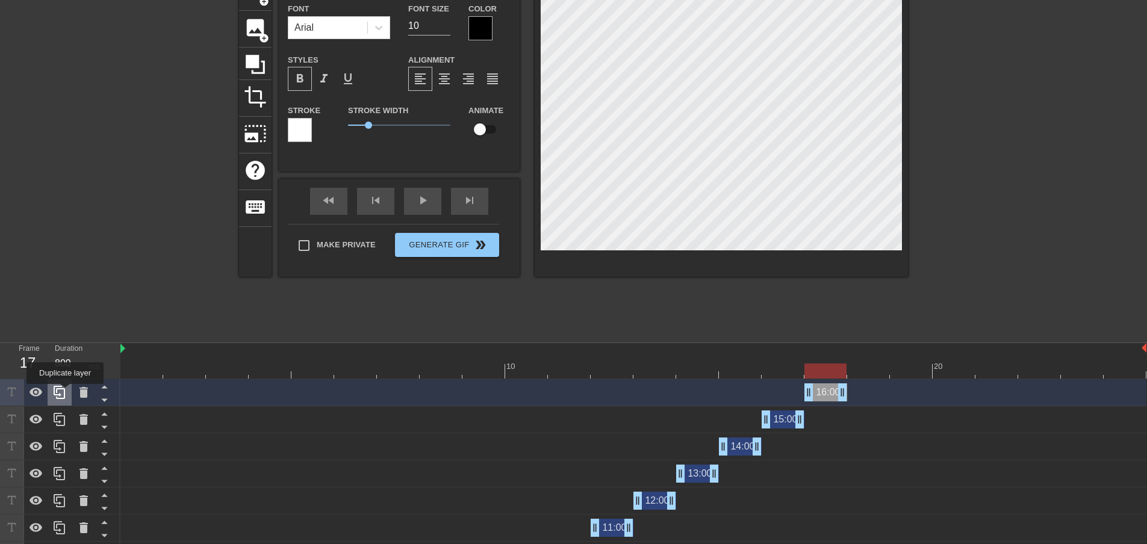
click at [65, 393] on icon at bounding box center [59, 392] width 14 height 14
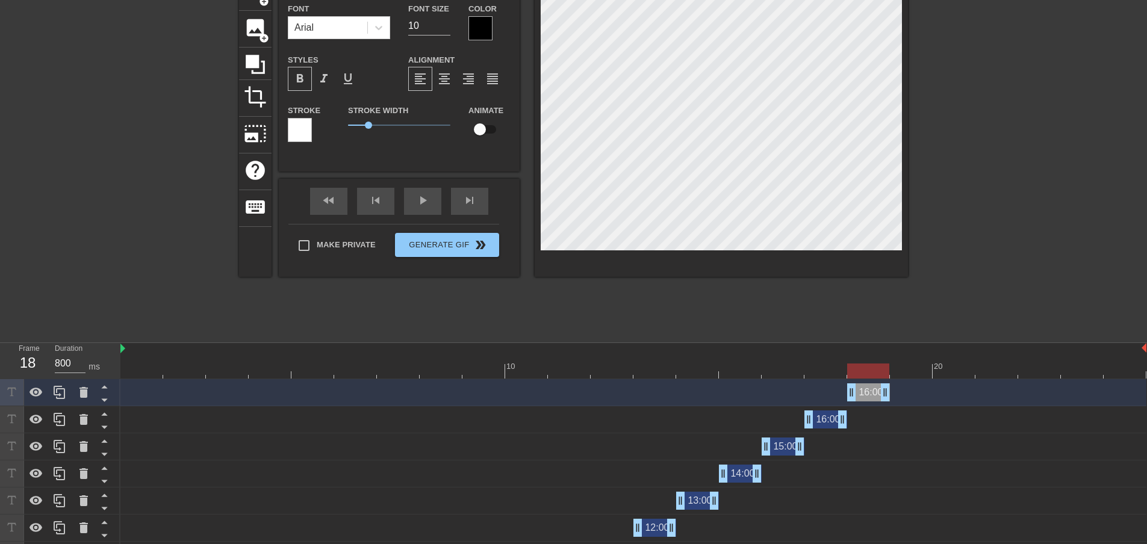
drag, startPoint x: 824, startPoint y: 394, endPoint x: 864, endPoint y: 394, distance: 39.7
click at [864, 394] on div "16:00 drag_handle drag_handle" at bounding box center [868, 393] width 43 height 18
type input "1:00"
type textarea "1:00"
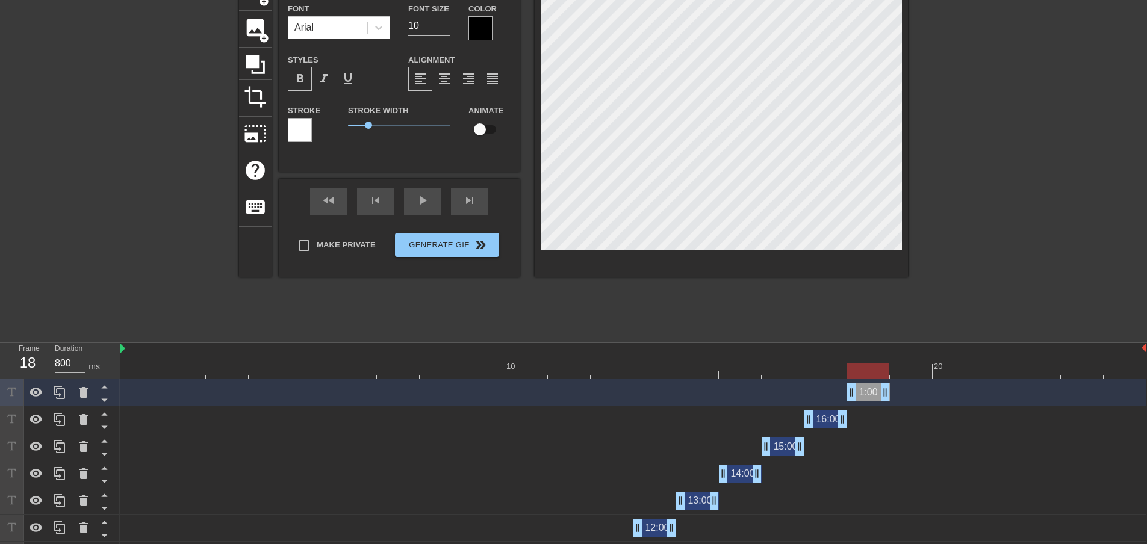
type input "17:00"
type textarea "17:00"
click at [912, 305] on div "title add_circle image add_circle crop photo_size_select_large help keyboard 17…" at bounding box center [573, 154] width 1147 height 361
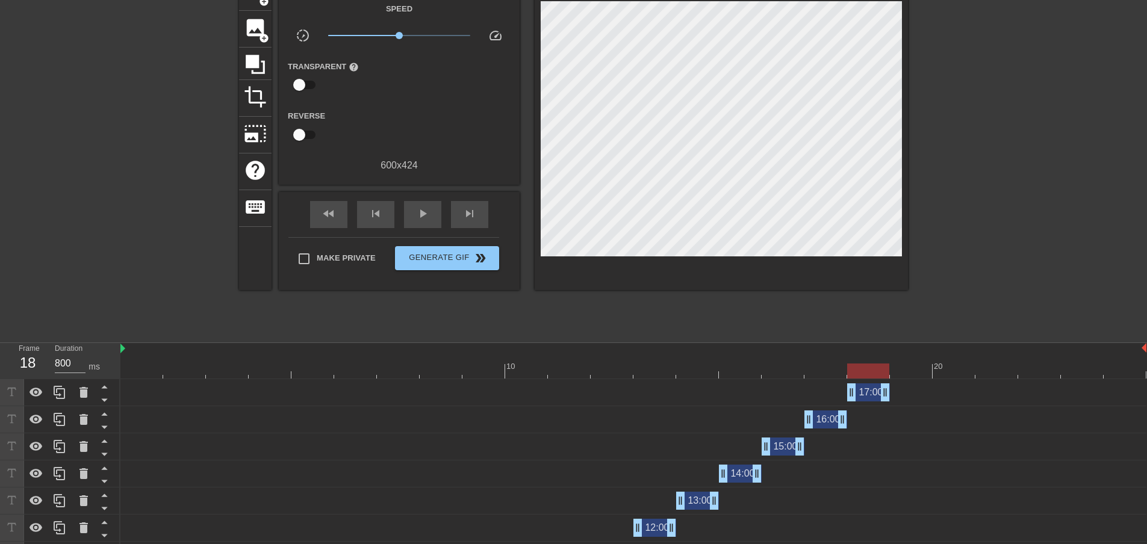
click at [871, 393] on div "17:00 drag_handle drag_handle" at bounding box center [868, 393] width 43 height 18
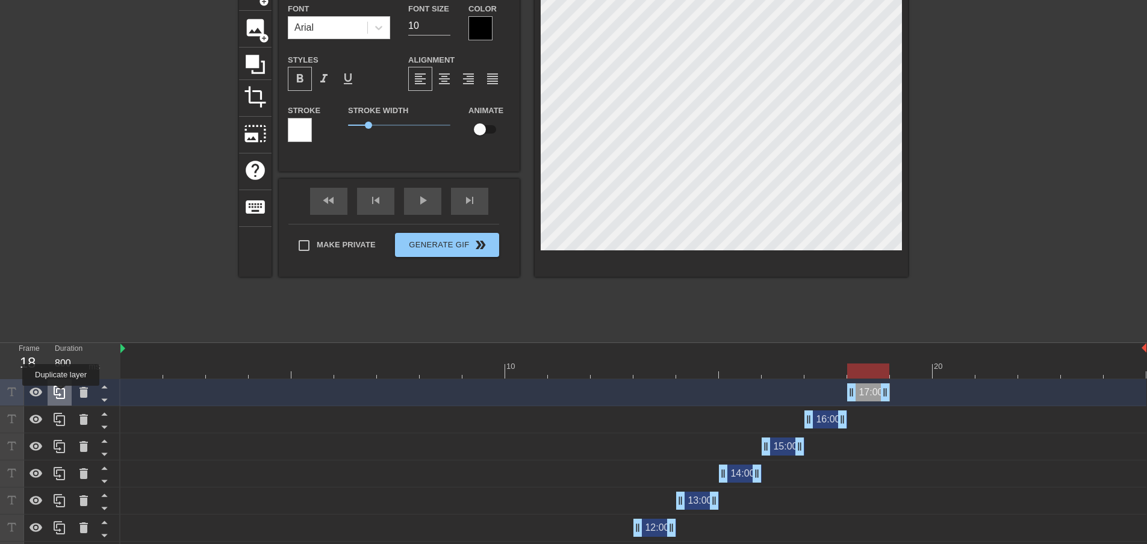
click at [61, 394] on icon at bounding box center [59, 392] width 14 height 14
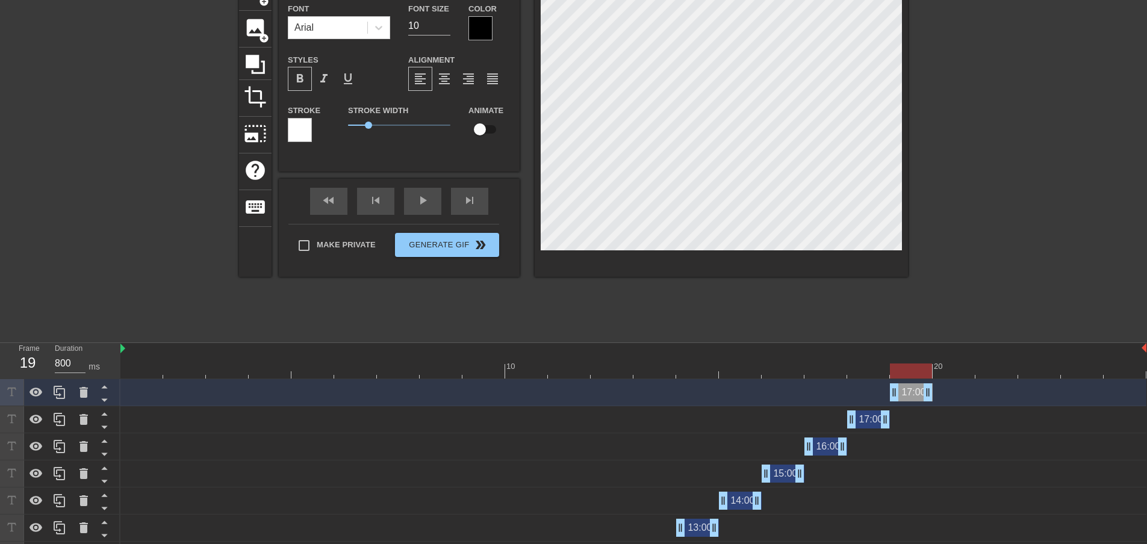
drag, startPoint x: 868, startPoint y: 399, endPoint x: 913, endPoint y: 398, distance: 45.2
click at [913, 398] on div "17:00 drag_handle drag_handle" at bounding box center [911, 393] width 43 height 18
type input "1:00"
type textarea "1:00"
type input "18:00"
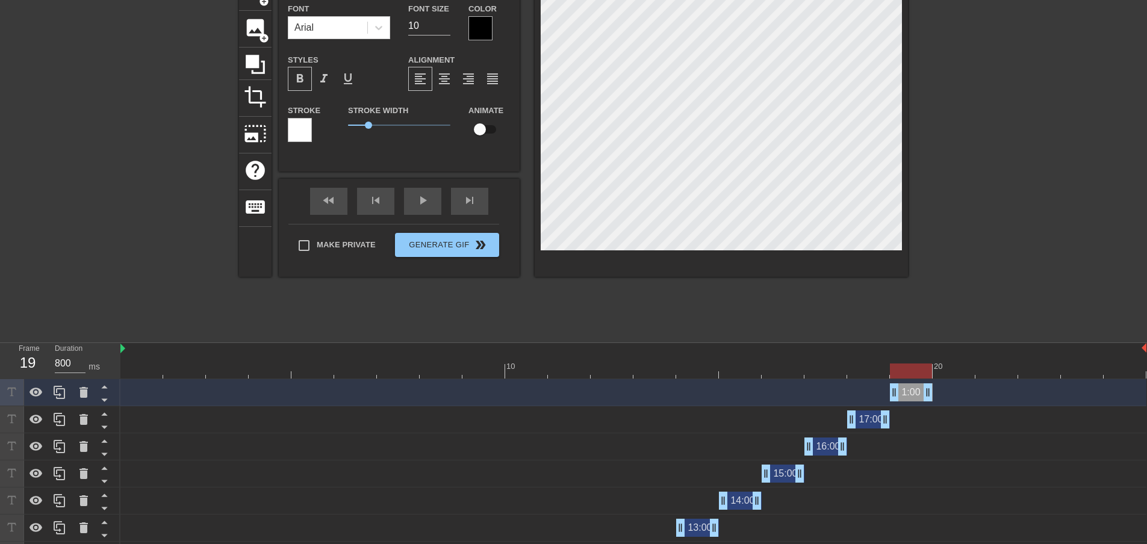
type textarea "18:00"
click at [858, 310] on div "title add_circle image add_circle crop photo_size_select_large help keyboard 18…" at bounding box center [573, 154] width 669 height 361
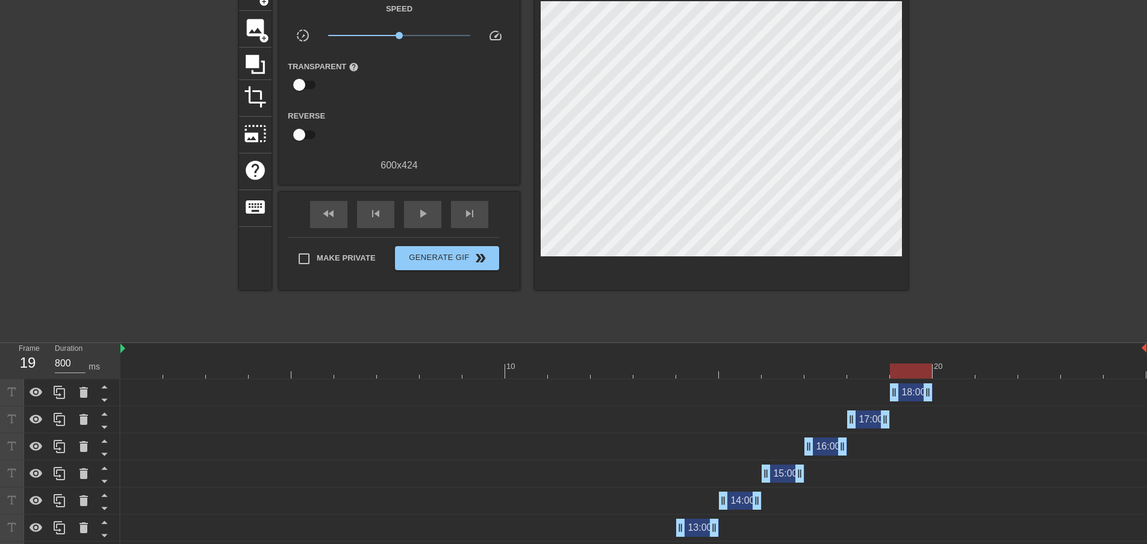
click at [908, 393] on div "18:00 drag_handle drag_handle" at bounding box center [911, 393] width 43 height 18
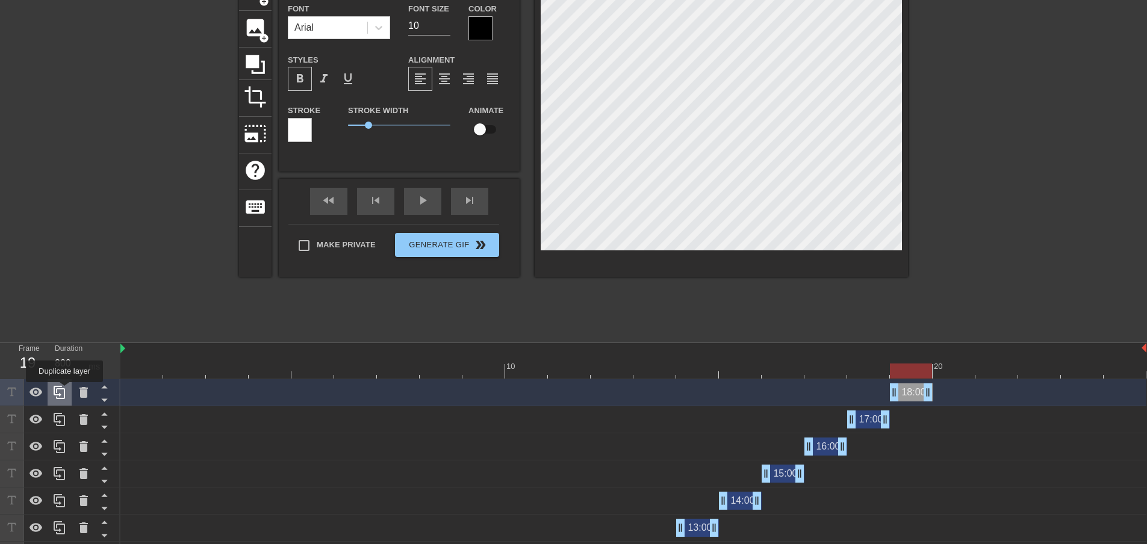
click at [62, 391] on icon at bounding box center [59, 392] width 14 height 14
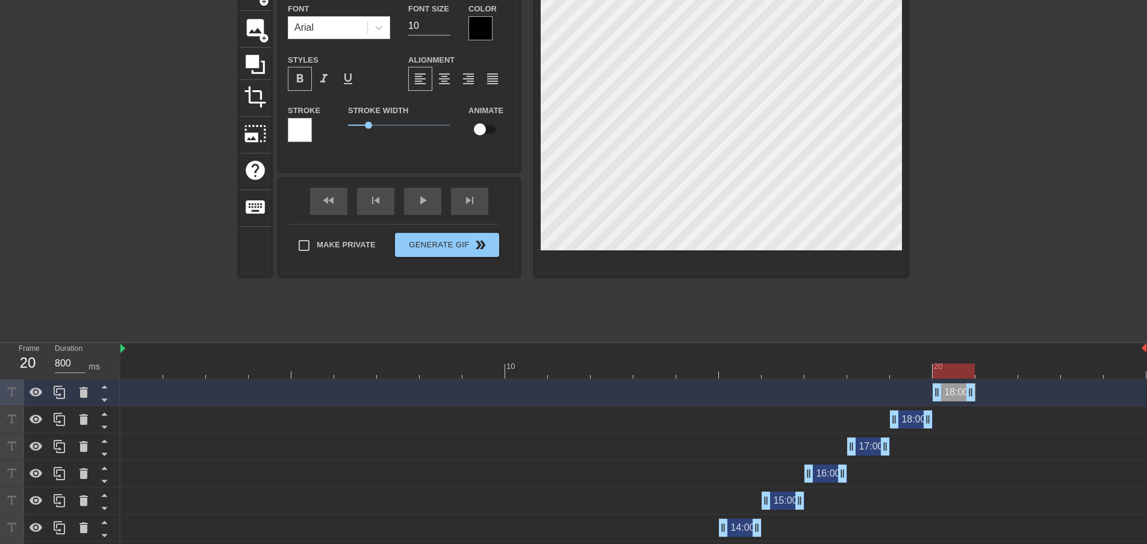
drag, startPoint x: 909, startPoint y: 392, endPoint x: 945, endPoint y: 392, distance: 36.1
click at [945, 392] on div "18:00 drag_handle drag_handle" at bounding box center [954, 393] width 43 height 18
type input "1:00"
type textarea "1:00"
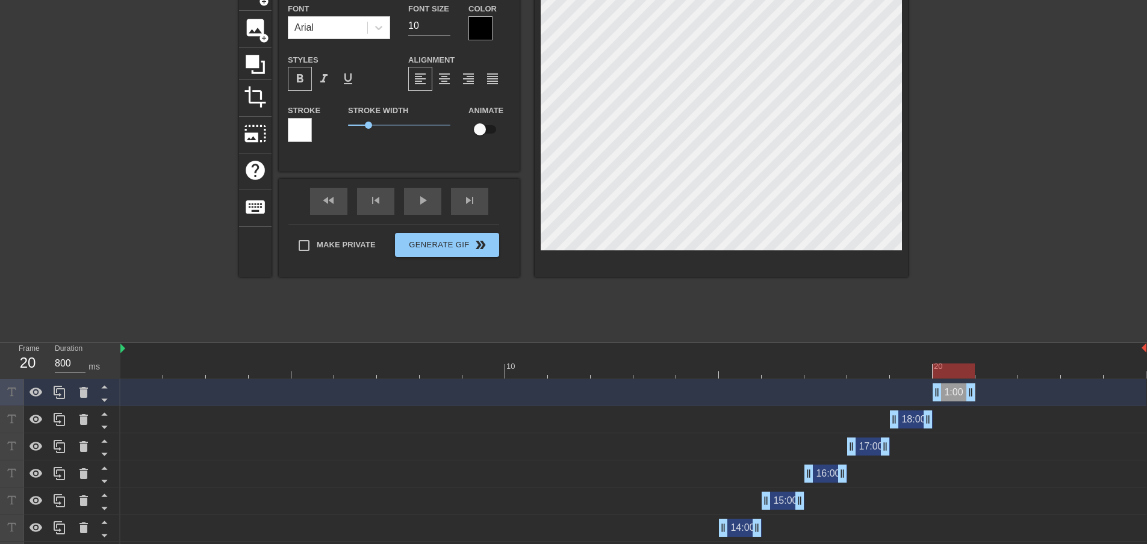
type input "19:00"
type textarea "19:00"
click at [871, 346] on div at bounding box center [633, 349] width 1026 height 12
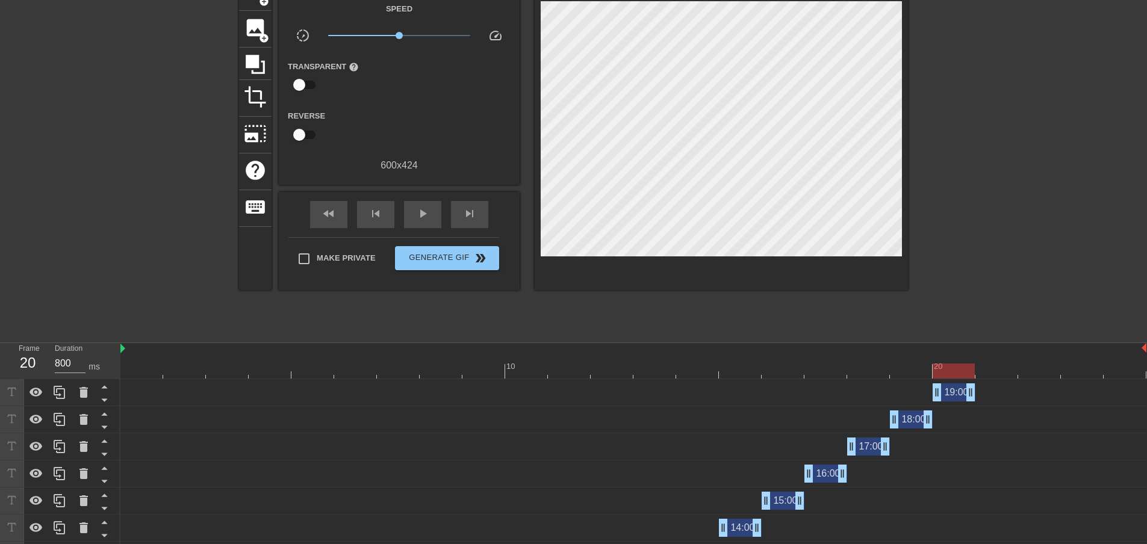
click at [989, 311] on div at bounding box center [1012, 154] width 181 height 361
click at [953, 391] on div "19:00 drag_handle drag_handle" at bounding box center [954, 393] width 43 height 18
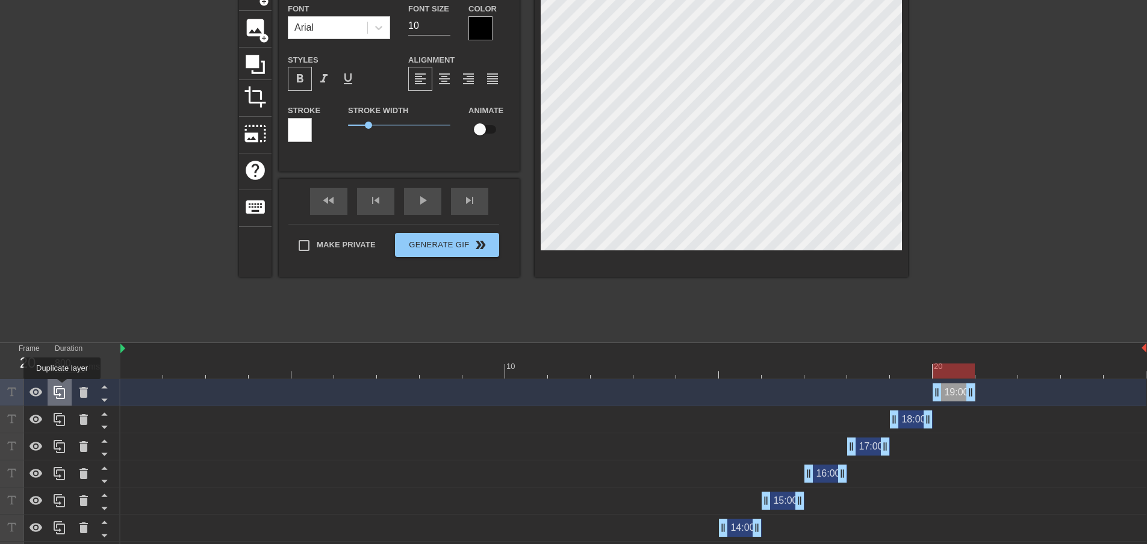
click at [62, 388] on icon at bounding box center [59, 392] width 11 height 13
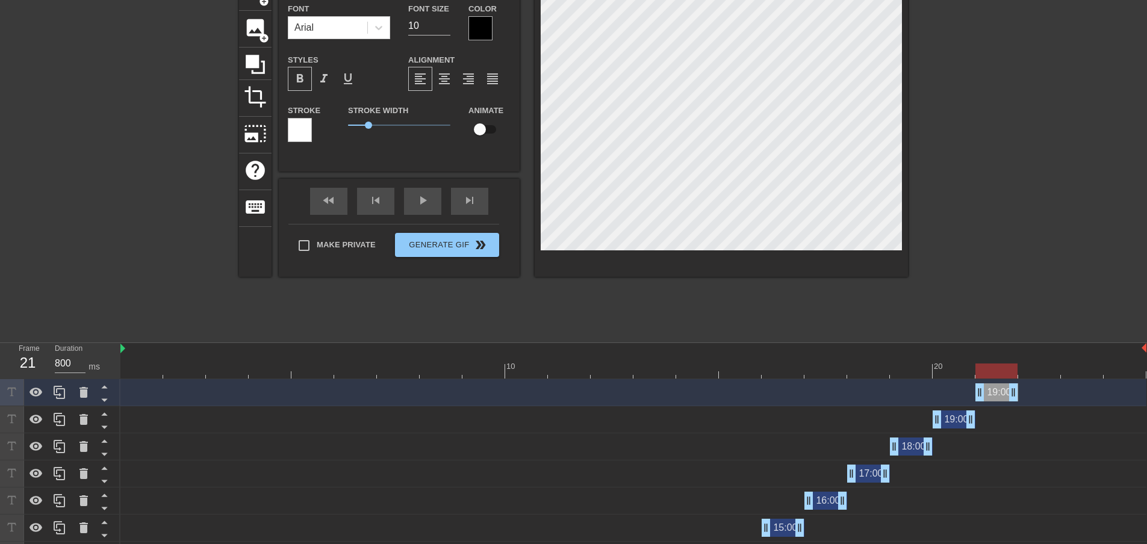
drag, startPoint x: 957, startPoint y: 394, endPoint x: 988, endPoint y: 394, distance: 30.7
click at [988, 394] on div "19:00 drag_handle drag_handle" at bounding box center [996, 393] width 43 height 18
type input "2"
type textarea "2"
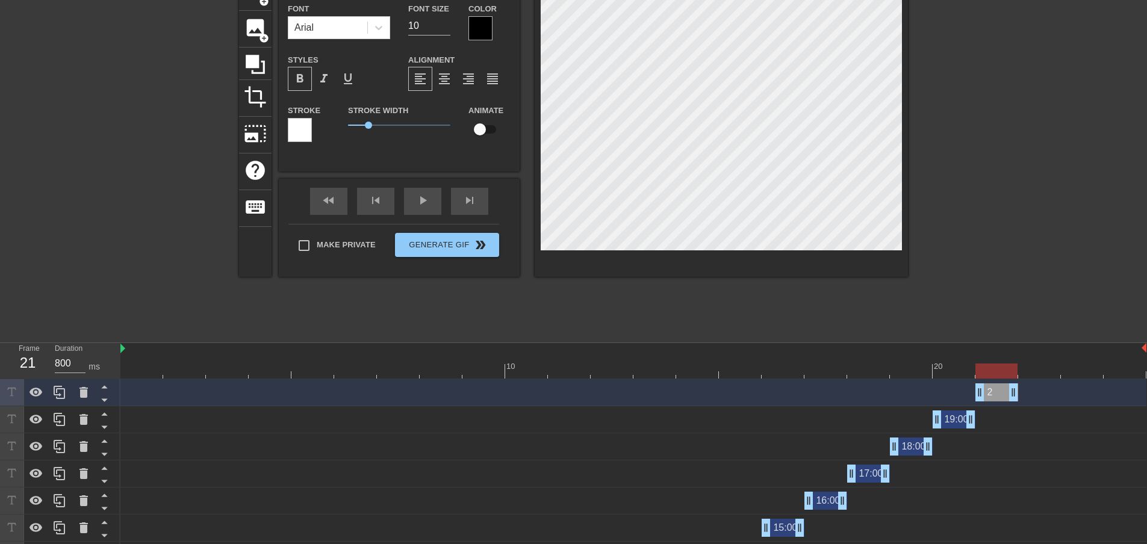
type input "20"
type textarea "20"
type input "20:"
type textarea "20:"
type input "20:0"
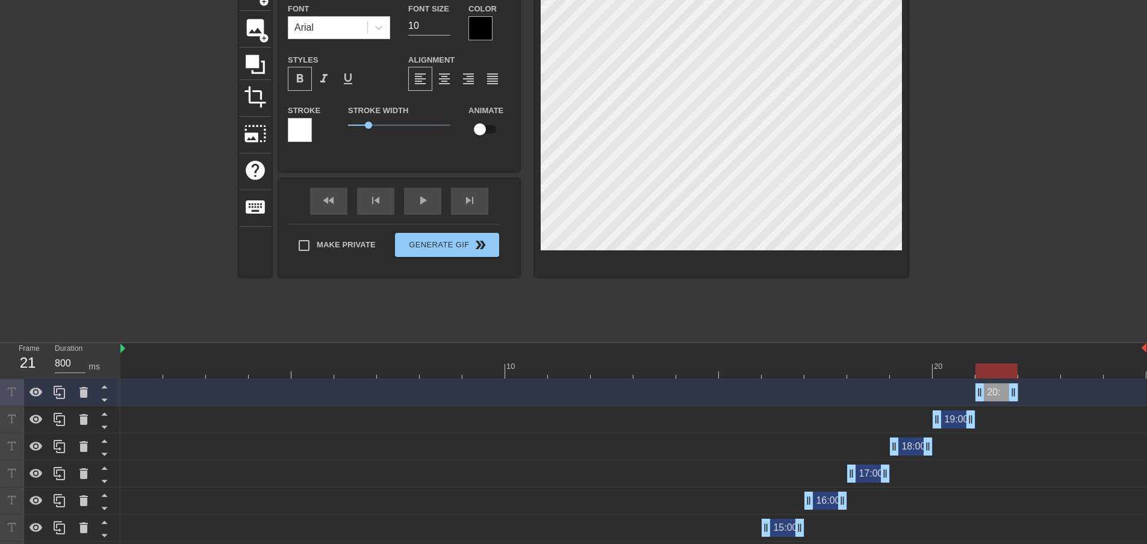
type textarea "20:0"
type input "20:00"
type textarea "20:00"
click at [964, 317] on div at bounding box center [1012, 154] width 181 height 361
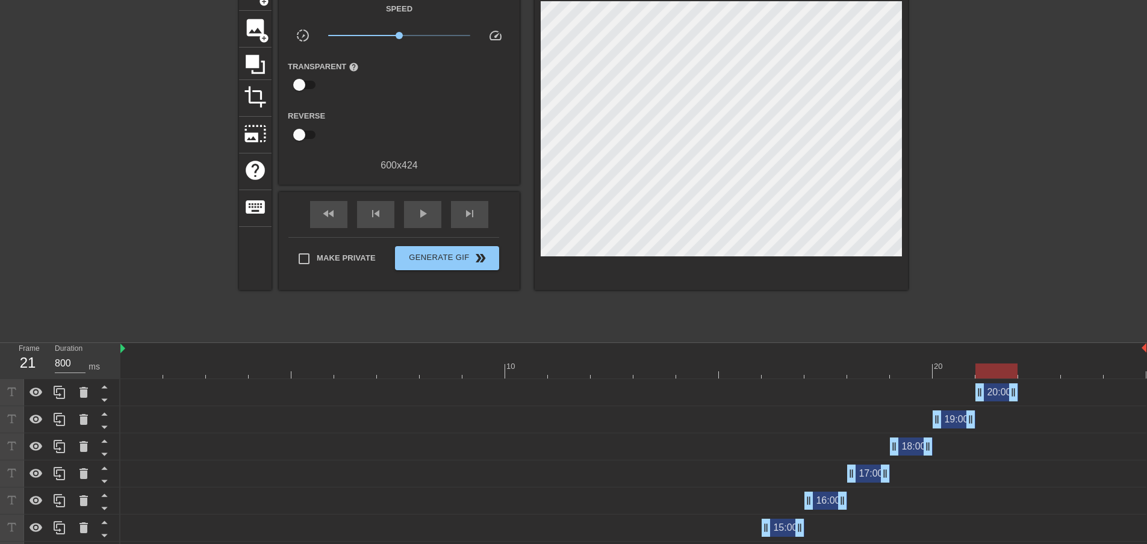
click at [1001, 394] on div "20:00 drag_handle drag_handle" at bounding box center [996, 393] width 43 height 18
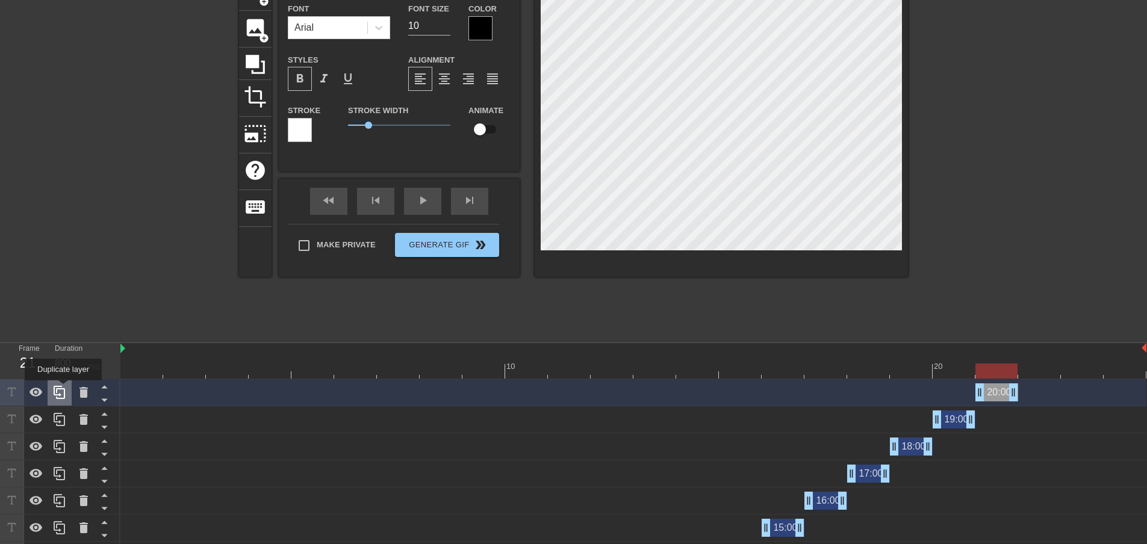
click at [63, 389] on icon at bounding box center [59, 392] width 14 height 14
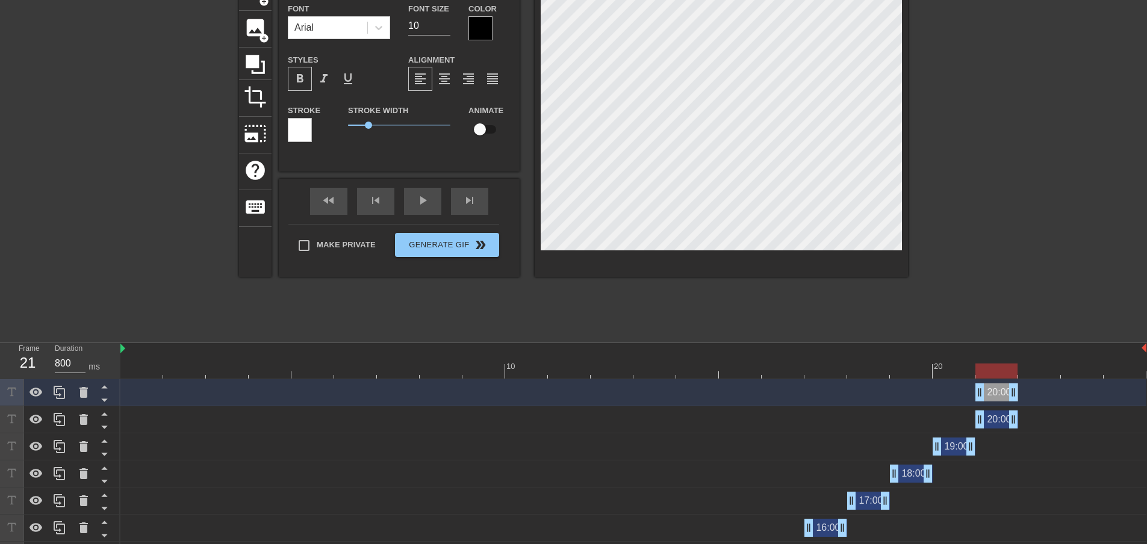
drag, startPoint x: 996, startPoint y: 396, endPoint x: 1051, endPoint y: 400, distance: 54.3
click at [1018, 400] on div "20:00 drag_handle drag_handle" at bounding box center [996, 393] width 43 height 18
type textarea "2:00"
type input "2:00"
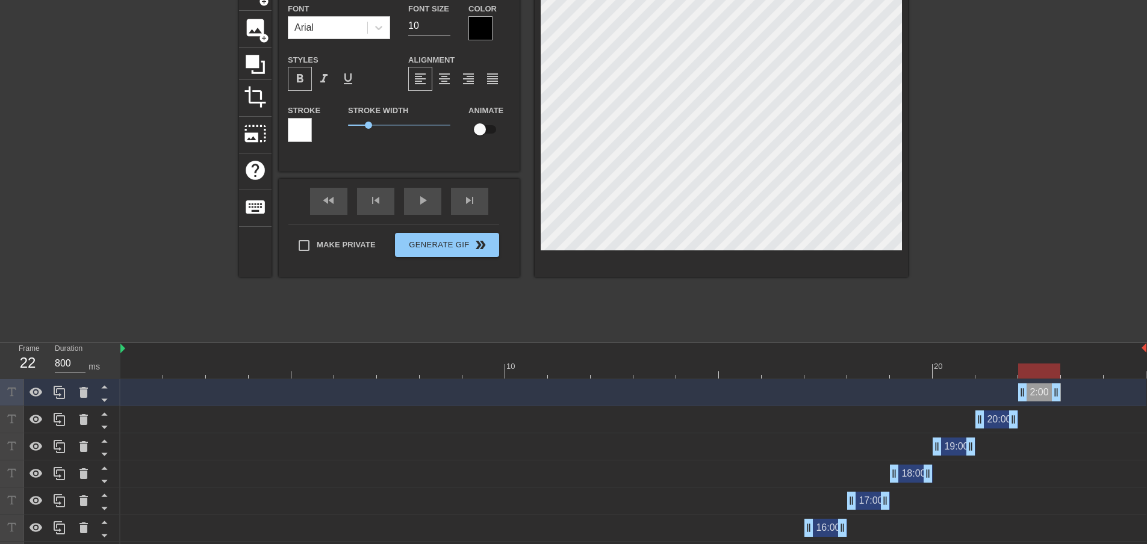
type textarea "21:00"
type input "21:00"
click at [959, 292] on div at bounding box center [1012, 154] width 181 height 361
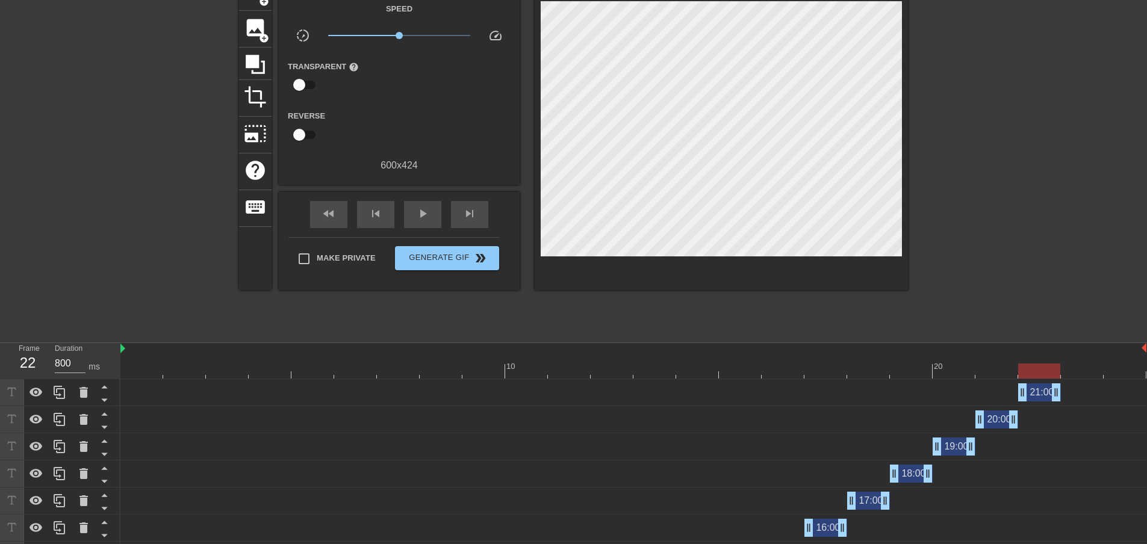
click at [1038, 391] on div "21:00 drag_handle drag_handle" at bounding box center [1039, 393] width 43 height 18
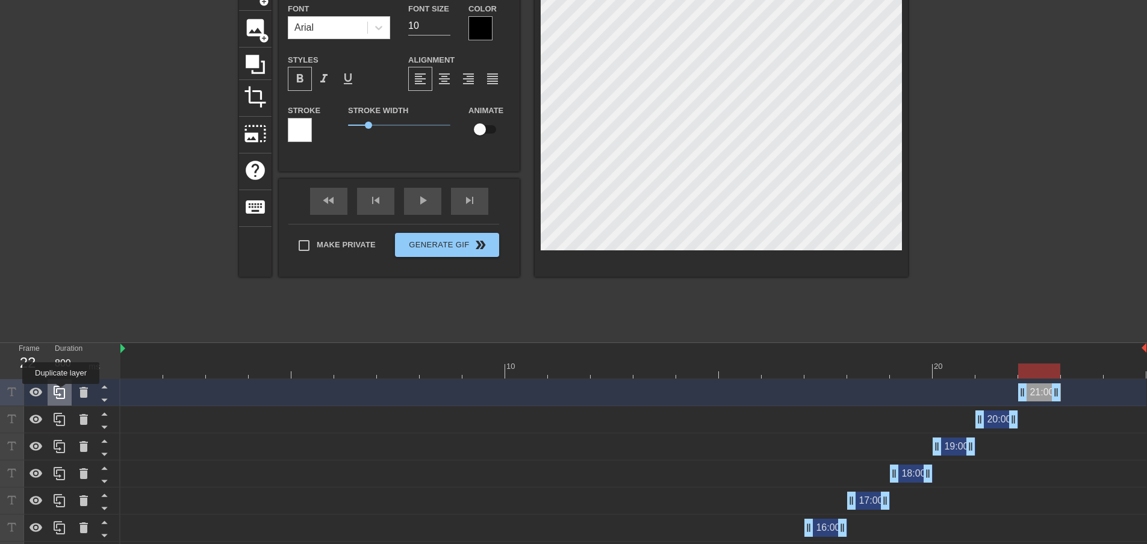
click at [61, 393] on icon at bounding box center [59, 392] width 14 height 14
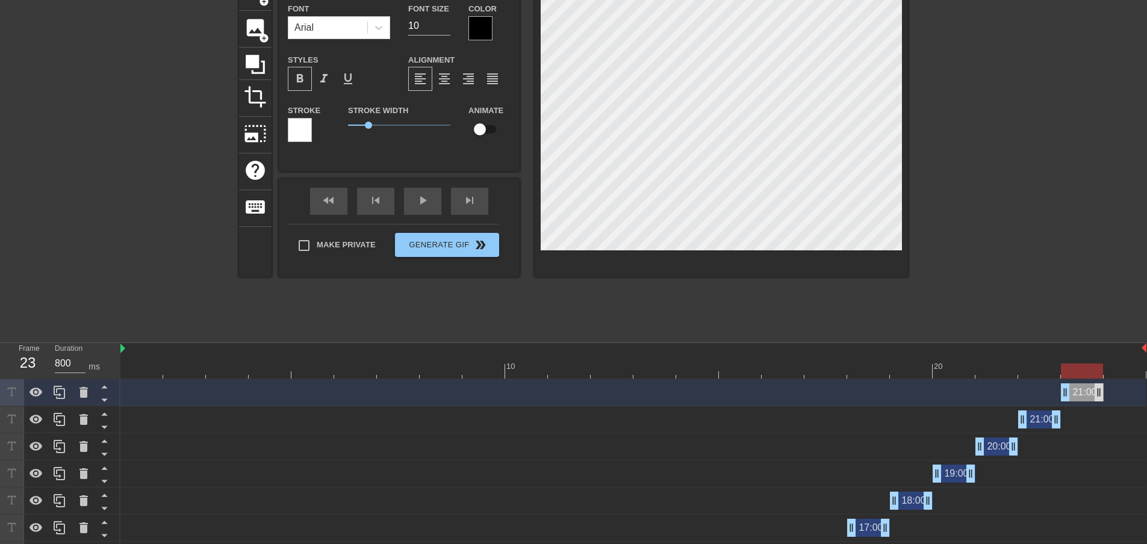
drag, startPoint x: 1045, startPoint y: 396, endPoint x: 1096, endPoint y: 396, distance: 51.2
click at [1096, 396] on div "21:00 drag_handle drag_handle" at bounding box center [1082, 393] width 43 height 18
type input "2:00"
type textarea "2:00"
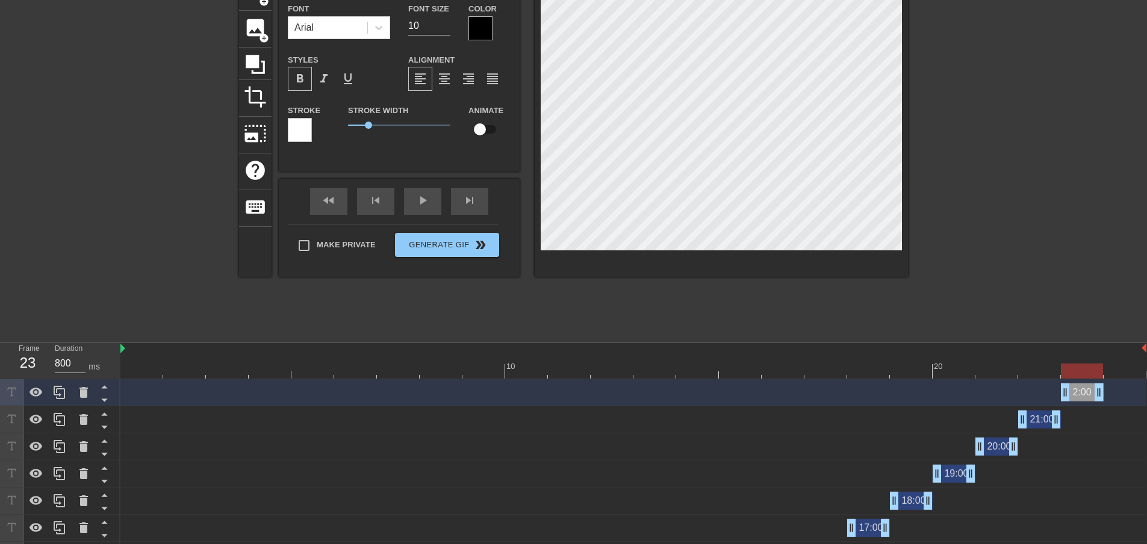
type input "22:00"
type textarea "22:00"
click at [1014, 281] on div at bounding box center [1012, 154] width 181 height 361
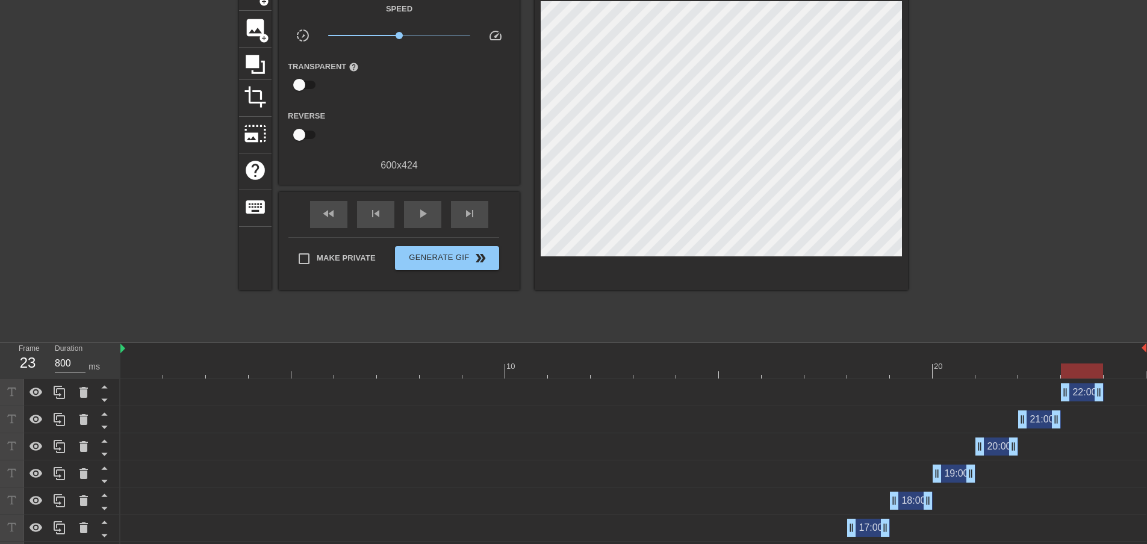
click at [1080, 396] on div "22:00 drag_handle drag_handle" at bounding box center [1082, 393] width 43 height 18
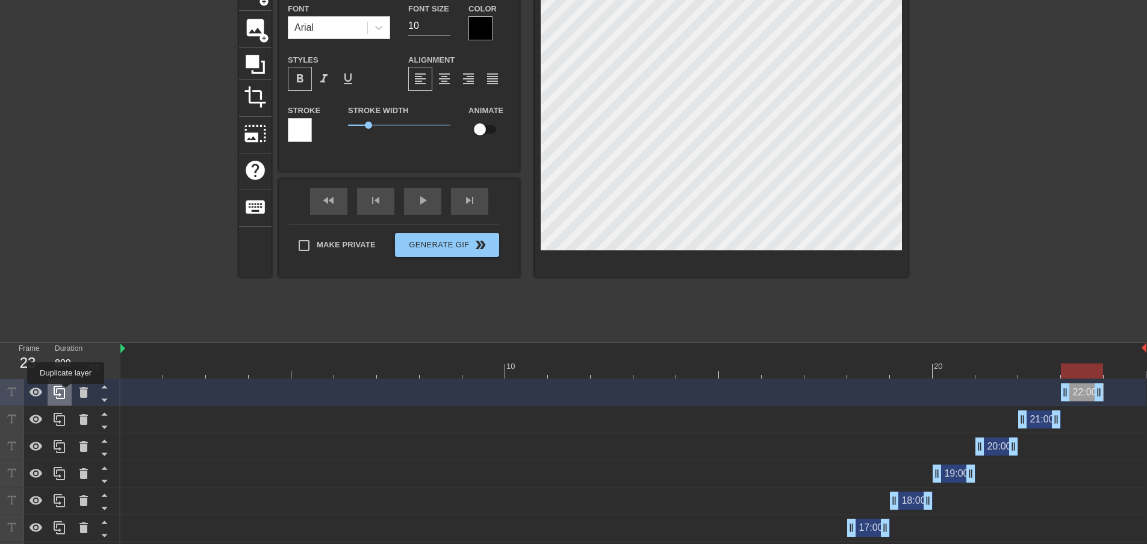
click at [66, 393] on icon at bounding box center [59, 392] width 14 height 14
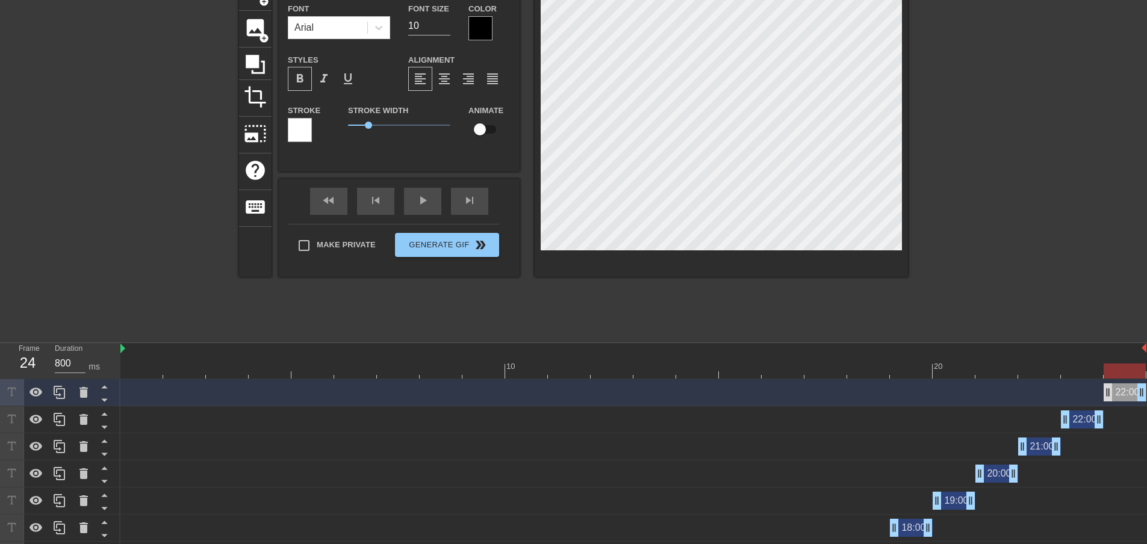
drag, startPoint x: 1079, startPoint y: 393, endPoint x: 1113, endPoint y: 393, distance: 33.7
click at [1113, 393] on div "22:00 drag_handle drag_handle" at bounding box center [1125, 393] width 43 height 18
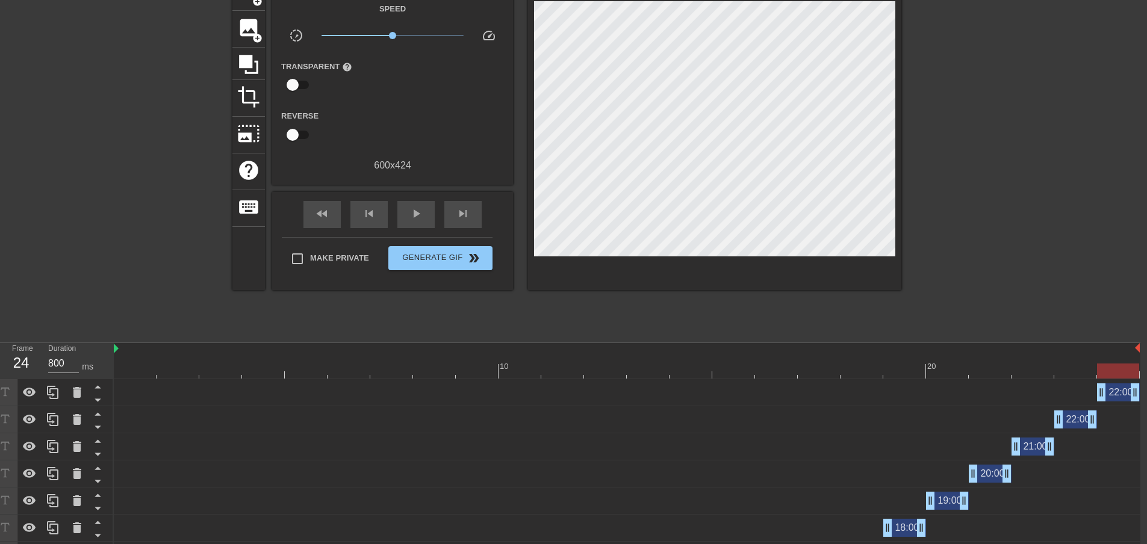
scroll to position [73, 9]
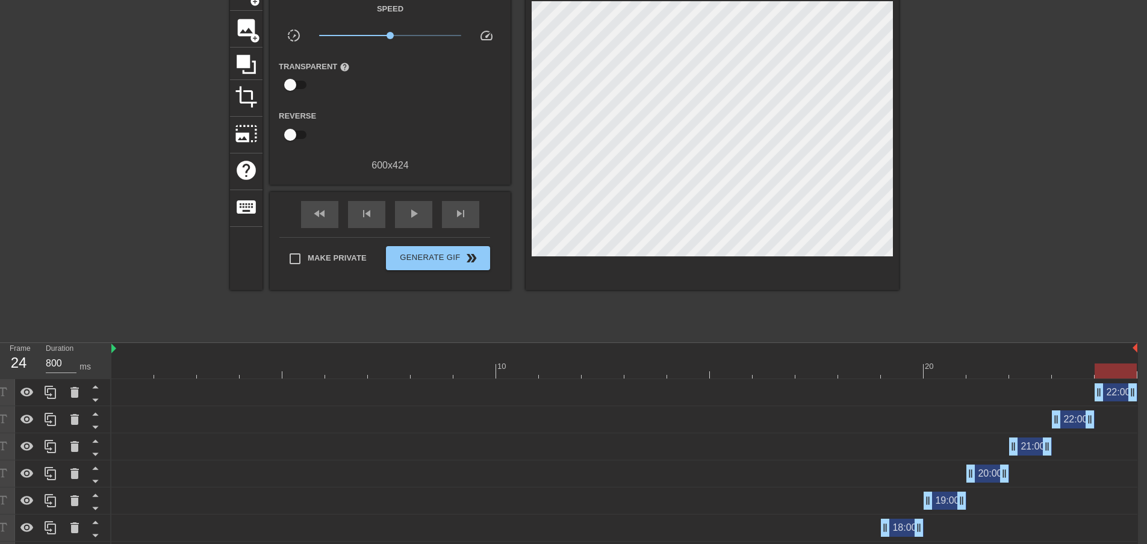
click at [1117, 395] on div "22:00 drag_handle drag_handle" at bounding box center [1116, 393] width 43 height 18
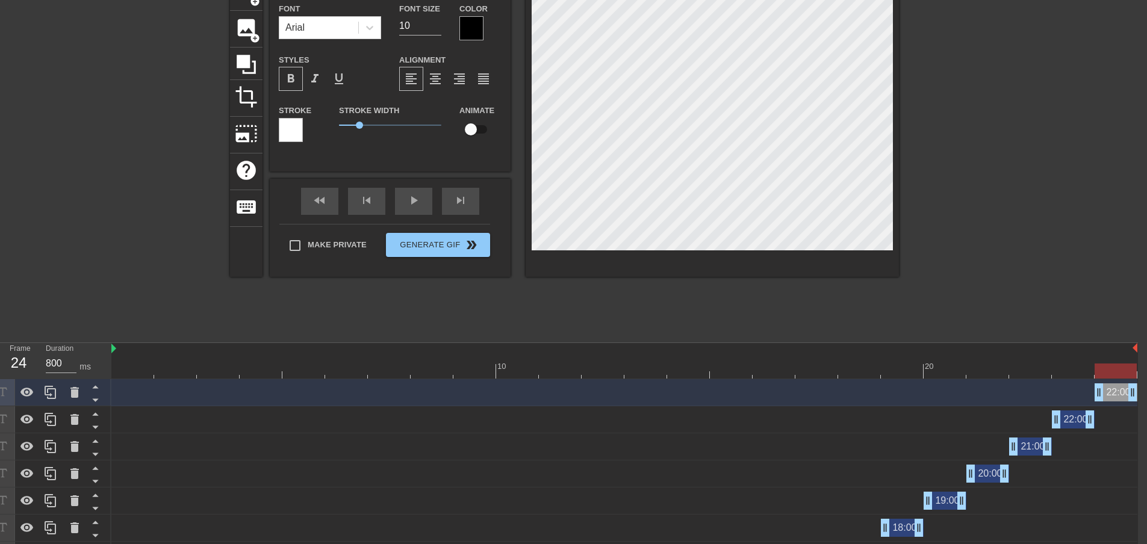
scroll to position [2, 1]
type input "2:00"
type textarea "2:00"
type input "23:00"
type textarea "23:00"
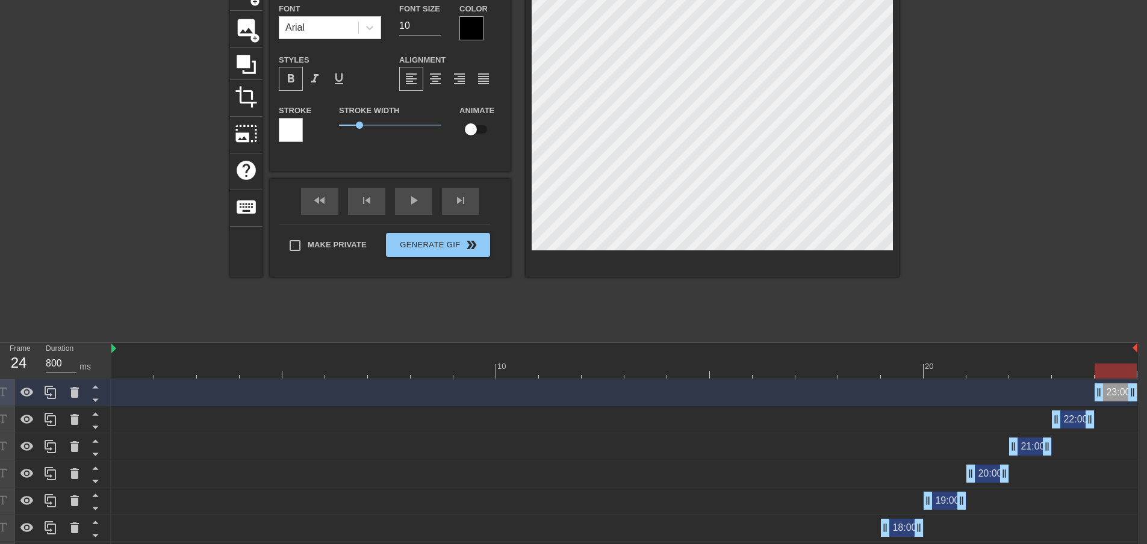
scroll to position [2, 2]
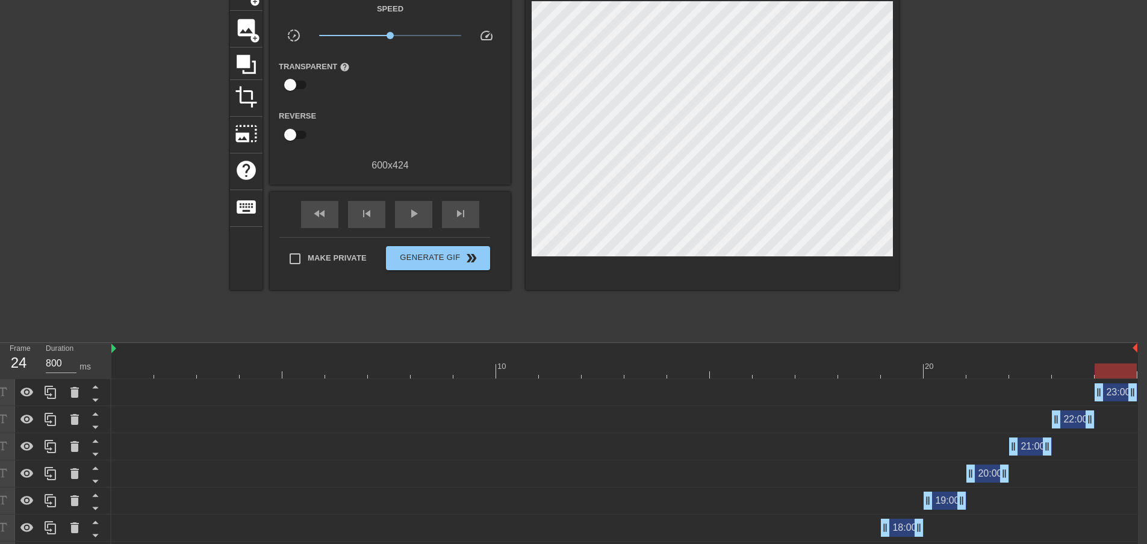
click at [622, 284] on div "title add_circle image add_circle crop photo_size_select_large help keyboard Gi…" at bounding box center [564, 154] width 669 height 361
click at [379, 213] on div "skip_previous" at bounding box center [366, 214] width 37 height 27
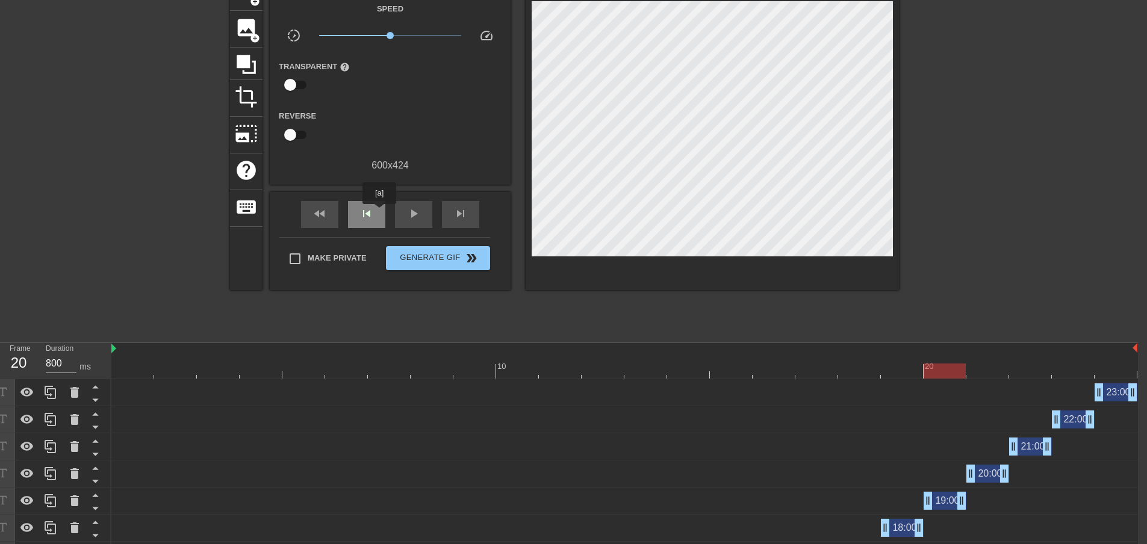
click at [379, 213] on div "skip_previous" at bounding box center [366, 214] width 37 height 27
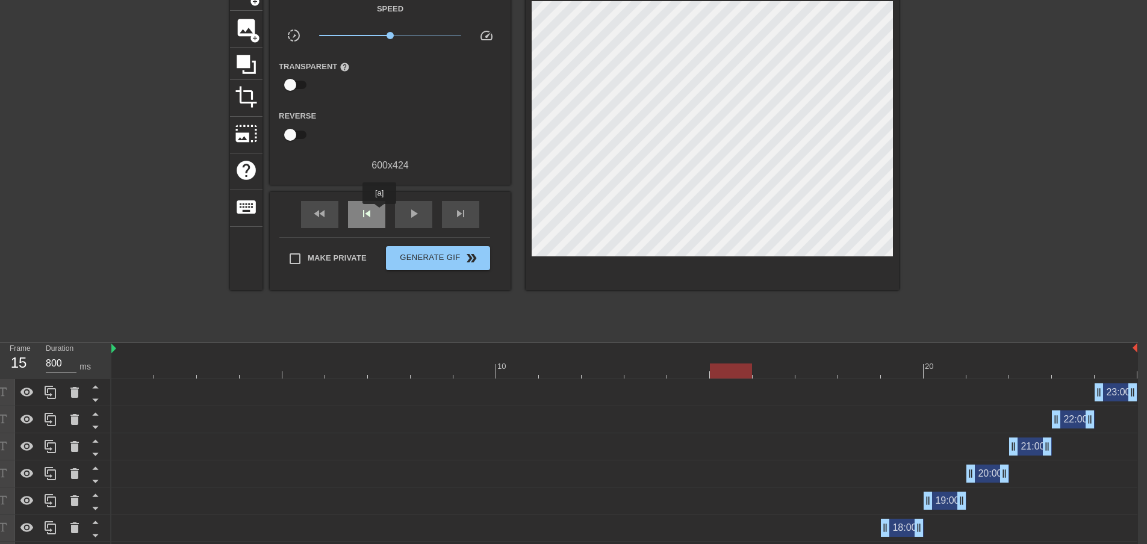
click at [379, 213] on div "skip_previous" at bounding box center [366, 214] width 37 height 27
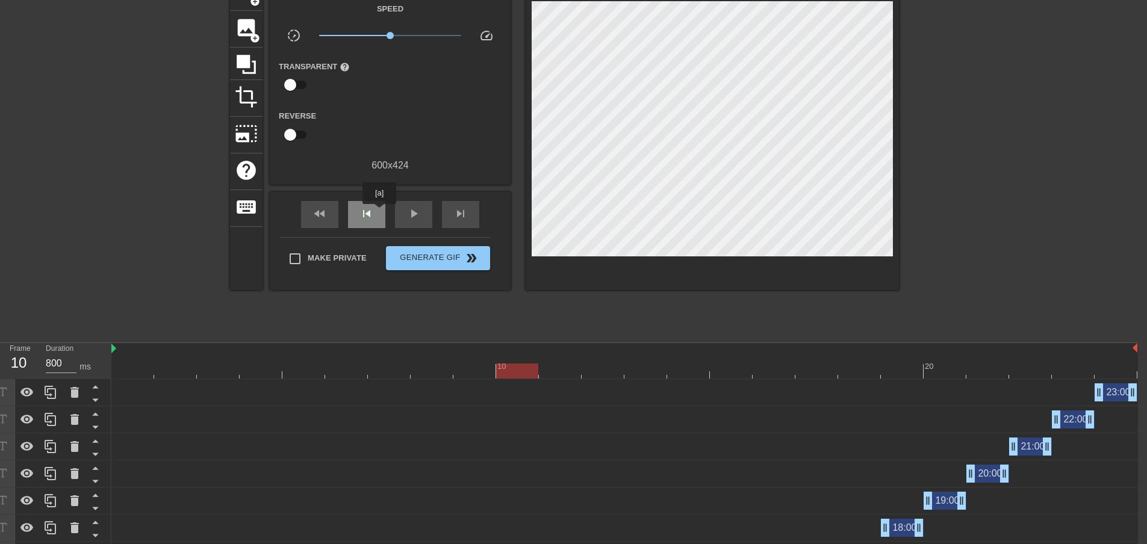
click at [379, 213] on div "skip_previous" at bounding box center [366, 214] width 37 height 27
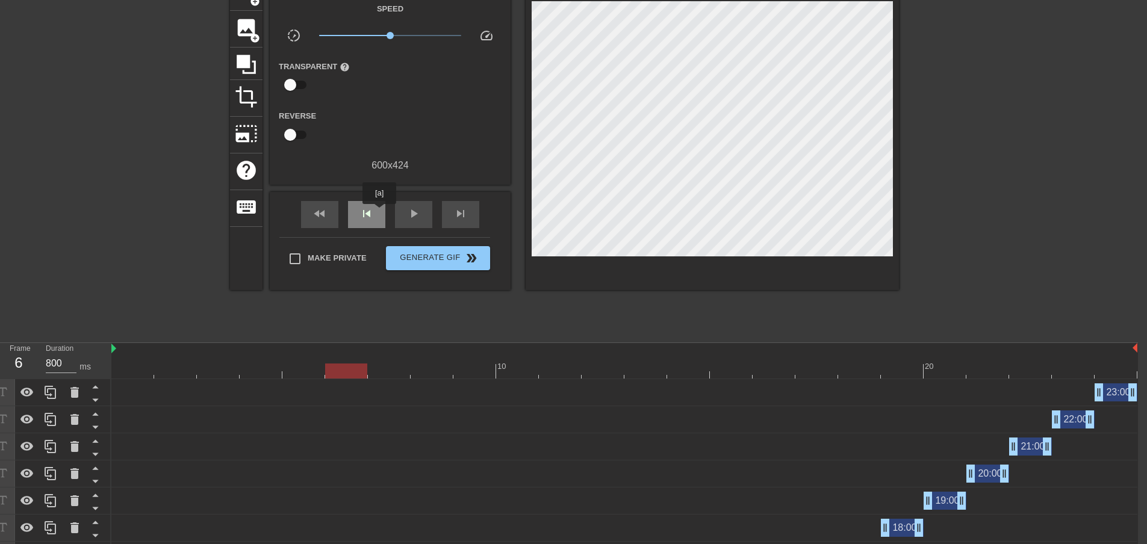
click at [379, 213] on div "skip_previous" at bounding box center [366, 214] width 37 height 27
click at [462, 214] on span "skip_next" at bounding box center [460, 214] width 14 height 14
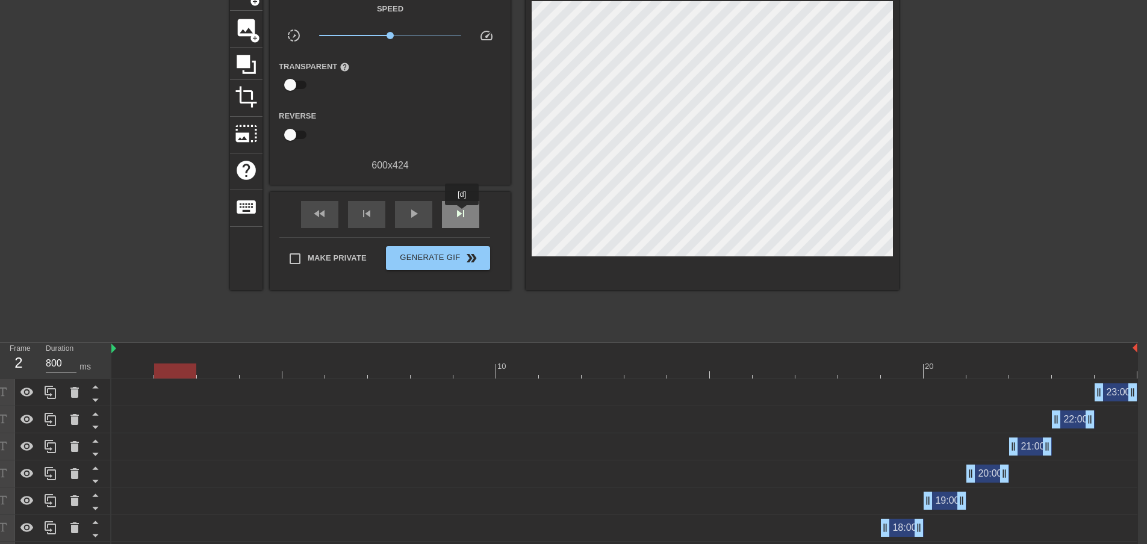
click at [462, 214] on span "skip_next" at bounding box center [460, 214] width 14 height 14
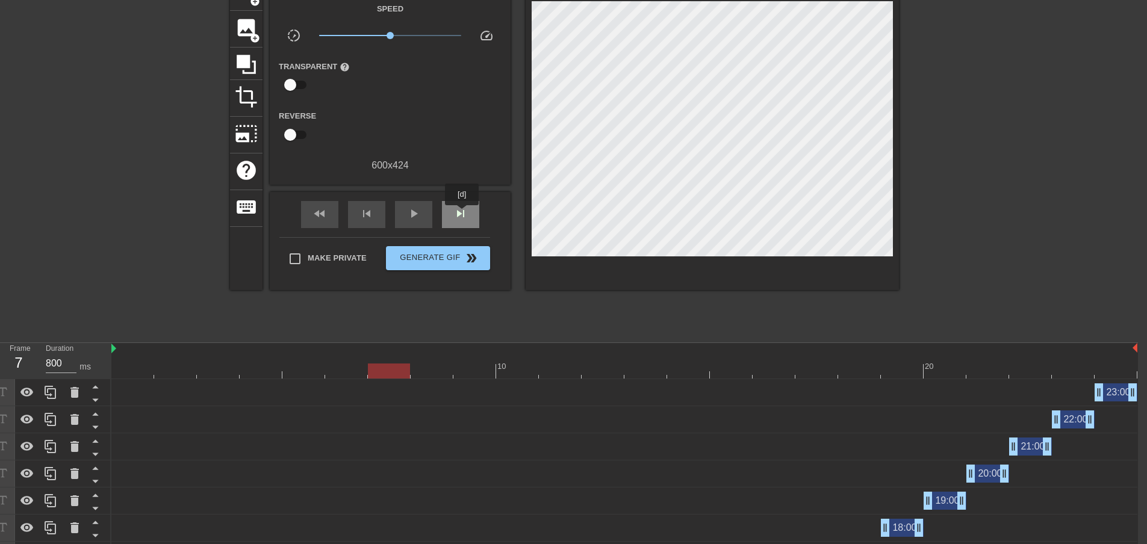
click at [462, 214] on span "skip_next" at bounding box center [460, 214] width 14 height 14
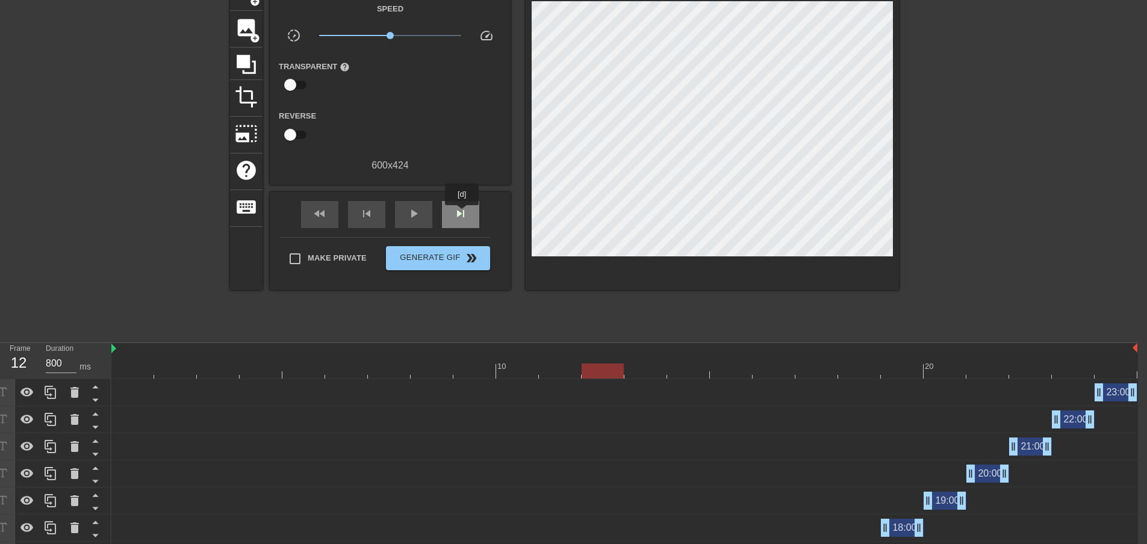
click at [462, 214] on span "skip_next" at bounding box center [460, 214] width 14 height 14
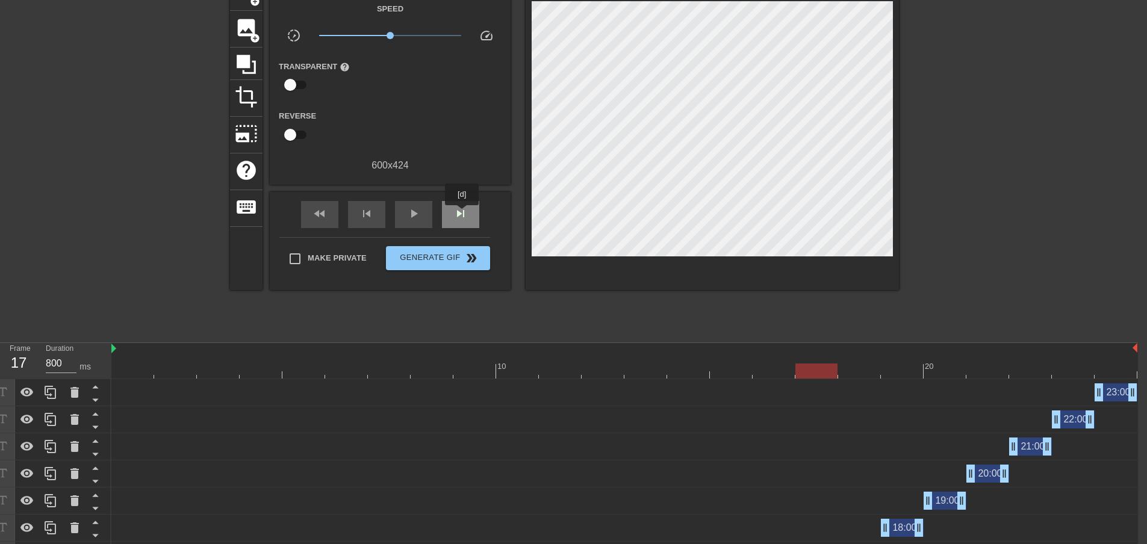
click at [462, 214] on span "skip_next" at bounding box center [460, 214] width 14 height 14
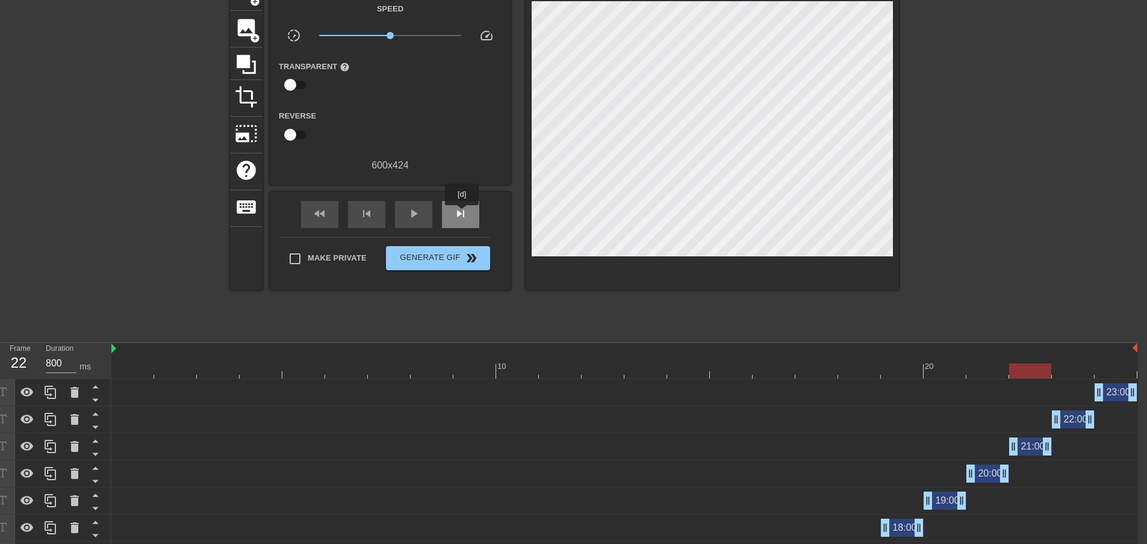
click at [462, 214] on span "skip_next" at bounding box center [460, 214] width 14 height 14
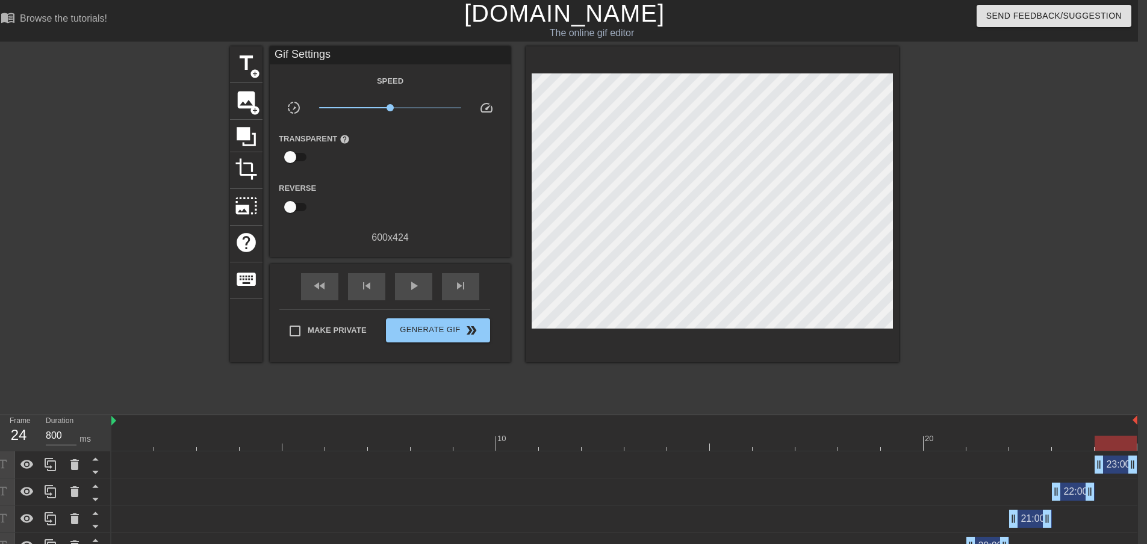
scroll to position [0, 9]
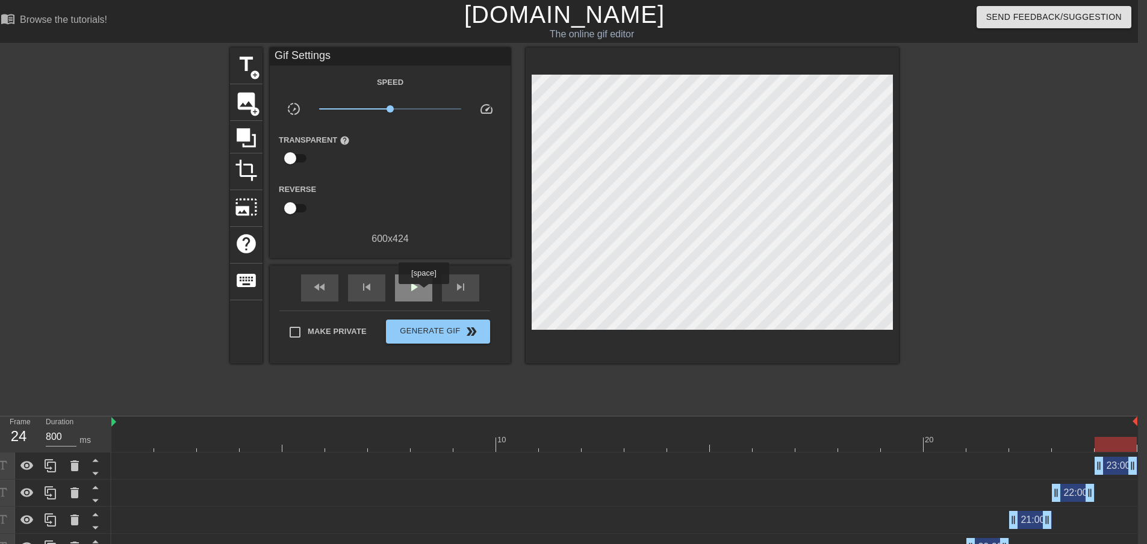
click at [423, 293] on div "play_arrow" at bounding box center [413, 288] width 37 height 27
click at [414, 296] on div "pause" at bounding box center [413, 288] width 37 height 27
drag, startPoint x: 598, startPoint y: 444, endPoint x: 129, endPoint y: 427, distance: 469.3
click at [129, 427] on div "10 20" at bounding box center [624, 435] width 1026 height 36
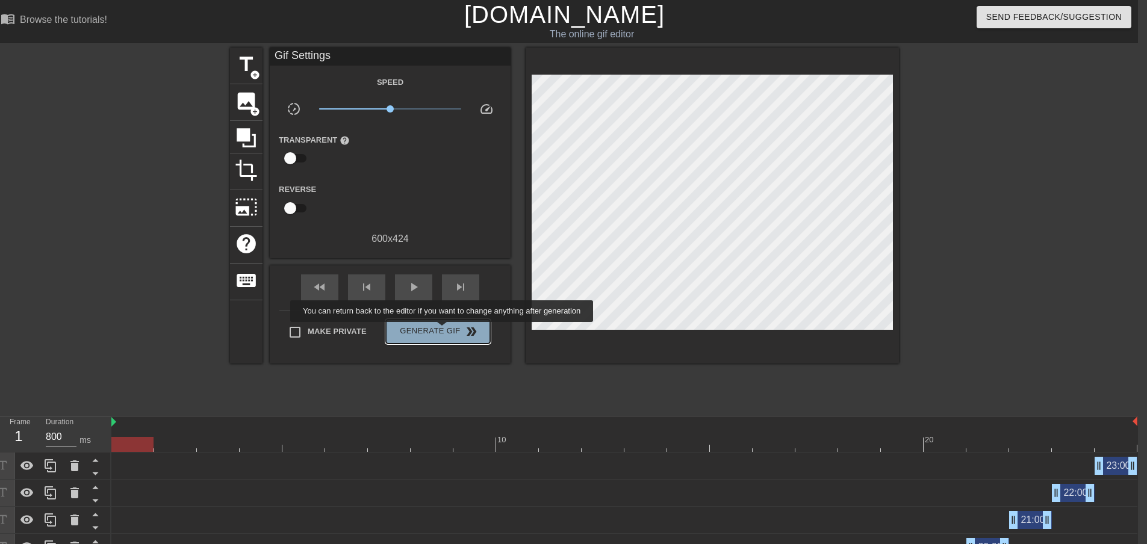
click at [443, 331] on span "Generate Gif double_arrow" at bounding box center [438, 332] width 95 height 14
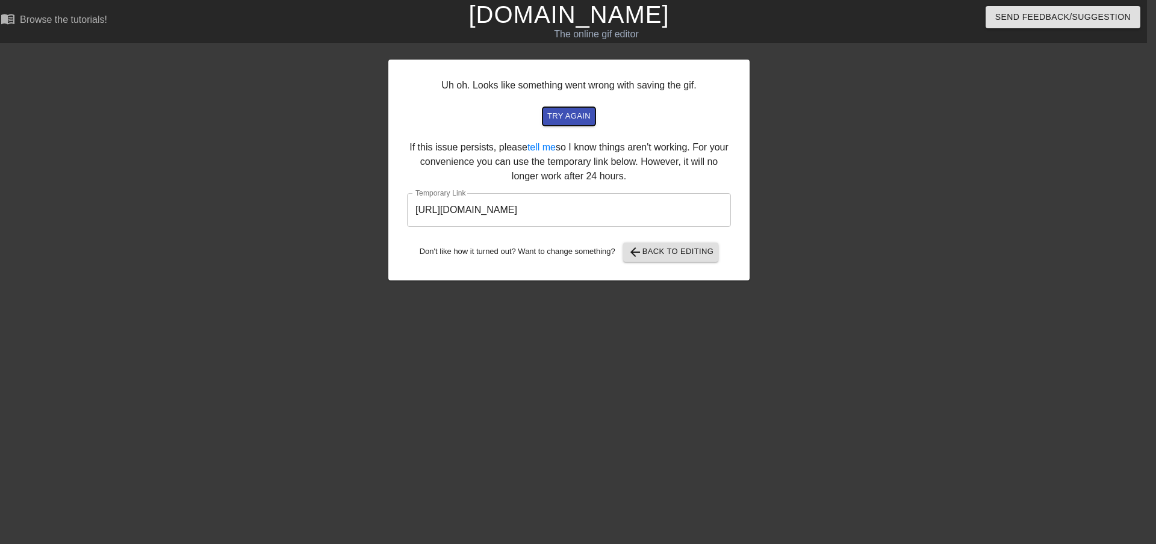
click at [577, 116] on span "try again" at bounding box center [568, 117] width 43 height 14
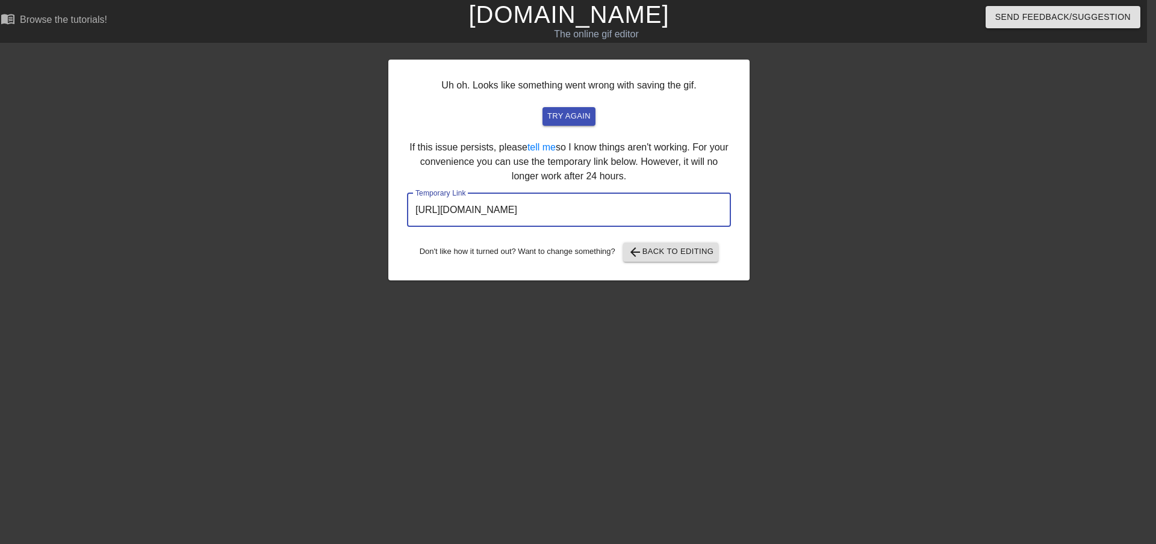
drag, startPoint x: 670, startPoint y: 210, endPoint x: 395, endPoint y: 211, distance: 274.6
click at [395, 211] on div "Uh oh. Looks like something went wrong with saving the gif. try again If this i…" at bounding box center [568, 170] width 361 height 221
click at [544, 149] on link "tell me" at bounding box center [541, 147] width 28 height 10
click at [577, 114] on span "try again" at bounding box center [568, 117] width 43 height 14
drag, startPoint x: 667, startPoint y: 214, endPoint x: 403, endPoint y: 249, distance: 266.0
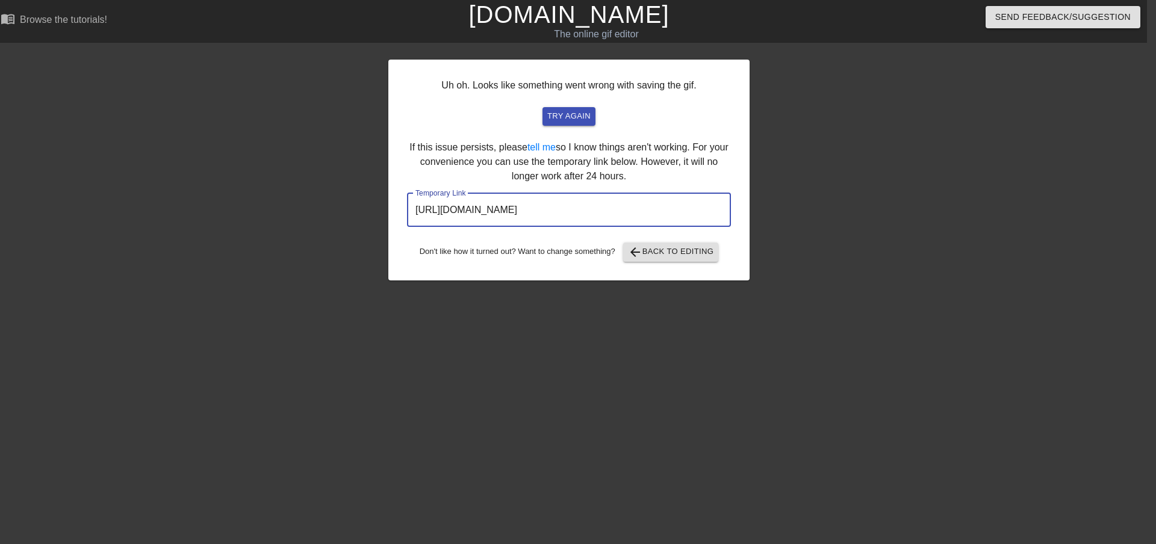
click at [403, 249] on div "Uh oh. Looks like something went wrong with saving the gif. try again If this i…" at bounding box center [568, 170] width 361 height 221
click at [707, 252] on span "arrow_back Back to Editing" at bounding box center [671, 252] width 86 height 14
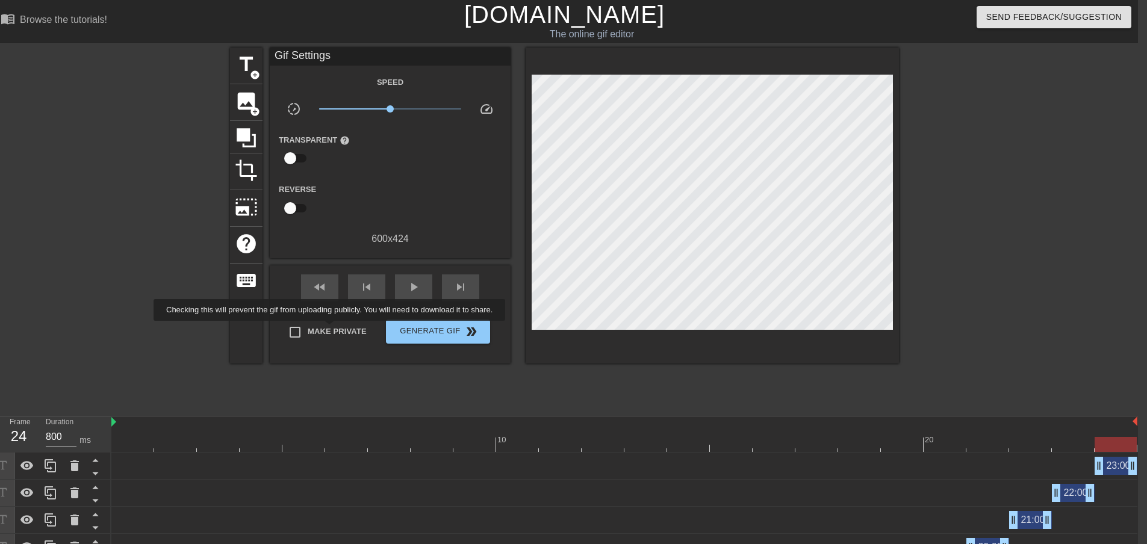
click at [332, 329] on span "Make Private" at bounding box center [337, 332] width 59 height 12
click at [308, 329] on input "Make Private" at bounding box center [294, 332] width 25 height 25
checkbox input "true"
click at [459, 331] on span "Generate Gif double_arrow" at bounding box center [438, 332] width 95 height 14
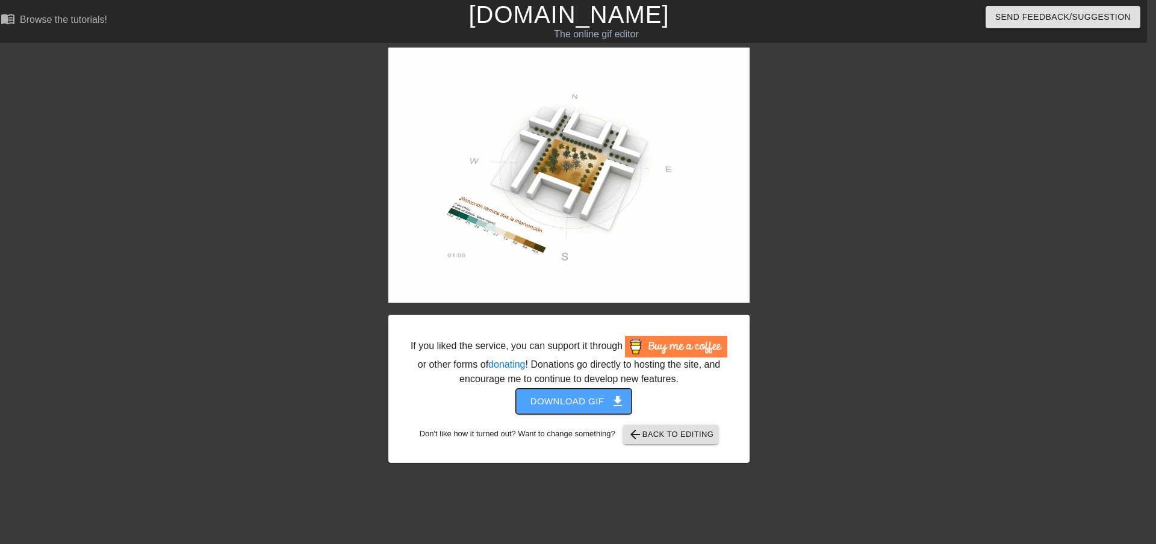
click at [555, 403] on span "Download gif get_app" at bounding box center [573, 402] width 87 height 16
drag, startPoint x: 949, startPoint y: 336, endPoint x: 937, endPoint y: 332, distance: 12.6
click at [948, 336] on div "If you liked the service, you can support it through or other forms of donating…" at bounding box center [569, 255] width 1156 height 415
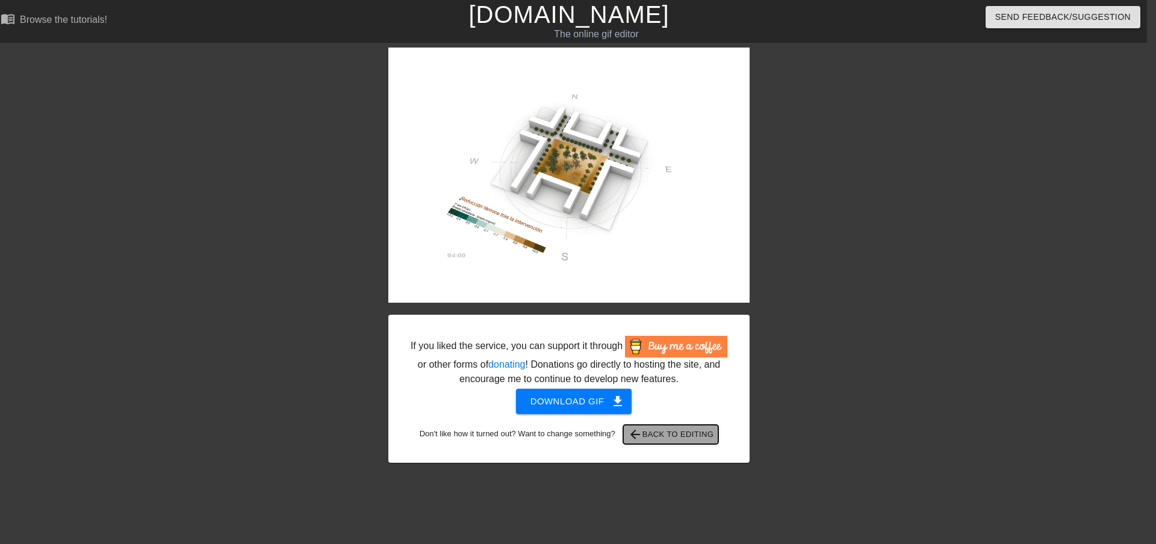
click at [673, 429] on span "arrow_back Back to Editing" at bounding box center [671, 434] width 86 height 14
